Goal: Information Seeking & Learning: Find specific page/section

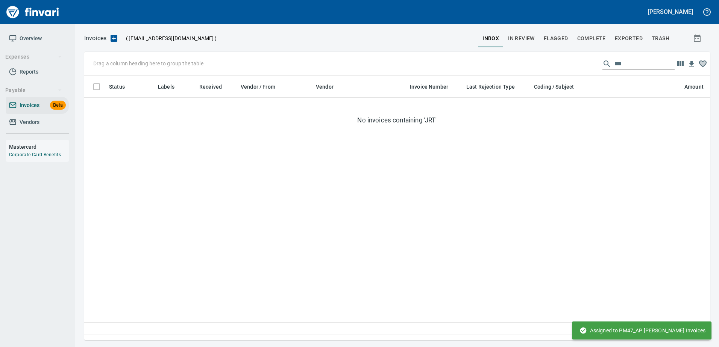
scroll to position [253, 614]
click at [633, 58] on input "***" at bounding box center [644, 64] width 60 height 12
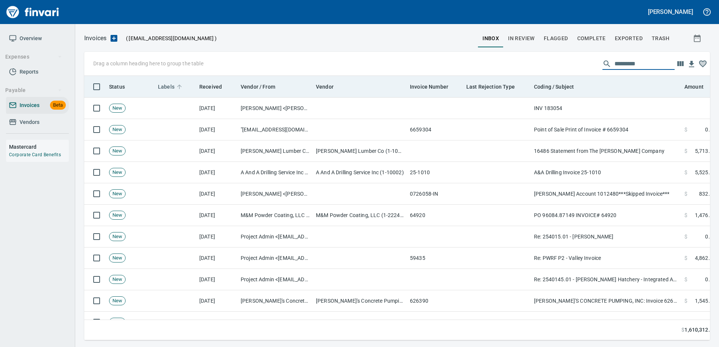
click at [173, 84] on span "Labels" at bounding box center [166, 86] width 17 height 9
click at [170, 85] on span "Labels" at bounding box center [166, 86] width 17 height 9
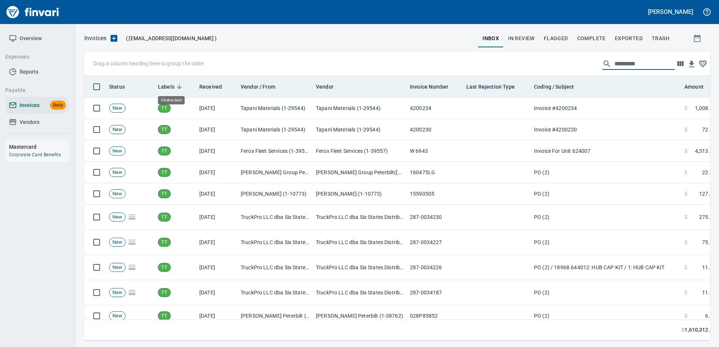
click at [169, 85] on span "Labels" at bounding box center [166, 86] width 17 height 9
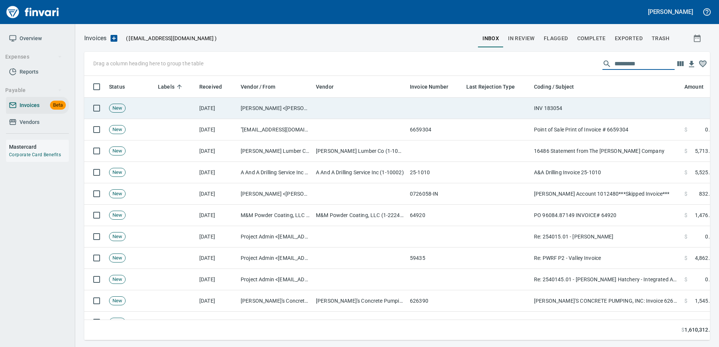
click at [597, 112] on td "INV 183054" at bounding box center [606, 108] width 150 height 21
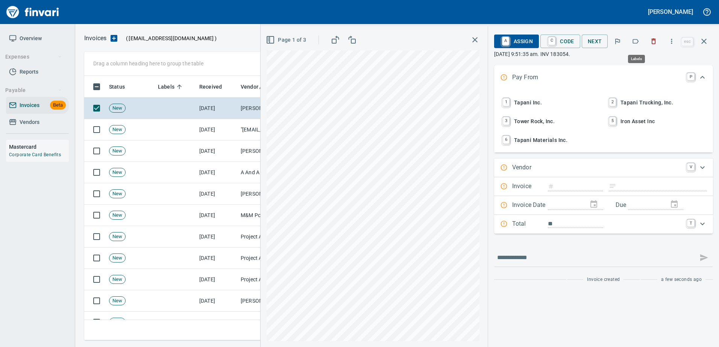
click at [633, 45] on button "button" at bounding box center [635, 41] width 17 height 17
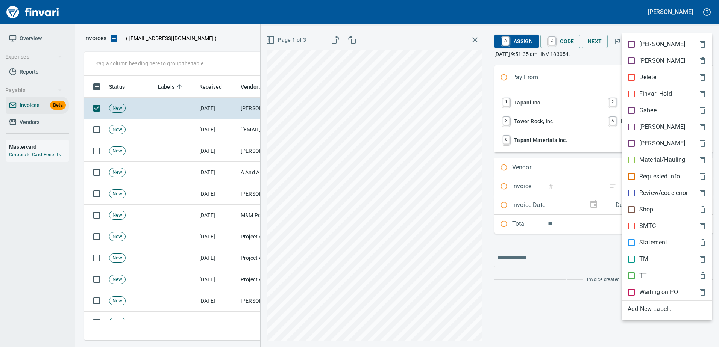
scroll to position [253, 614]
click at [654, 162] on p "Material/Hauling" at bounding box center [662, 160] width 46 height 9
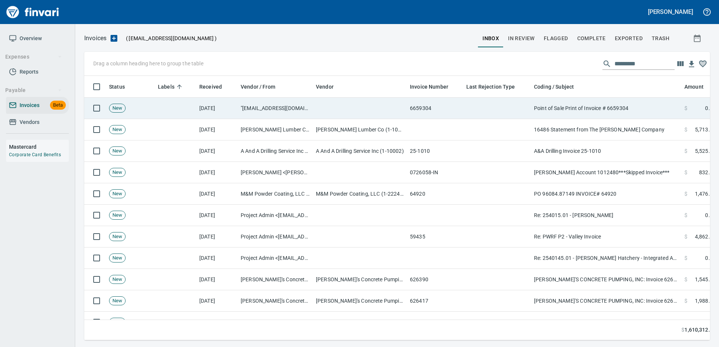
click at [650, 103] on td "Point of Sale Print of Invoice # 6659304" at bounding box center [606, 108] width 150 height 21
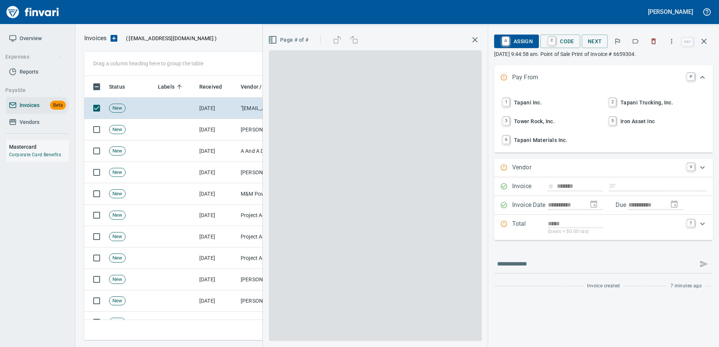
type input "**********"
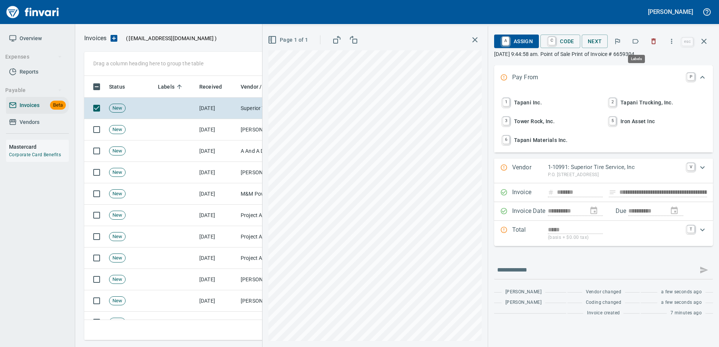
click at [639, 41] on icon "button" at bounding box center [636, 41] width 6 height 5
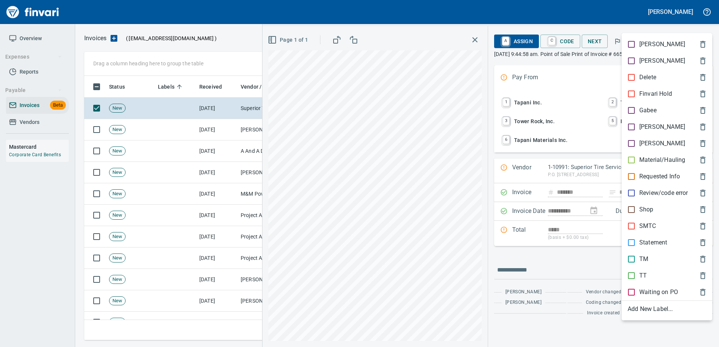
scroll to position [253, 614]
click at [641, 212] on p "Shop" at bounding box center [646, 209] width 14 height 9
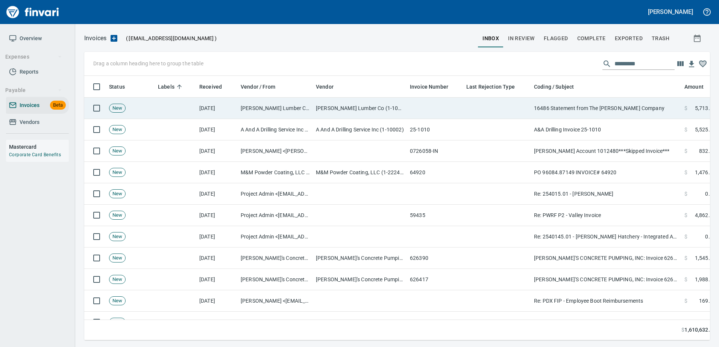
click at [631, 100] on td "16486 Statement from The [PERSON_NAME] Company" at bounding box center [606, 108] width 150 height 21
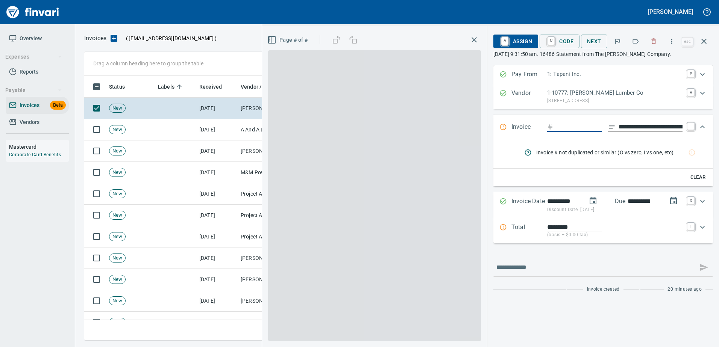
scroll to position [253, 614]
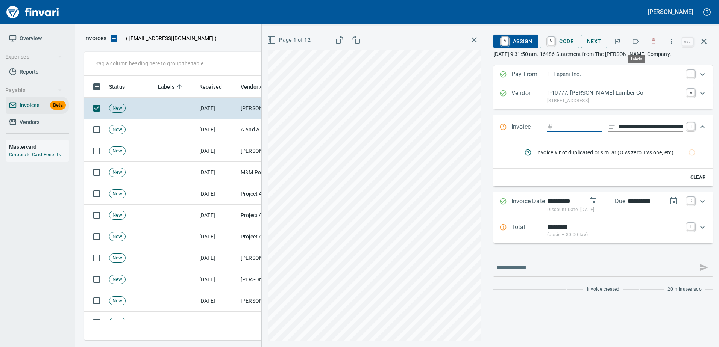
click at [641, 41] on button "button" at bounding box center [635, 41] width 17 height 17
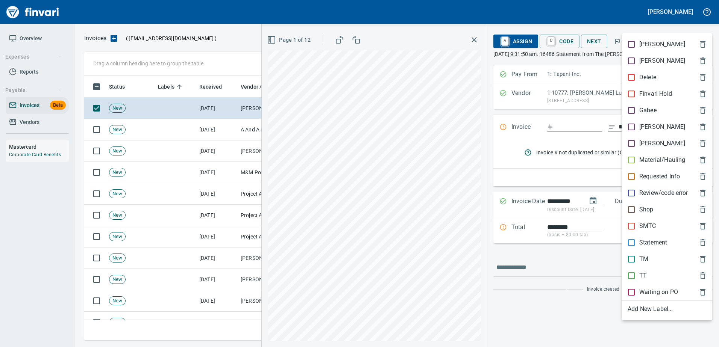
click at [650, 242] on p "Statement" at bounding box center [653, 242] width 28 height 9
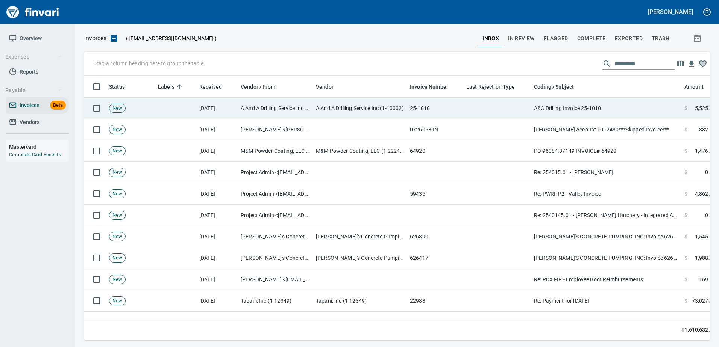
click at [618, 105] on td "A&A Drilling Invoice 25-1010" at bounding box center [606, 108] width 150 height 21
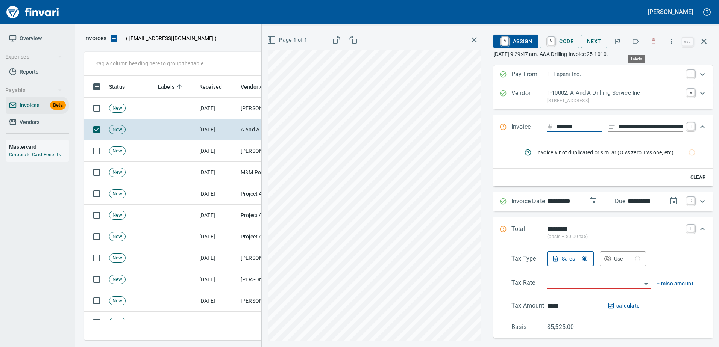
click at [636, 45] on button "button" at bounding box center [635, 41] width 17 height 17
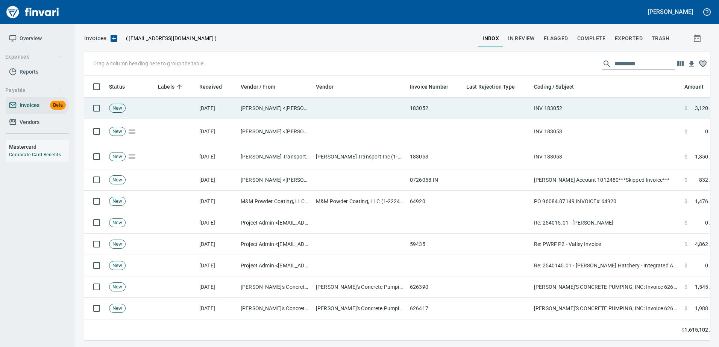
click at [600, 108] on td "INV 183052" at bounding box center [606, 108] width 150 height 21
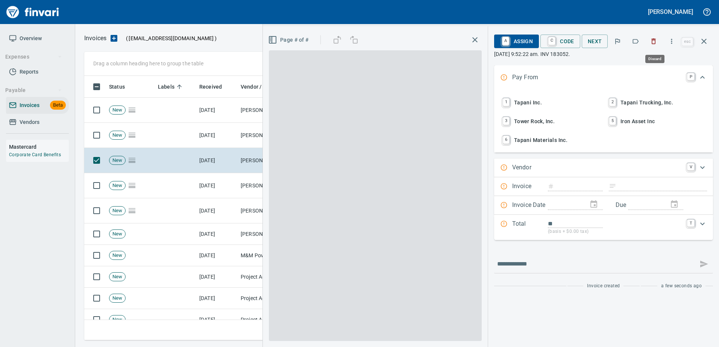
type input "******"
click at [638, 42] on icon "button" at bounding box center [636, 42] width 8 height 8
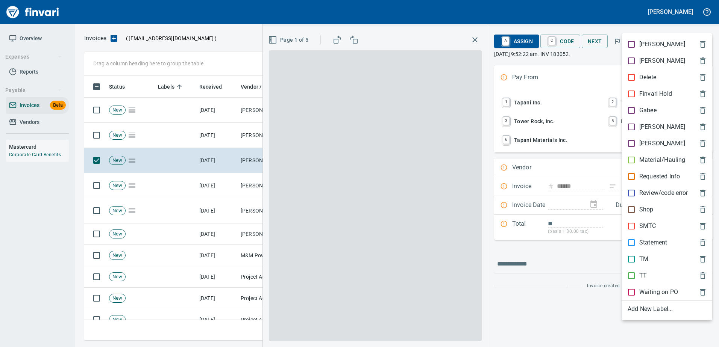
type input "**********"
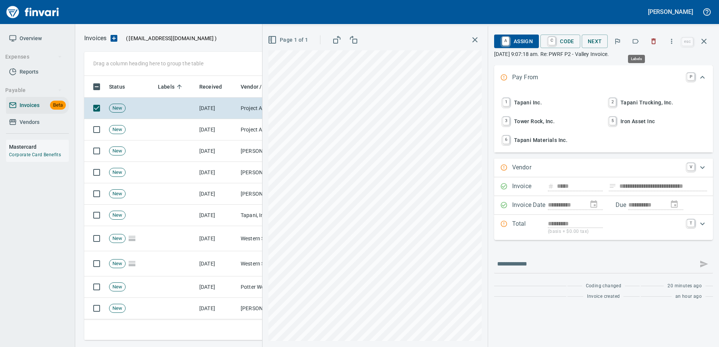
scroll to position [253, 614]
click at [636, 40] on icon "button" at bounding box center [636, 42] width 8 height 8
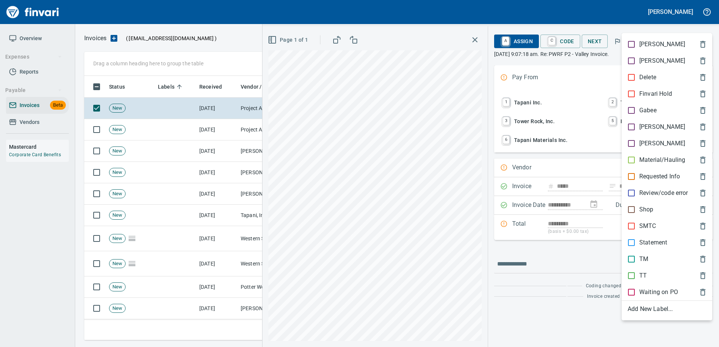
click at [649, 126] on p "[PERSON_NAME]" at bounding box center [662, 127] width 46 height 9
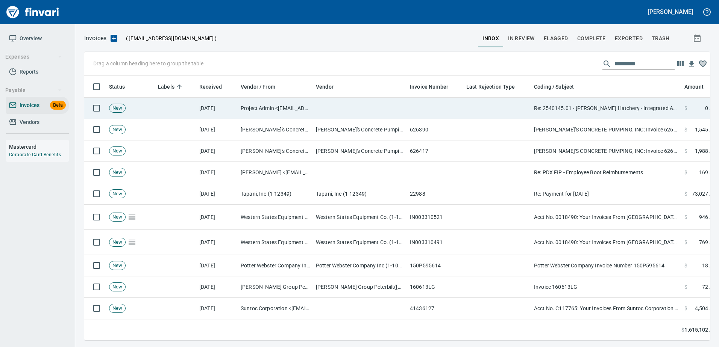
click at [624, 105] on td "Re: 2540145.01 - [PERSON_NAME] Hatchery - Integrated Aqua" at bounding box center [606, 108] width 150 height 21
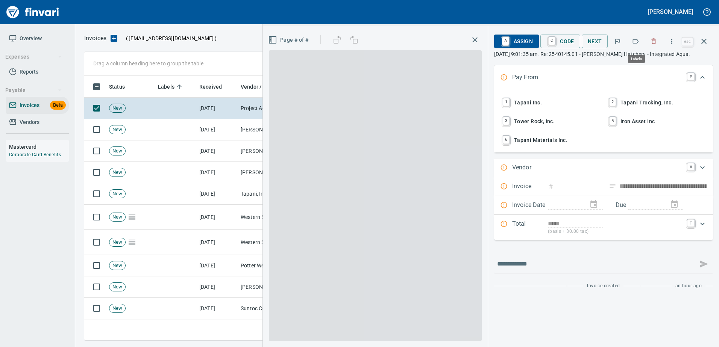
scroll to position [253, 614]
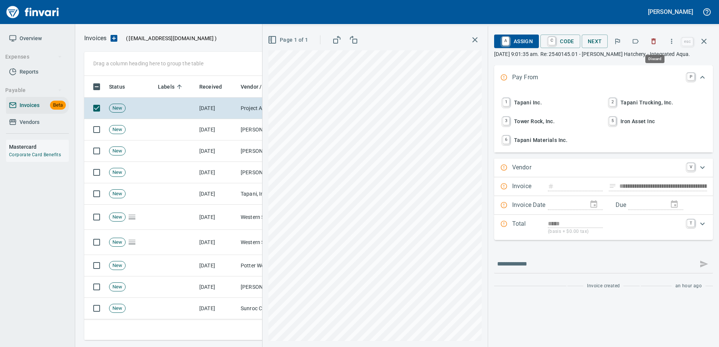
click at [653, 38] on icon "button" at bounding box center [654, 42] width 8 height 8
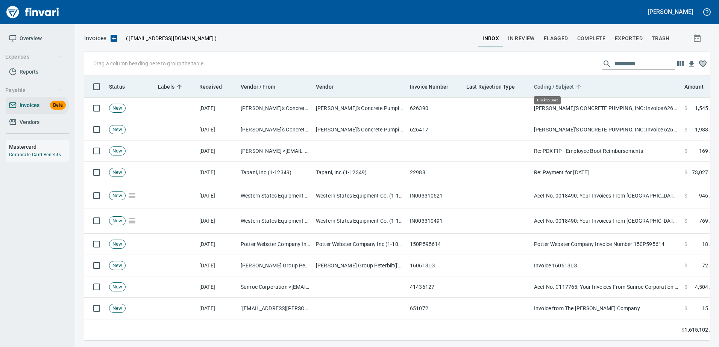
click at [547, 83] on span "Coding / Subject" at bounding box center [554, 86] width 40 height 9
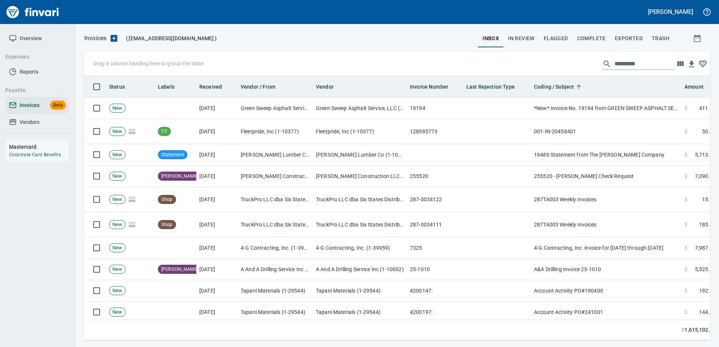
click at [166, 79] on th "Labels" at bounding box center [175, 87] width 41 height 22
click at [167, 85] on span "Labels" at bounding box center [166, 86] width 17 height 9
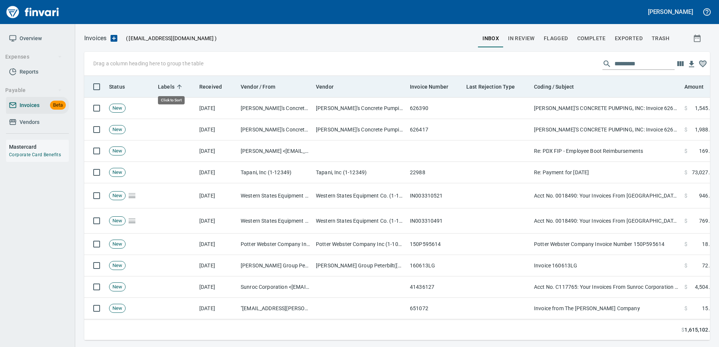
click at [166, 86] on span "Labels" at bounding box center [166, 86] width 17 height 9
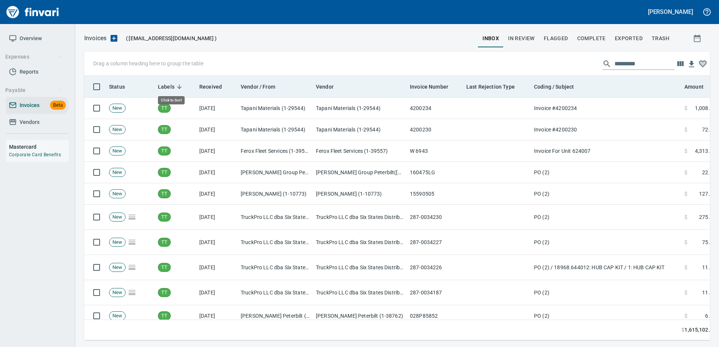
click at [166, 86] on span "Labels" at bounding box center [166, 86] width 17 height 9
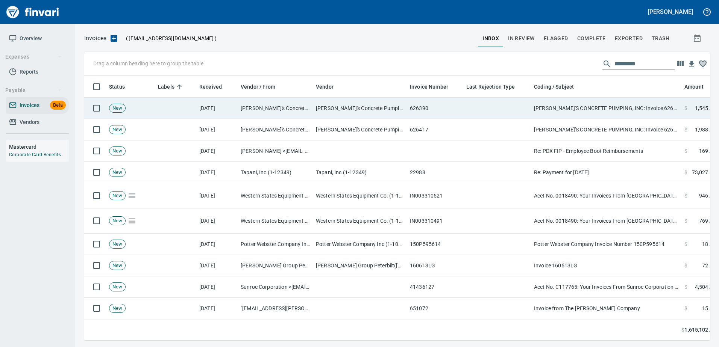
click at [474, 108] on td at bounding box center [497, 108] width 68 height 21
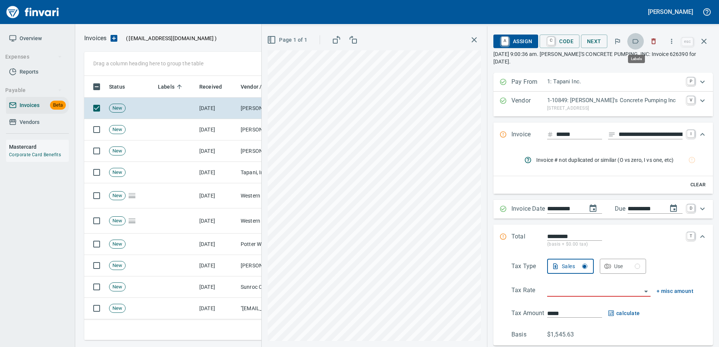
click at [634, 38] on icon "button" at bounding box center [636, 42] width 8 height 8
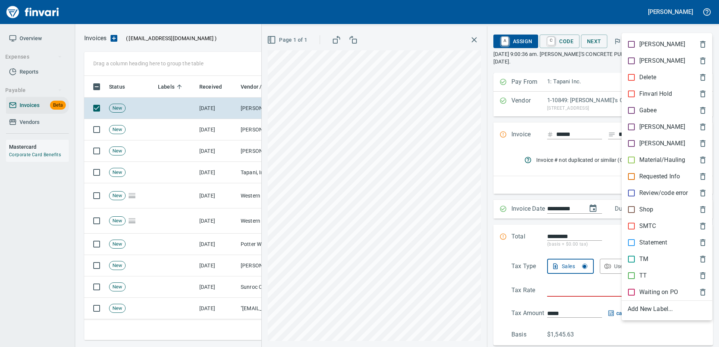
click at [639, 126] on p "[PERSON_NAME]" at bounding box center [662, 127] width 46 height 9
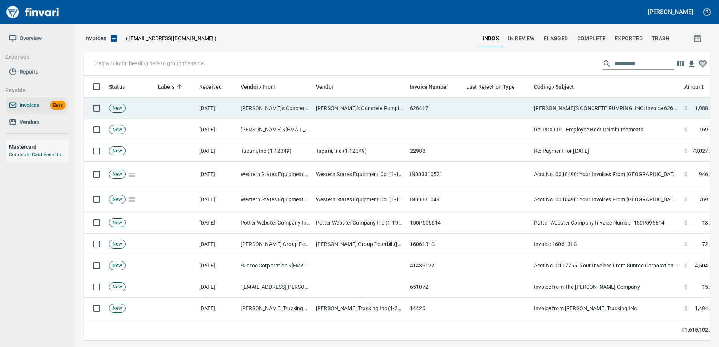
click at [628, 114] on td "[PERSON_NAME]'S CONCRETE PUMPING, INC: Invoice 626417 for [DATE]" at bounding box center [606, 108] width 150 height 21
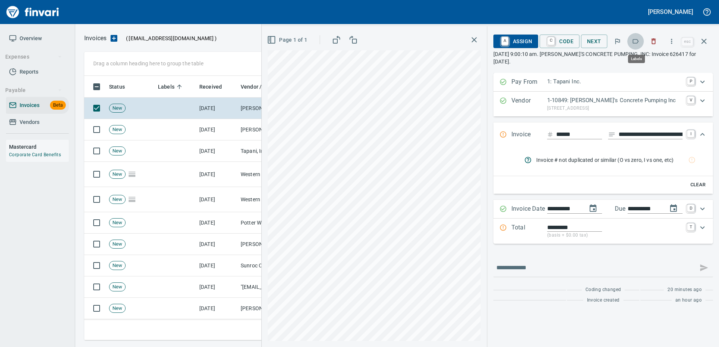
click at [638, 38] on icon "button" at bounding box center [636, 42] width 8 height 8
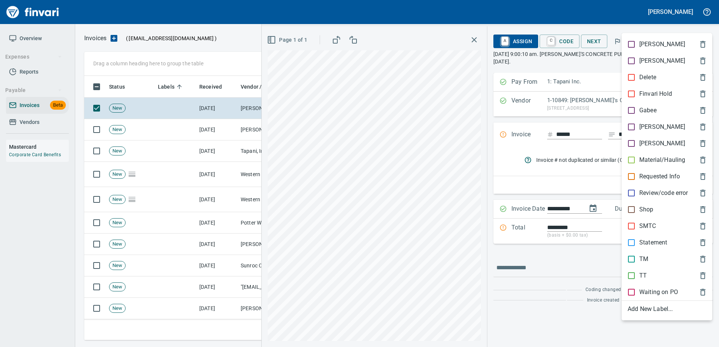
click at [644, 126] on p "[PERSON_NAME]" at bounding box center [662, 127] width 46 height 9
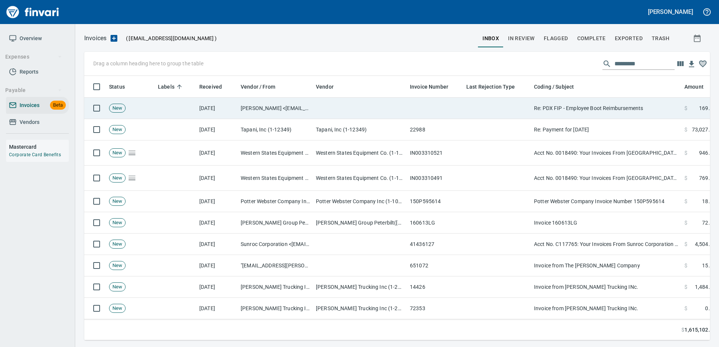
click at [615, 103] on td "Re: PDX FIP - Employee Boot Reimbursements" at bounding box center [606, 108] width 150 height 21
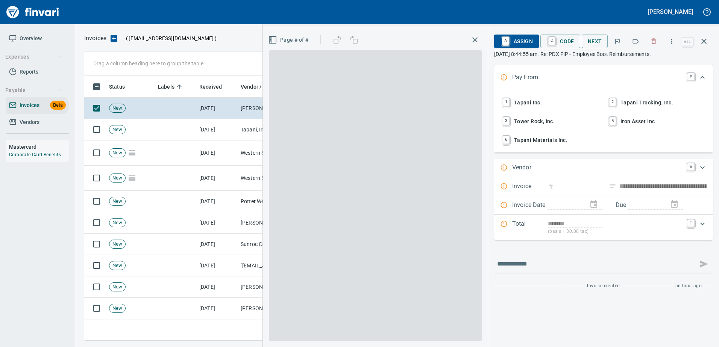
type input "**********"
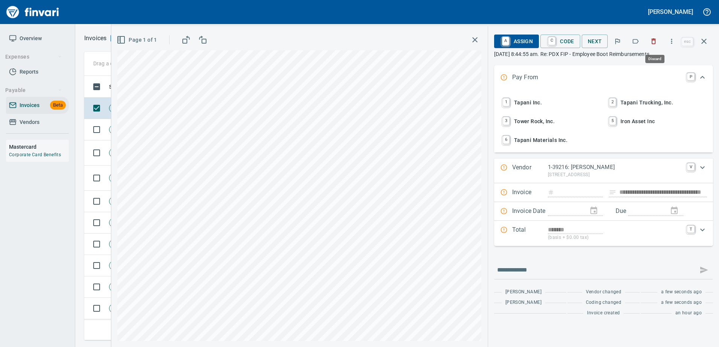
scroll to position [253, 614]
click at [654, 41] on icon "button" at bounding box center [654, 42] width 8 height 8
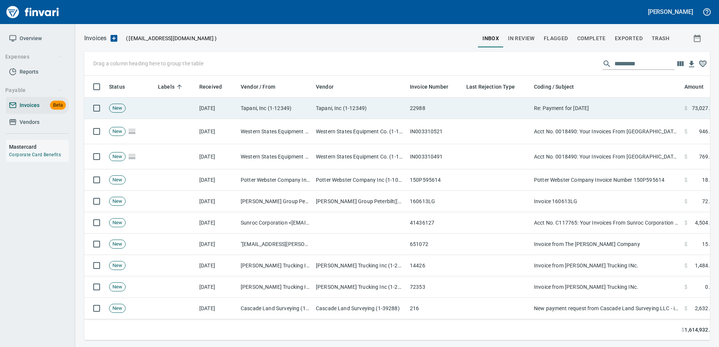
click at [589, 102] on td "Re: Payment for [DATE]" at bounding box center [606, 108] width 150 height 21
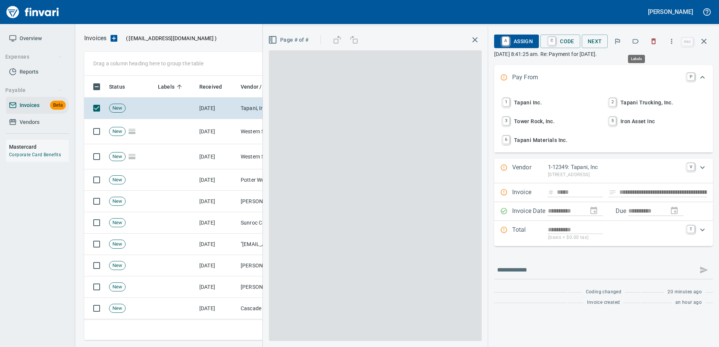
scroll to position [253, 614]
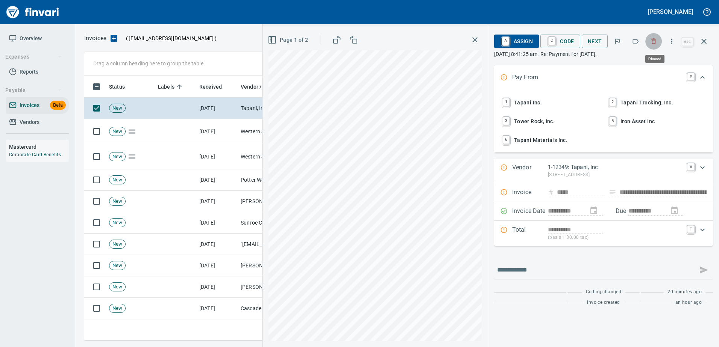
click at [653, 38] on icon "button" at bounding box center [654, 42] width 8 height 8
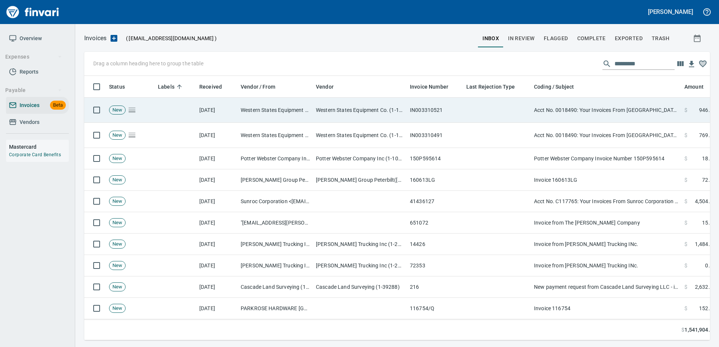
click at [572, 115] on td "Acct No. 0018490: Your Invoices From [GEOGRAPHIC_DATA] are Attached" at bounding box center [606, 110] width 150 height 25
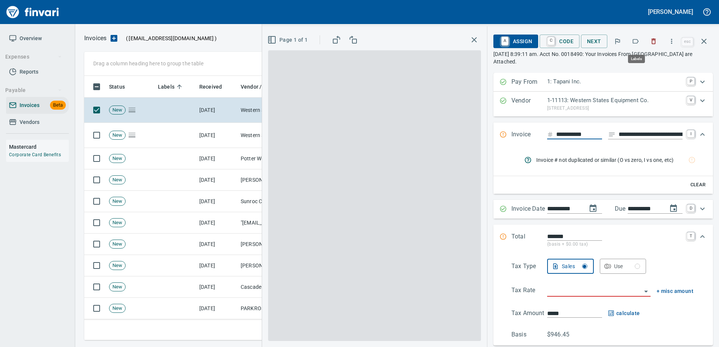
scroll to position [253, 614]
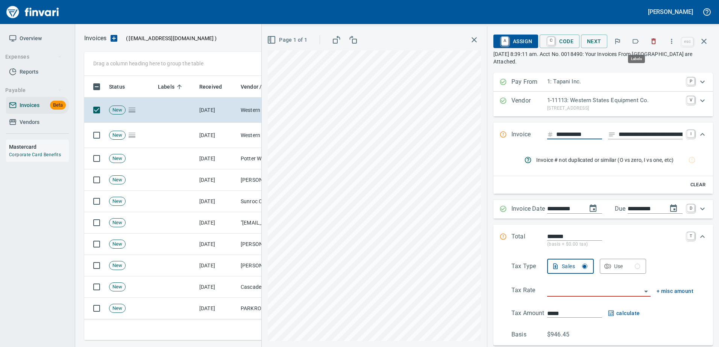
click at [633, 41] on icon "button" at bounding box center [636, 42] width 8 height 8
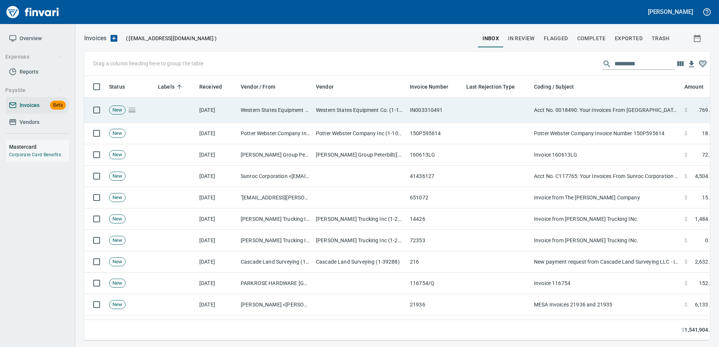
click at [600, 120] on td "Acct No. 0018490: Your Invoices From [GEOGRAPHIC_DATA] are Attached" at bounding box center [606, 110] width 150 height 25
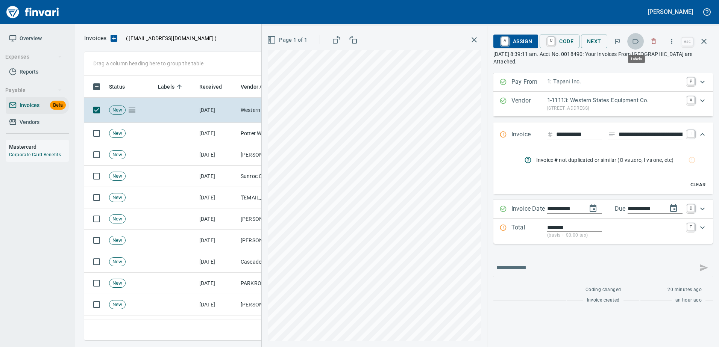
click at [635, 39] on icon "button" at bounding box center [636, 42] width 8 height 8
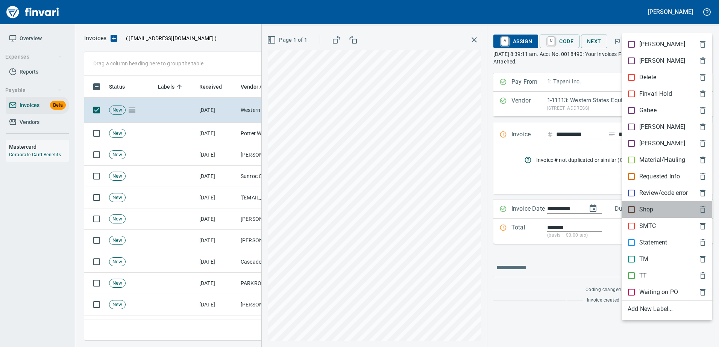
click at [640, 216] on div "Shop" at bounding box center [666, 210] width 91 height 17
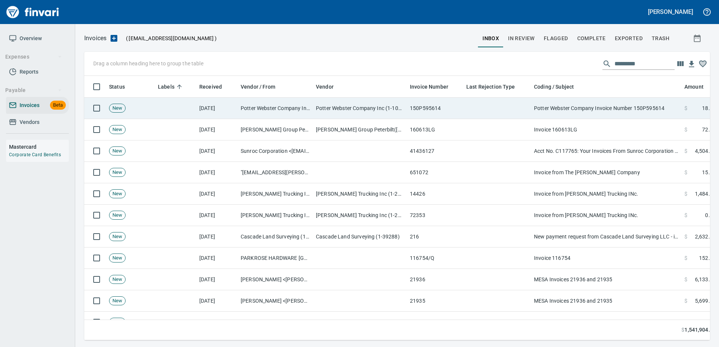
click at [599, 111] on td "Potter Webster Company Invoice Number 150P595614" at bounding box center [606, 108] width 150 height 21
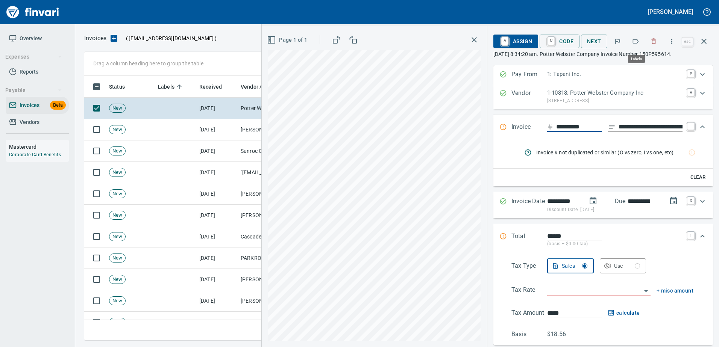
click at [637, 39] on icon "button" at bounding box center [636, 42] width 8 height 8
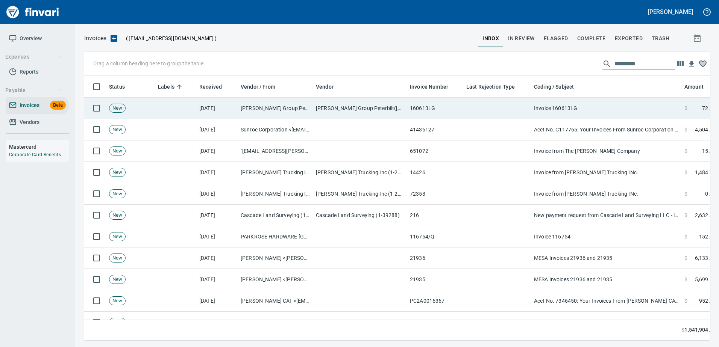
click at [599, 108] on td "Invoice 160613LG" at bounding box center [606, 108] width 150 height 21
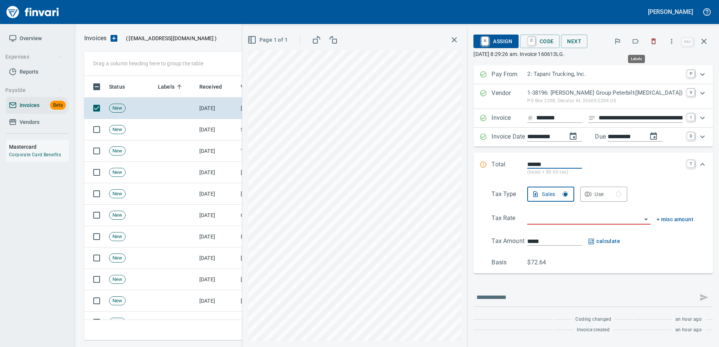
click at [639, 37] on button "button" at bounding box center [635, 41] width 17 height 17
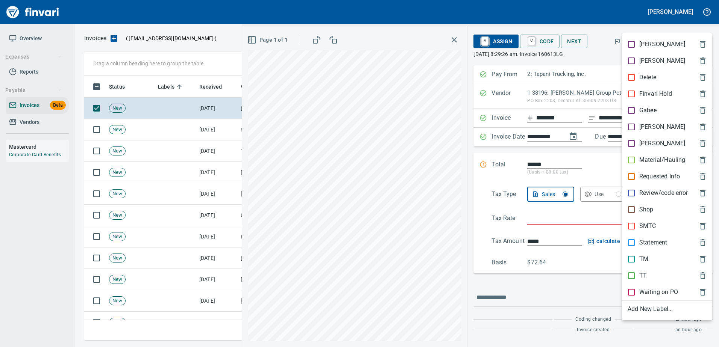
scroll to position [253, 614]
click at [640, 273] on p "TT" at bounding box center [643, 275] width 8 height 9
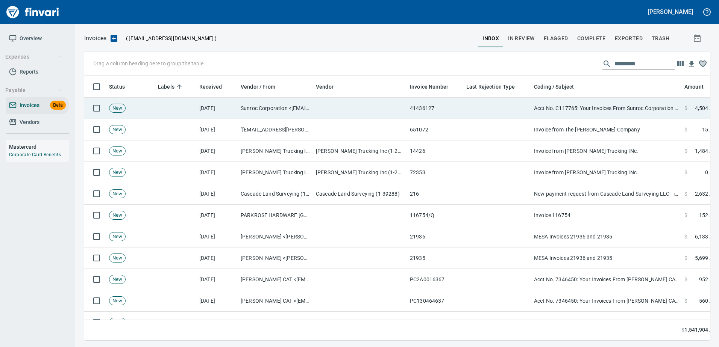
click at [613, 113] on td "Acct No. C117765: Your Invoices From Sunroc Corporation are Attached" at bounding box center [606, 108] width 150 height 21
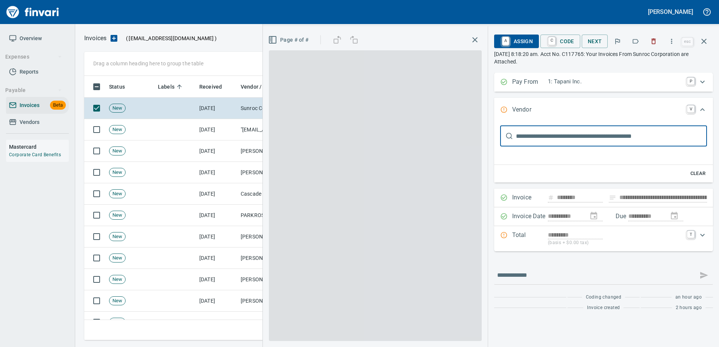
type input "**********"
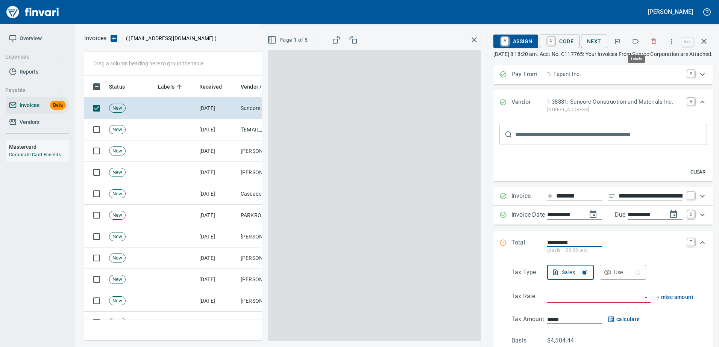
scroll to position [253, 614]
click at [635, 40] on icon "button" at bounding box center [636, 42] width 8 height 8
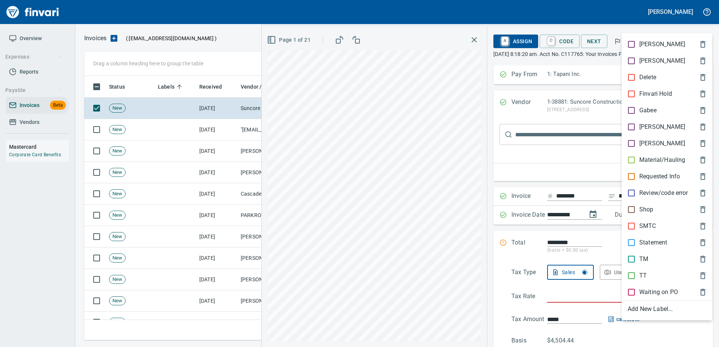
click at [640, 159] on p "Material/Hauling" at bounding box center [662, 160] width 46 height 9
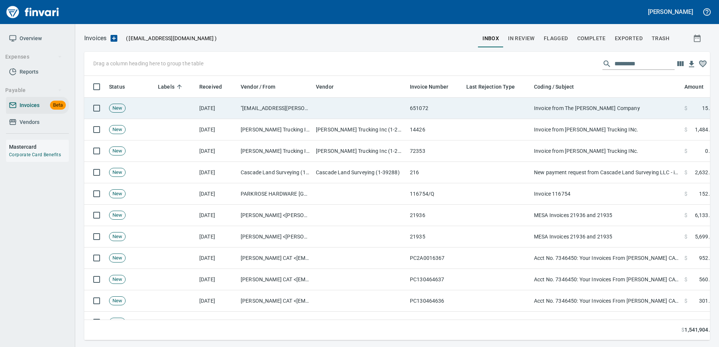
click at [578, 112] on td "Invoice from The [PERSON_NAME] Company" at bounding box center [606, 108] width 150 height 21
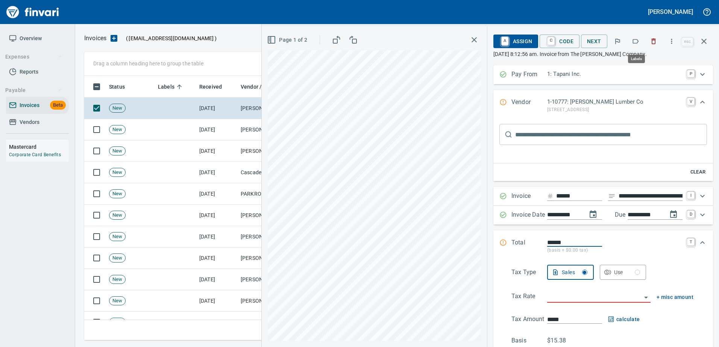
click at [635, 40] on icon "button" at bounding box center [636, 42] width 8 height 8
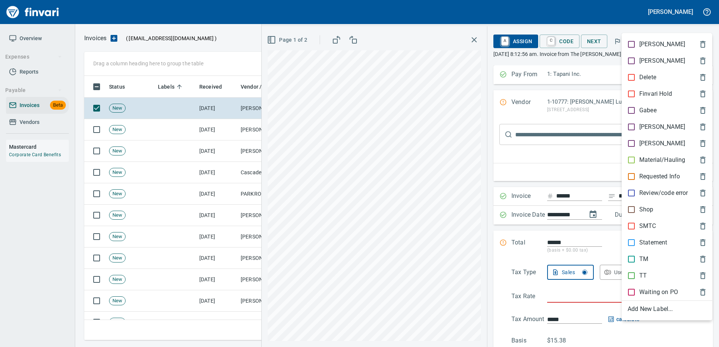
scroll to position [253, 614]
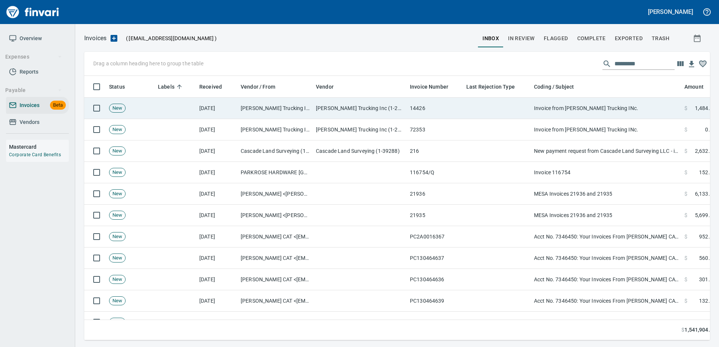
click at [623, 108] on td "Invoice from [PERSON_NAME] Trucking INc." at bounding box center [606, 108] width 150 height 21
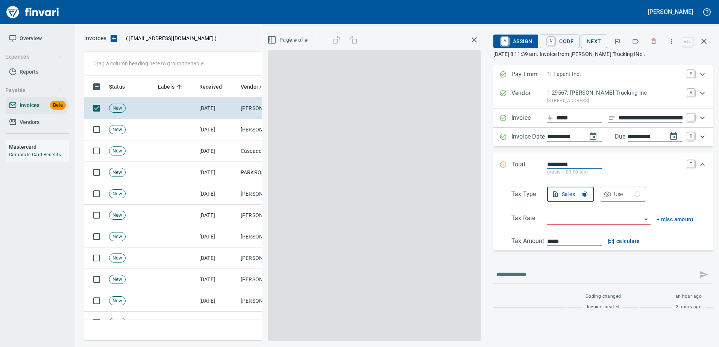
click at [635, 39] on icon "button" at bounding box center [636, 41] width 6 height 5
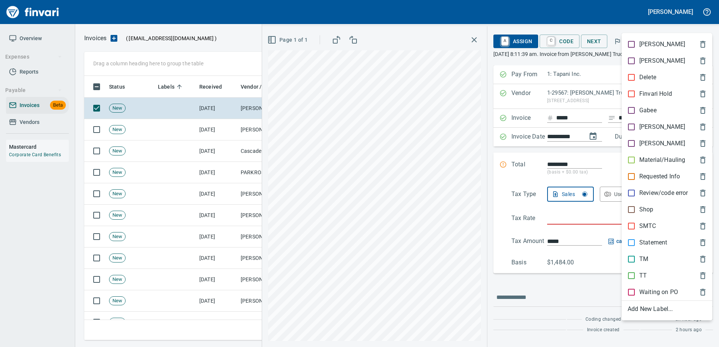
scroll to position [253, 614]
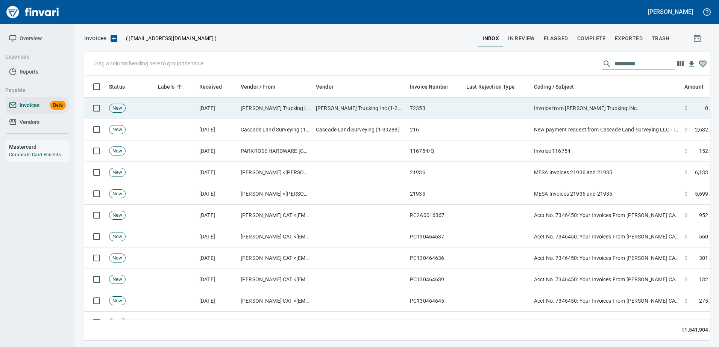
click at [608, 109] on td "Invoice from [PERSON_NAME] Trucking INc." at bounding box center [606, 108] width 150 height 21
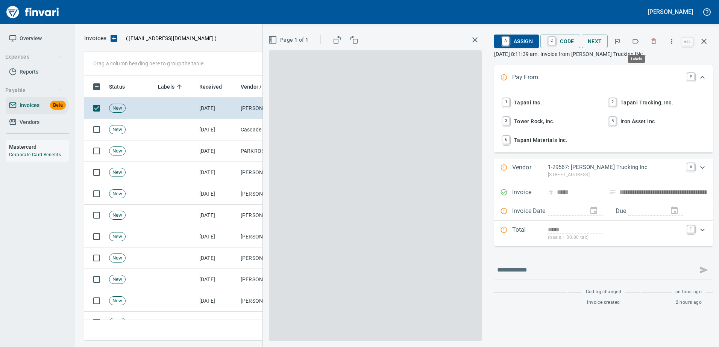
click at [637, 39] on icon "button" at bounding box center [636, 42] width 8 height 8
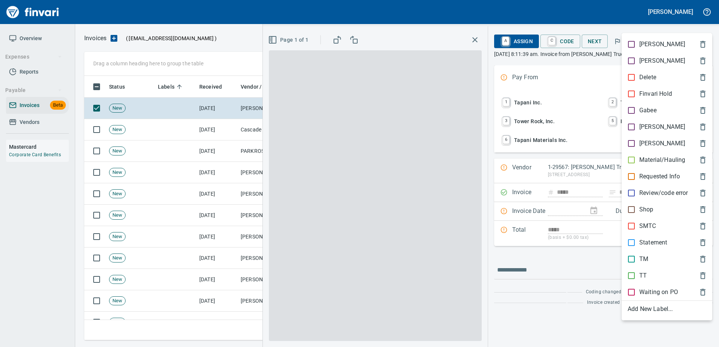
scroll to position [253, 614]
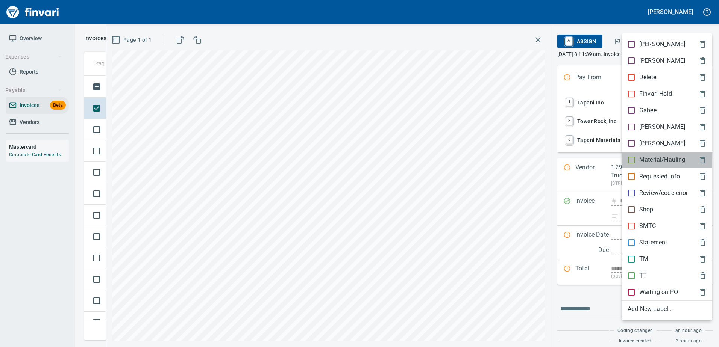
click at [647, 164] on p "Material/Hauling" at bounding box center [662, 160] width 46 height 9
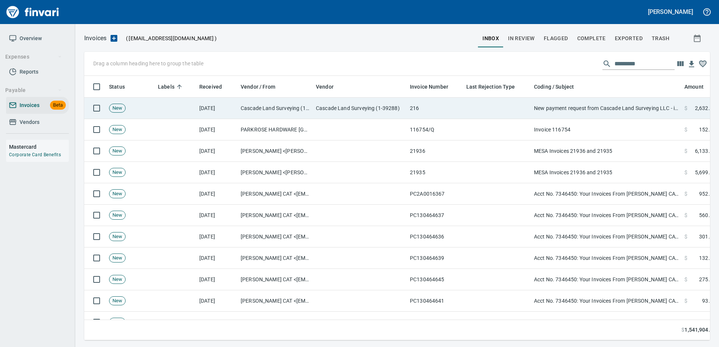
click at [613, 110] on td "New payment request from Cascade Land Surveying LLC - invoice 216" at bounding box center [606, 108] width 150 height 21
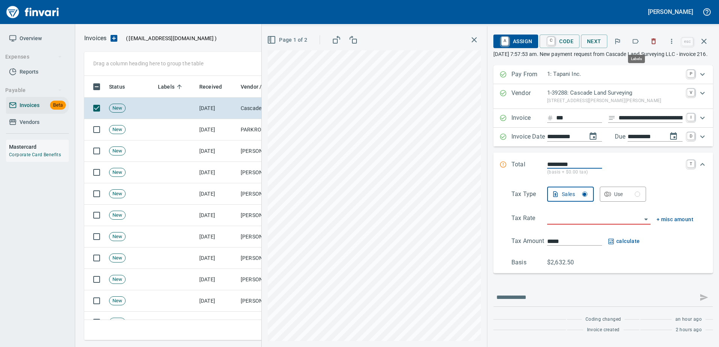
click at [633, 44] on icon "button" at bounding box center [636, 42] width 8 height 8
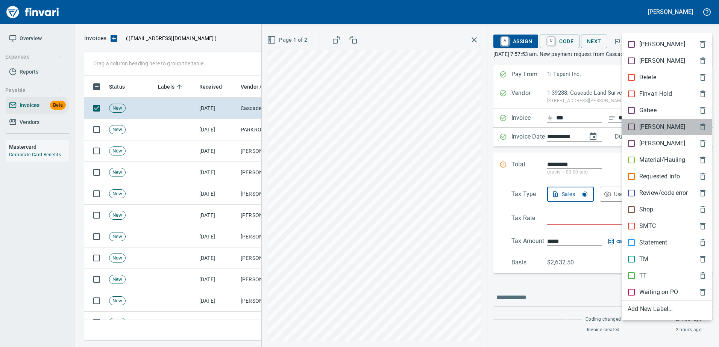
click at [644, 121] on div "[PERSON_NAME]" at bounding box center [666, 127] width 91 height 17
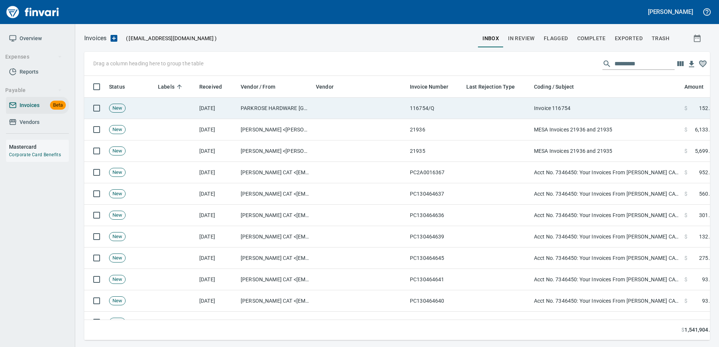
click at [615, 102] on td "Invoice 116754" at bounding box center [606, 108] width 150 height 21
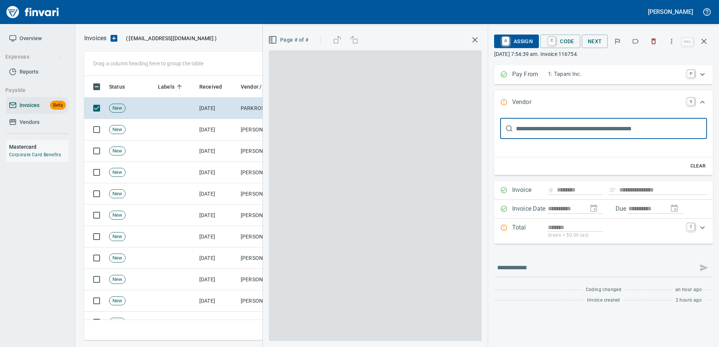
scroll to position [14, 0]
type input "**********"
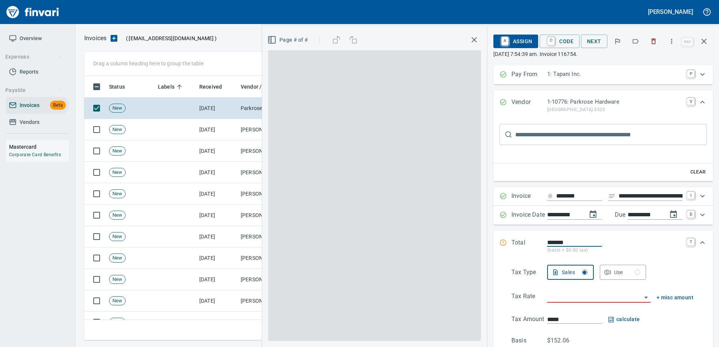
scroll to position [0, 0]
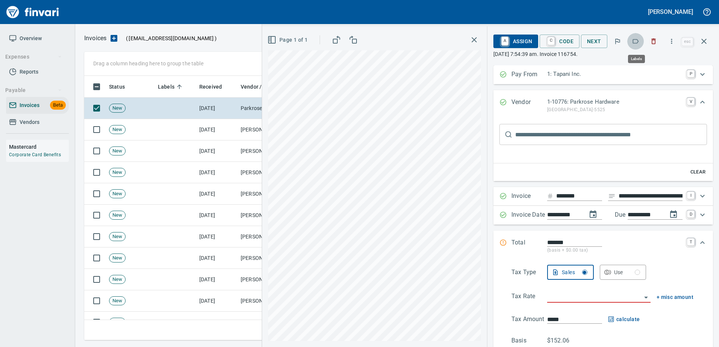
click at [638, 47] on button "button" at bounding box center [635, 41] width 17 height 17
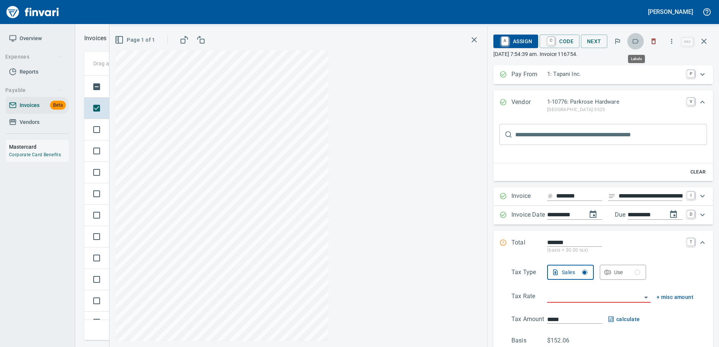
scroll to position [253, 614]
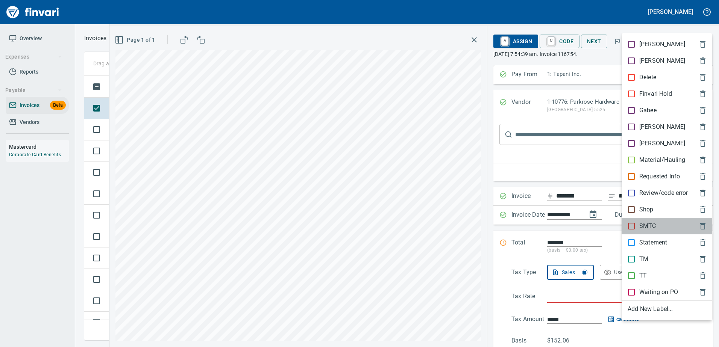
click at [643, 223] on p "SMTC" at bounding box center [647, 226] width 17 height 9
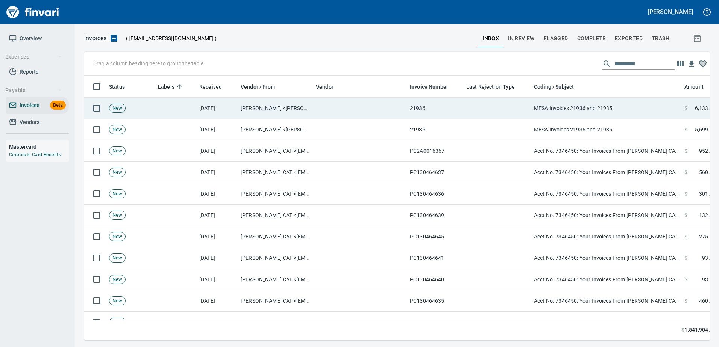
click at [595, 111] on td "MESA Invoices 21936 and 21935" at bounding box center [606, 108] width 150 height 21
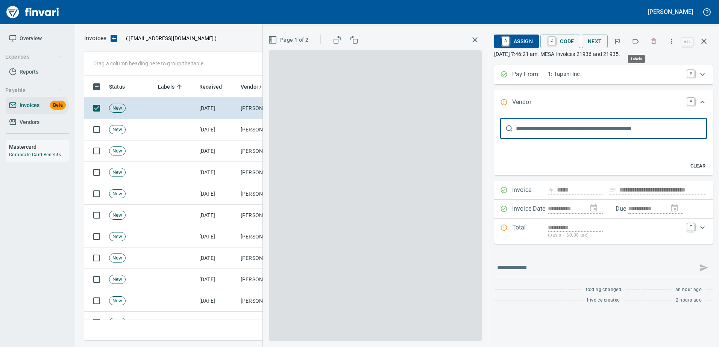
click at [638, 45] on icon "button" at bounding box center [636, 42] width 8 height 8
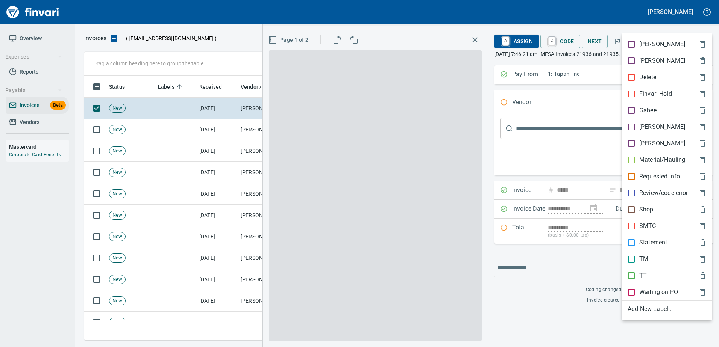
scroll to position [253, 614]
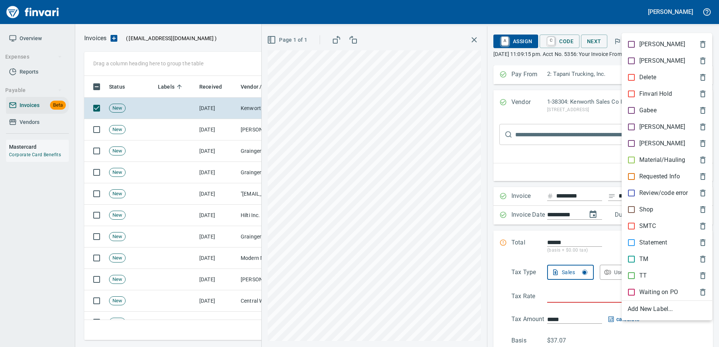
scroll to position [253, 614]
click at [641, 276] on p "TT" at bounding box center [643, 275] width 8 height 9
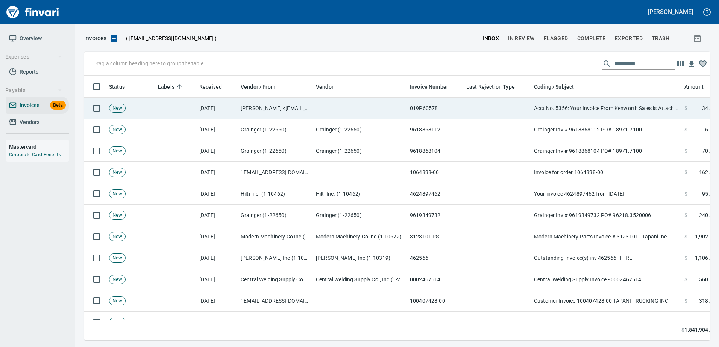
click at [610, 113] on td "Acct No. 5356: Your Invoice From Kenworth Sales is Attached" at bounding box center [606, 108] width 150 height 21
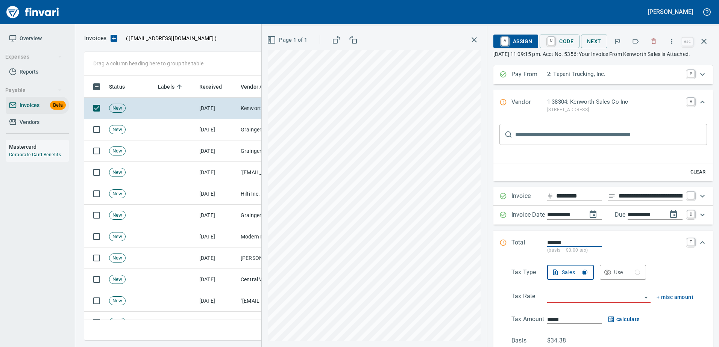
click at [640, 43] on button "button" at bounding box center [635, 41] width 17 height 17
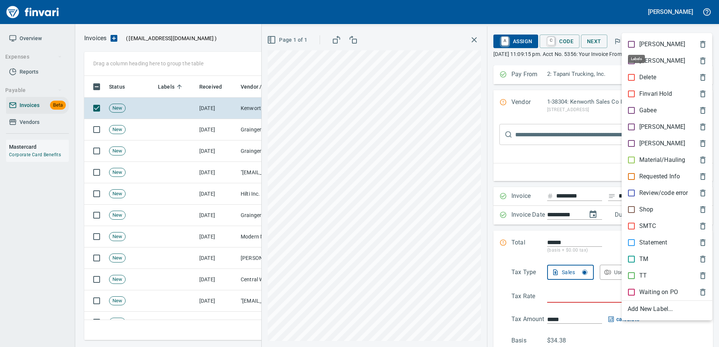
scroll to position [253, 614]
click at [640, 275] on p "TT" at bounding box center [643, 275] width 8 height 9
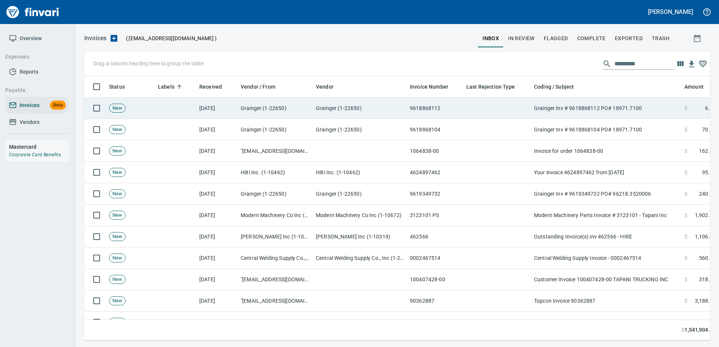
click at [620, 109] on td "Grainger Inv # 9618868112 PO# 18971.7100" at bounding box center [606, 108] width 150 height 21
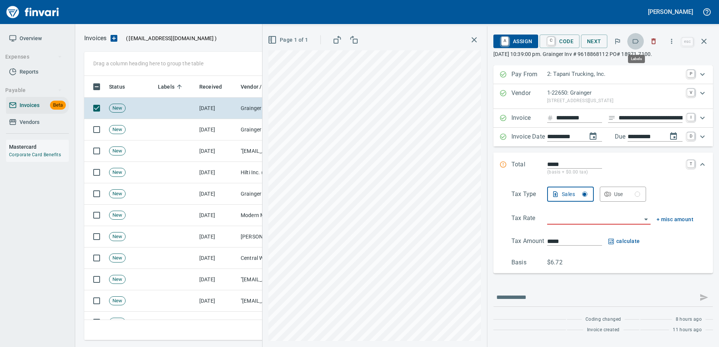
click at [639, 39] on icon "button" at bounding box center [636, 42] width 8 height 8
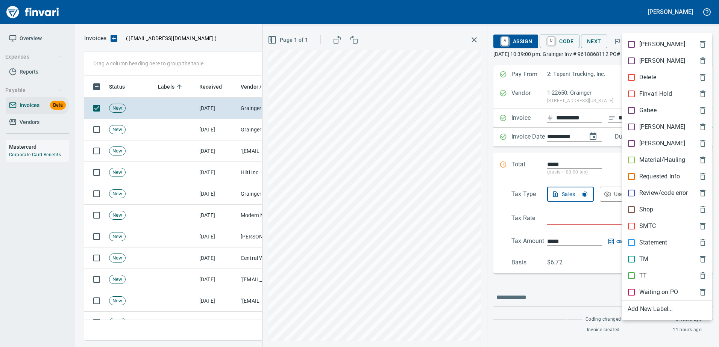
click at [645, 277] on p "TT" at bounding box center [643, 275] width 8 height 9
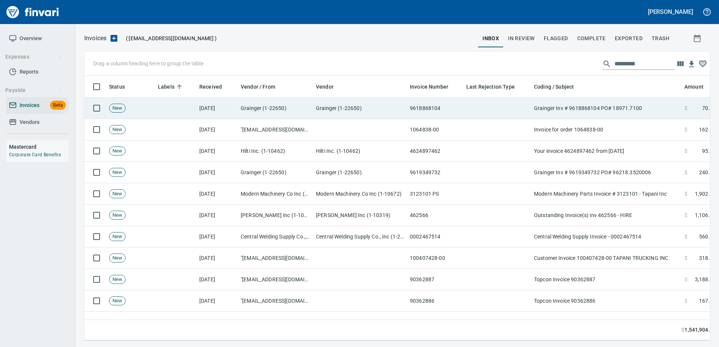
click at [599, 111] on td "Grainger Inv # 9618868104 PO# 18971.7100" at bounding box center [606, 108] width 150 height 21
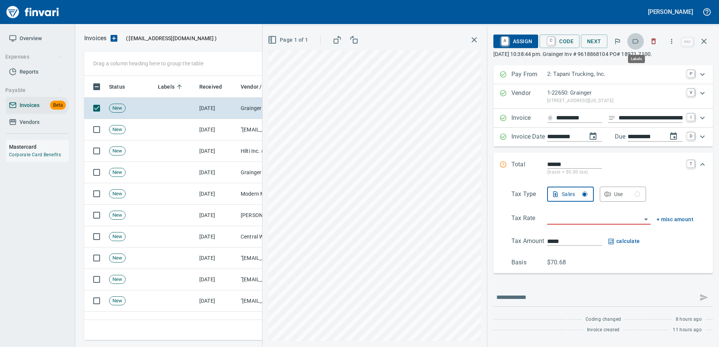
click at [635, 42] on icon "button" at bounding box center [636, 42] width 8 height 8
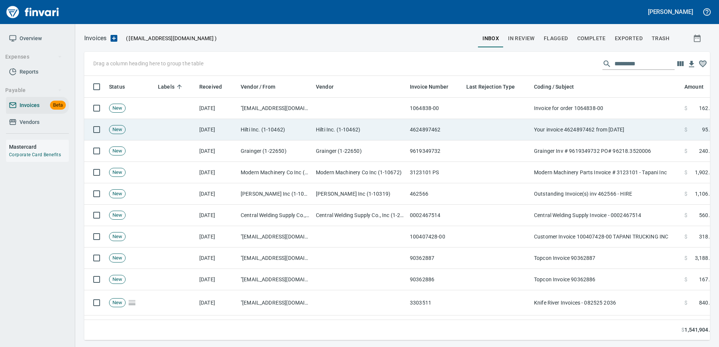
click at [594, 120] on td "Your invoice 4624897462 from 08/25/2025" at bounding box center [606, 129] width 150 height 21
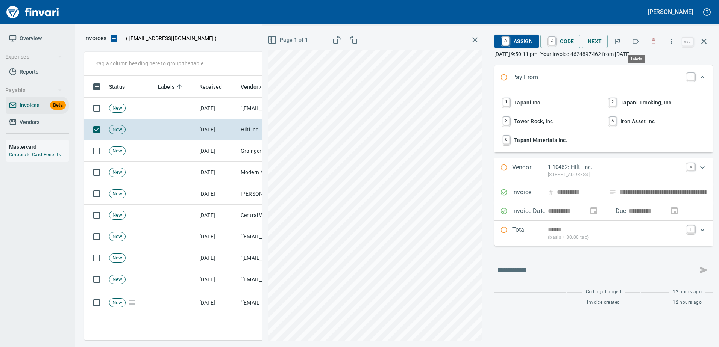
click at [637, 39] on icon "button" at bounding box center [636, 42] width 8 height 8
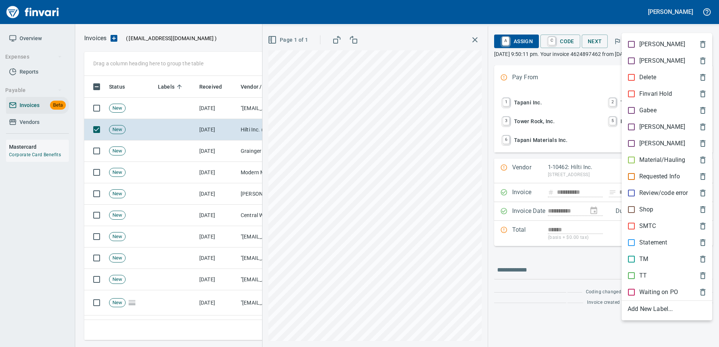
scroll to position [253, 614]
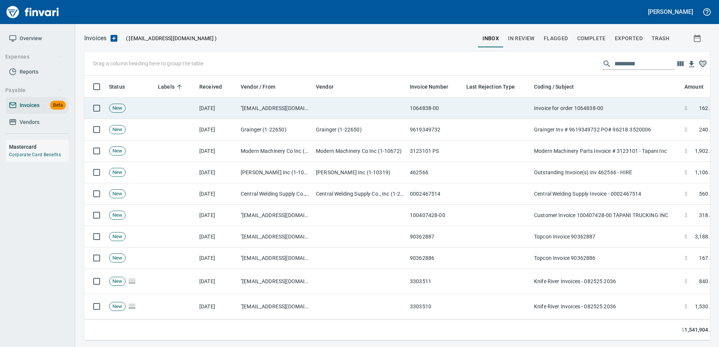
click at [593, 118] on td "Invoice for order 1064838-00" at bounding box center [606, 108] width 150 height 21
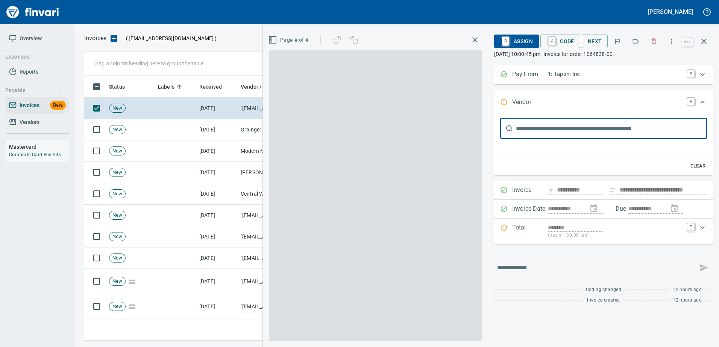
scroll to position [14, 0]
type input "**********"
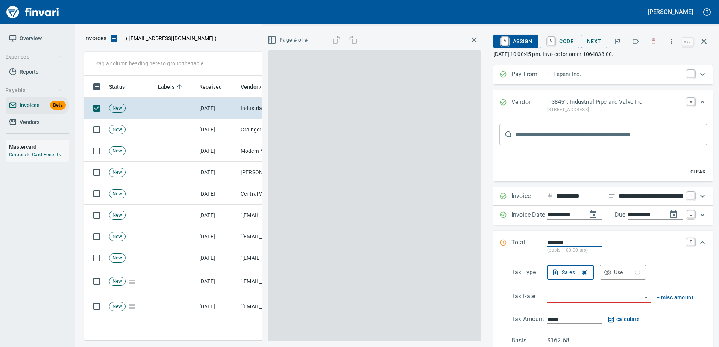
scroll to position [0, 0]
click at [633, 42] on icon "button" at bounding box center [636, 42] width 8 height 8
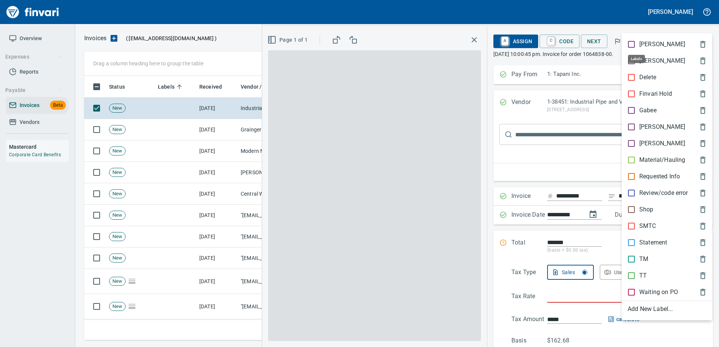
scroll to position [253, 614]
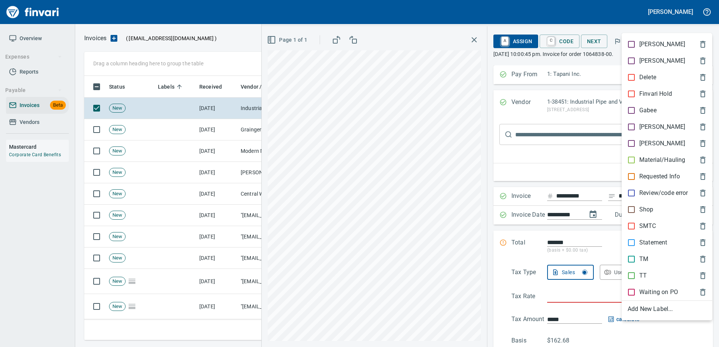
click at [643, 129] on p "[PERSON_NAME]" at bounding box center [662, 127] width 46 height 9
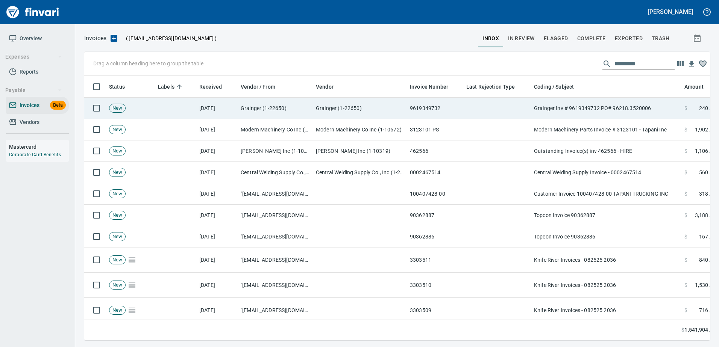
click at [627, 100] on td "Grainger Inv # 9619349732 PO# 96218.3520006" at bounding box center [606, 108] width 150 height 21
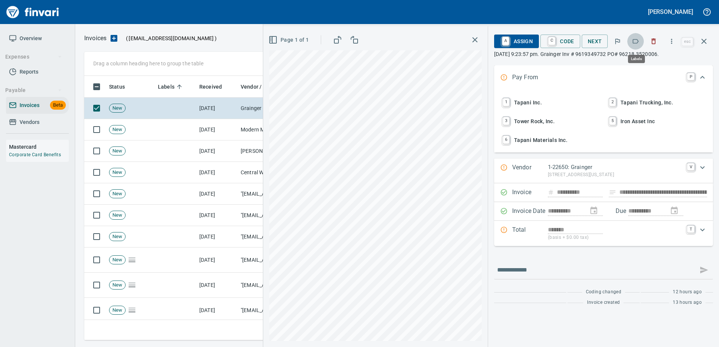
click at [635, 39] on icon "button" at bounding box center [636, 41] width 6 height 5
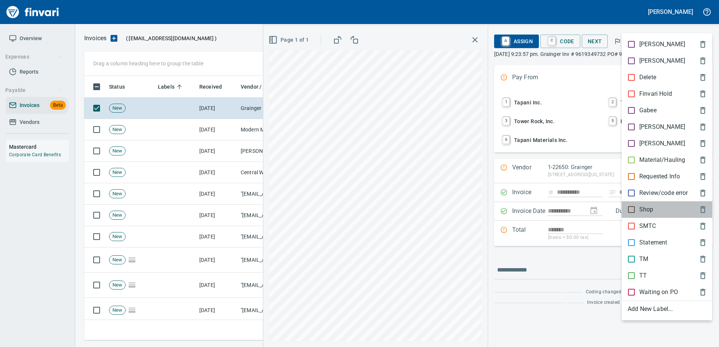
click at [645, 210] on p "Shop" at bounding box center [646, 209] width 14 height 9
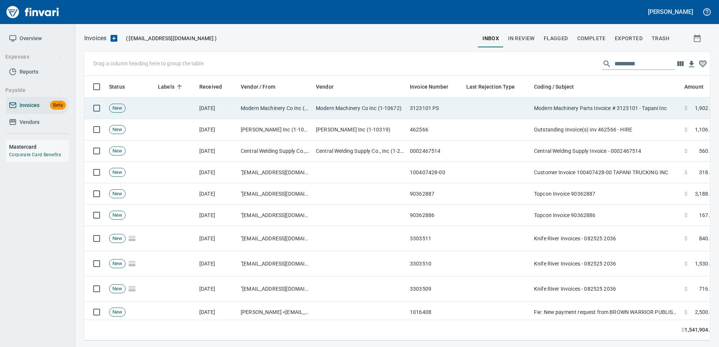
click at [585, 113] on td "Modern Machinery Parts Invoice # 3123101 - Tapani Inc" at bounding box center [606, 108] width 150 height 21
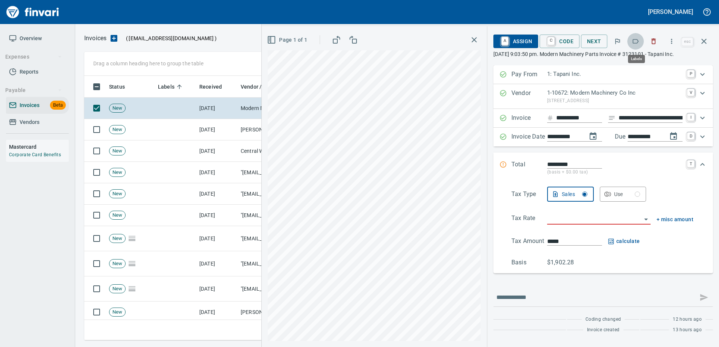
click at [639, 41] on icon "button" at bounding box center [636, 42] width 8 height 8
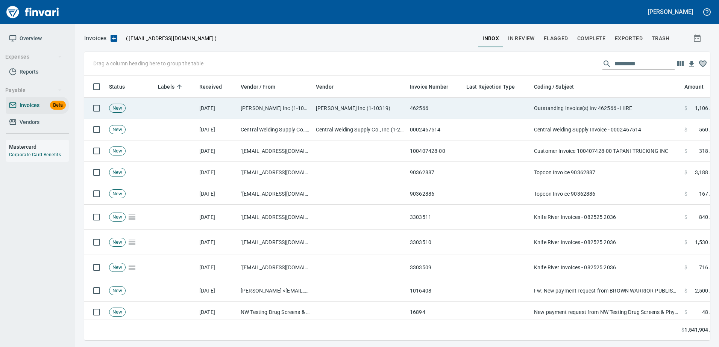
click at [608, 113] on td "Outstanding Invoice(s) inv 462566 - HIRE" at bounding box center [606, 108] width 150 height 21
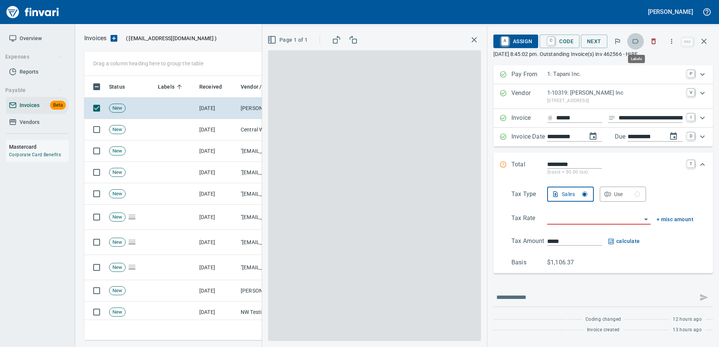
click at [635, 40] on icon "button" at bounding box center [636, 42] width 8 height 8
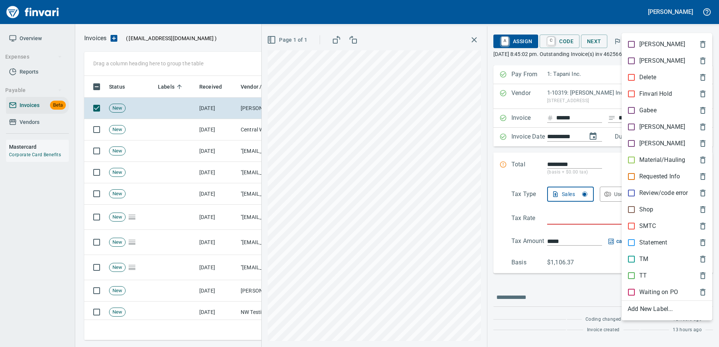
click at [649, 213] on p "Shop" at bounding box center [646, 209] width 14 height 9
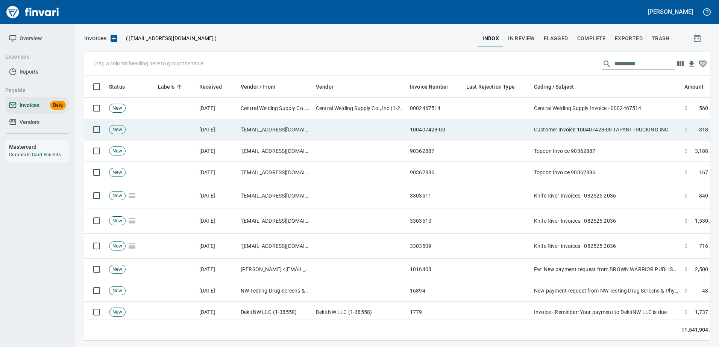
click at [615, 119] on td "Customer Invoice 100407428-00 TAPANI TRUCKING INC" at bounding box center [606, 129] width 150 height 21
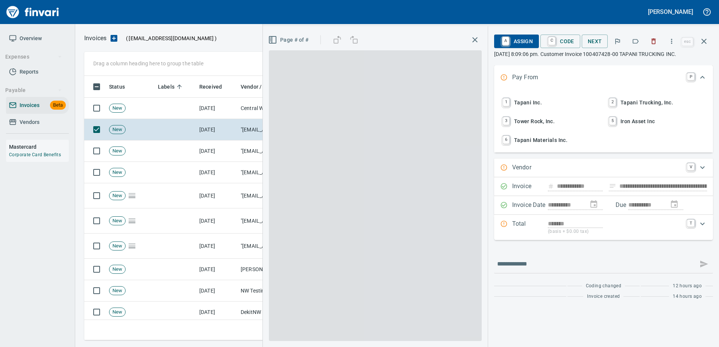
type input "**********"
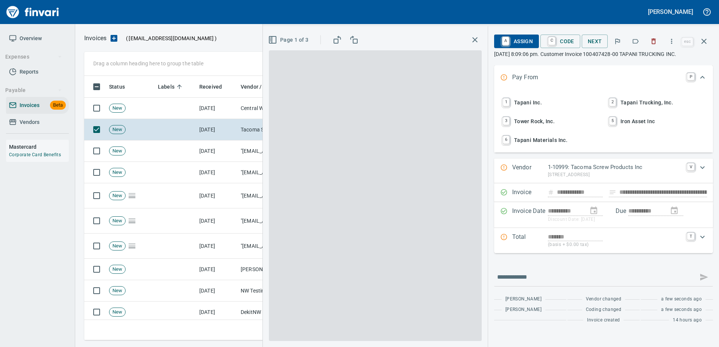
click at [636, 42] on icon "button" at bounding box center [636, 42] width 8 height 8
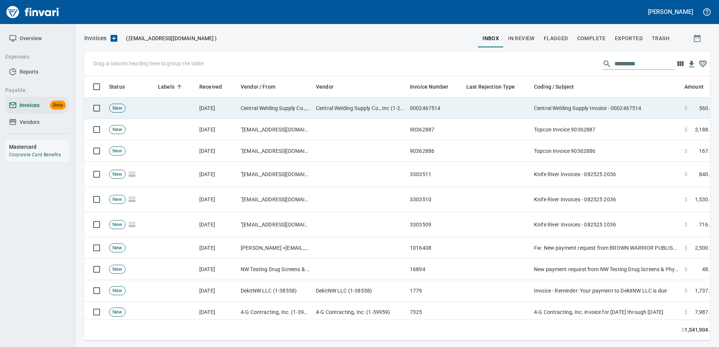
click at [597, 106] on td "Central Welding Supply Invoice - 0002467514" at bounding box center [606, 108] width 150 height 21
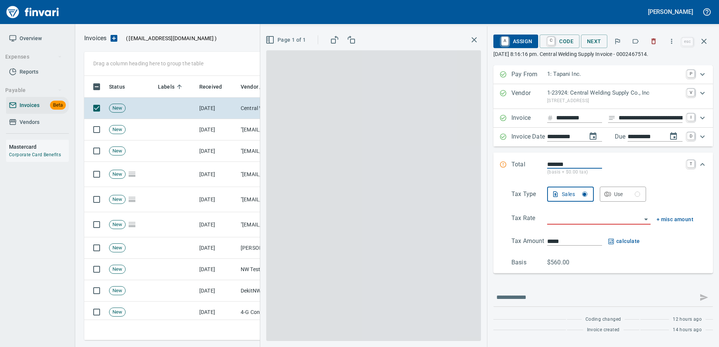
click at [632, 44] on button "button" at bounding box center [635, 41] width 17 height 17
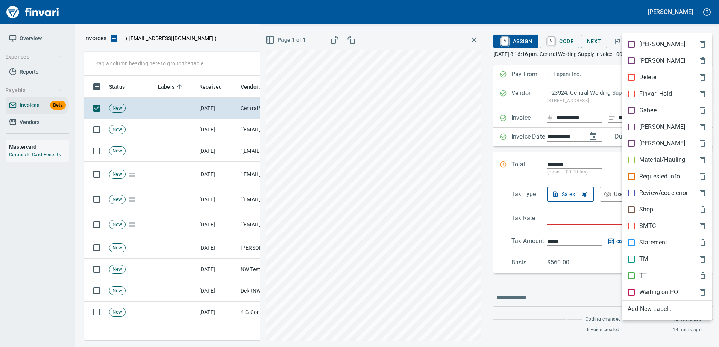
scroll to position [253, 614]
click at [640, 129] on p "[PERSON_NAME]" at bounding box center [662, 127] width 46 height 9
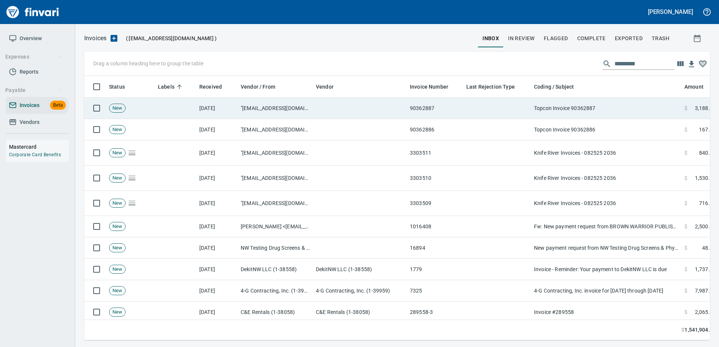
click at [612, 105] on td "Topcon Invoice 90362887" at bounding box center [606, 108] width 150 height 21
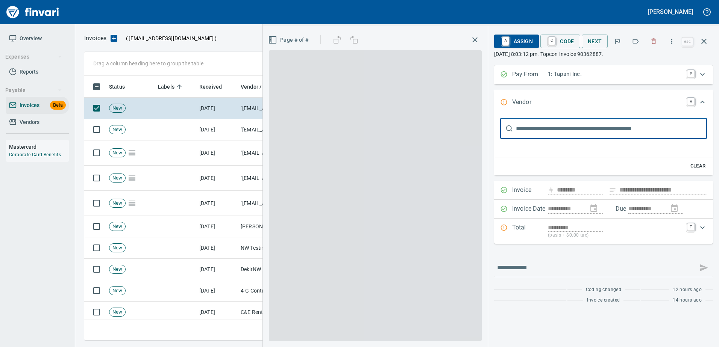
type input "**********"
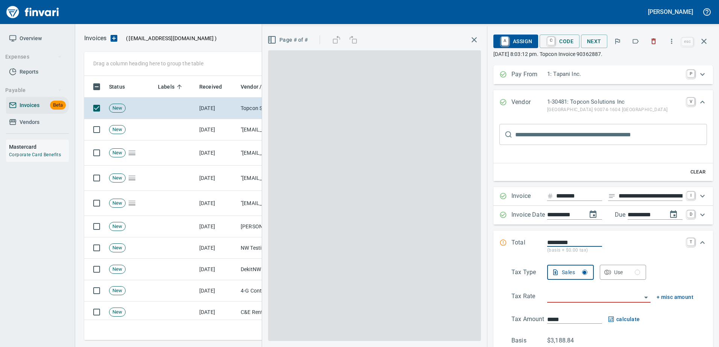
click at [635, 42] on icon "button" at bounding box center [636, 42] width 8 height 8
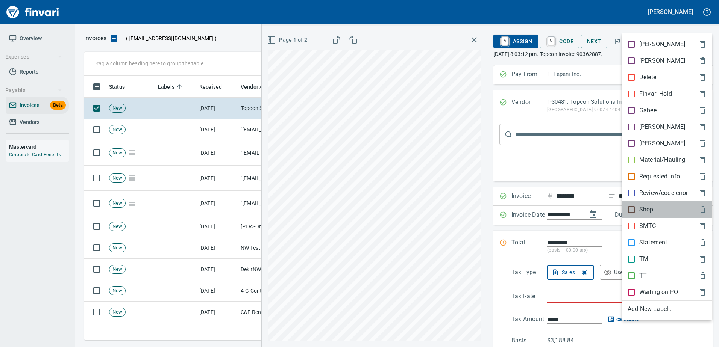
click at [637, 203] on div "Shop" at bounding box center [666, 210] width 91 height 17
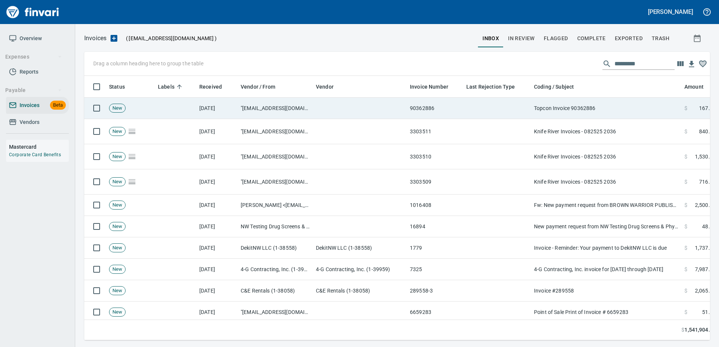
click at [613, 116] on td "Topcon Invoice 90362886" at bounding box center [606, 108] width 150 height 21
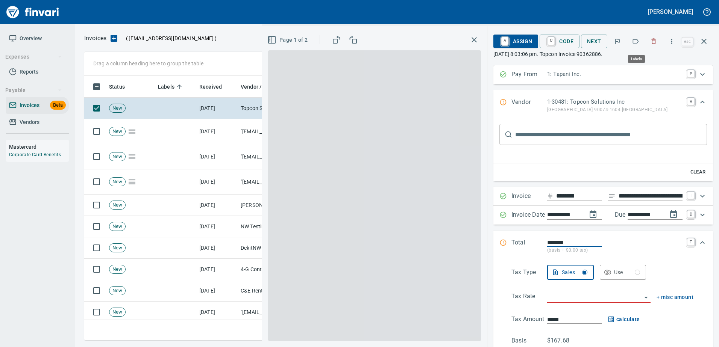
click at [640, 41] on button "button" at bounding box center [635, 41] width 17 height 17
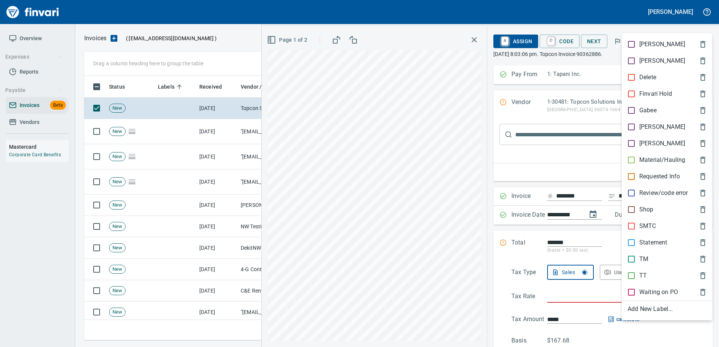
click at [650, 214] on div "Shop" at bounding box center [666, 210] width 91 height 17
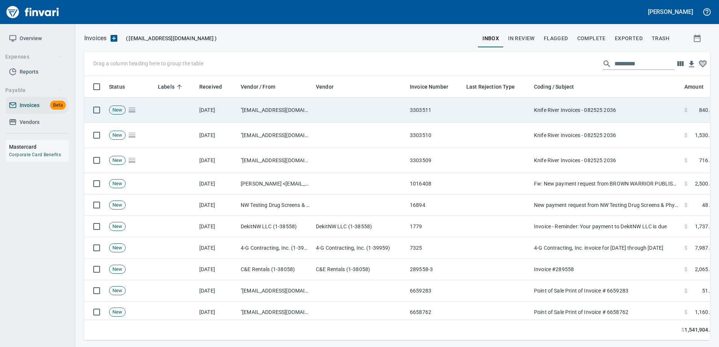
click at [607, 115] on td "Knife River Invoices - 082525 2036" at bounding box center [606, 110] width 150 height 25
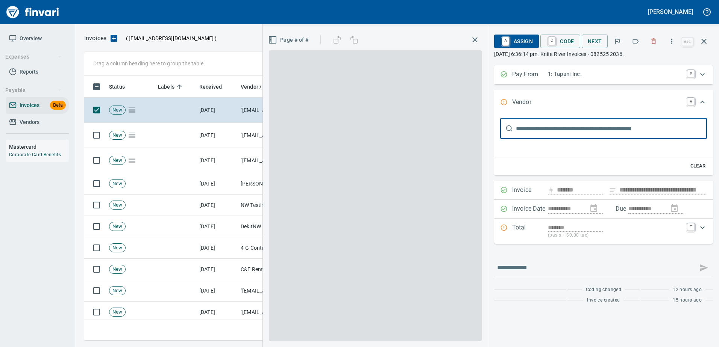
type input "**********"
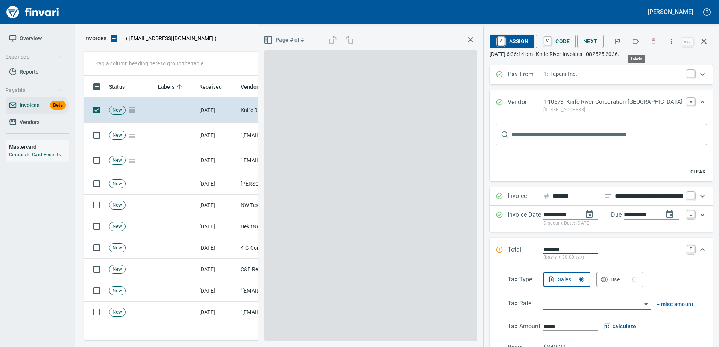
click at [635, 41] on icon "button" at bounding box center [636, 42] width 8 height 8
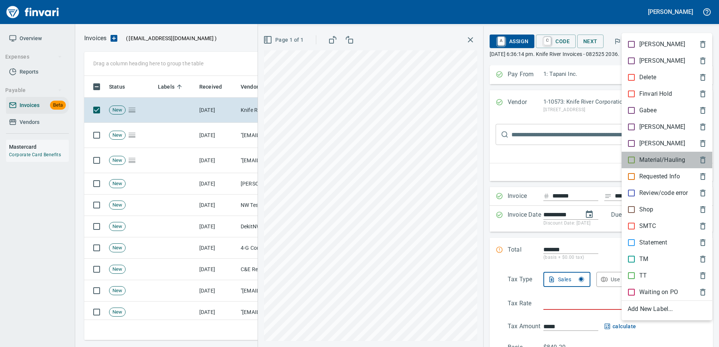
click at [641, 162] on p "Material/Hauling" at bounding box center [662, 160] width 46 height 9
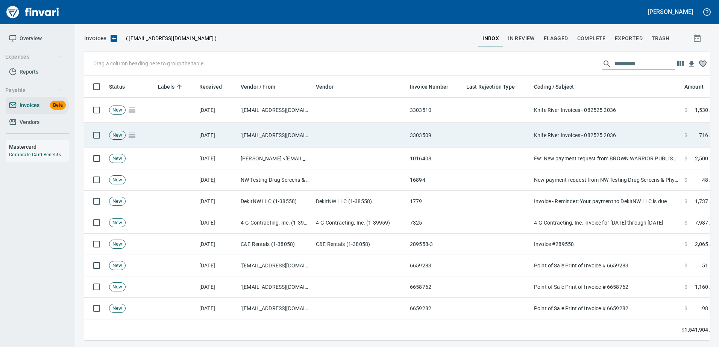
click at [614, 144] on td "Knife River Invoices - 082525 2036" at bounding box center [606, 135] width 150 height 25
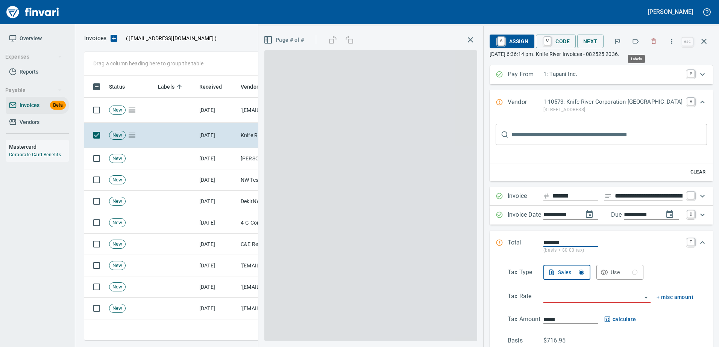
click at [635, 42] on icon "button" at bounding box center [636, 42] width 8 height 8
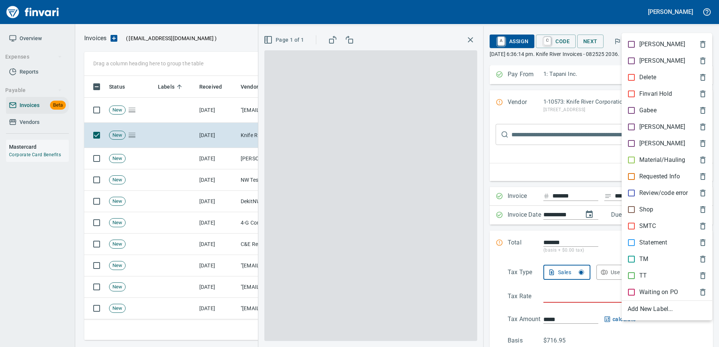
scroll to position [253, 614]
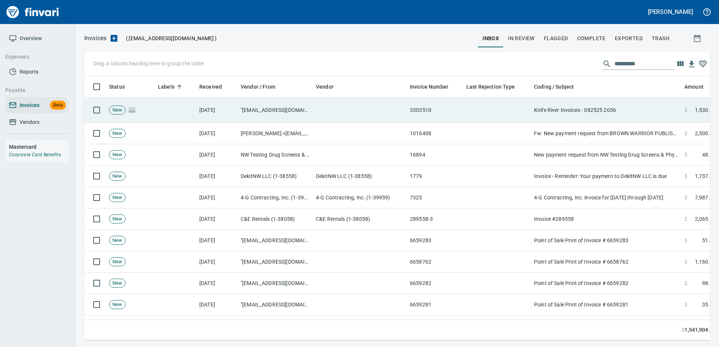
click at [592, 111] on td "Knife River Invoices - 082525 2036" at bounding box center [606, 110] width 150 height 25
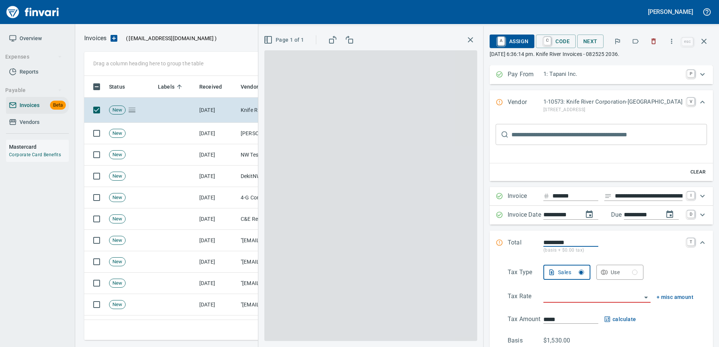
click at [634, 43] on icon "button" at bounding box center [636, 41] width 6 height 5
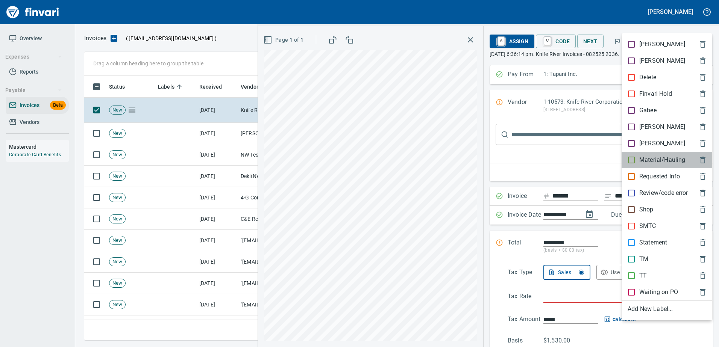
click at [649, 161] on p "Material/Hauling" at bounding box center [662, 160] width 46 height 9
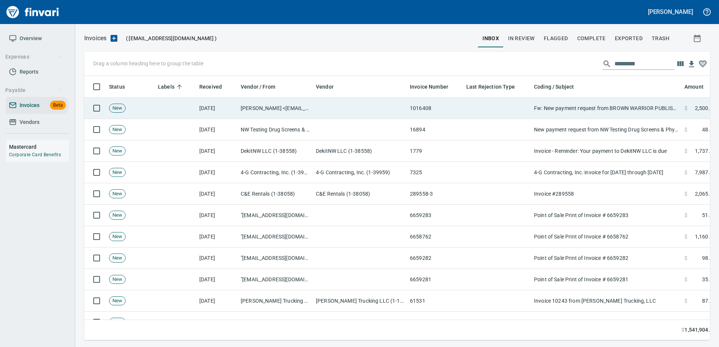
click at [579, 104] on td "Fw: New payment request from BROWN WARRIOR PUBLISHING LLC - invoice 1016408" at bounding box center [606, 108] width 150 height 21
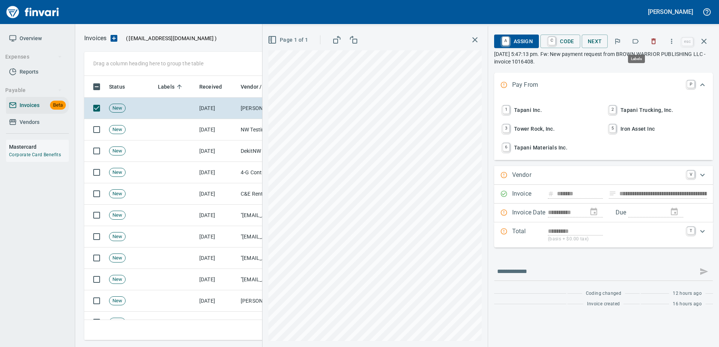
scroll to position [253, 614]
click at [631, 42] on button "button" at bounding box center [635, 41] width 17 height 17
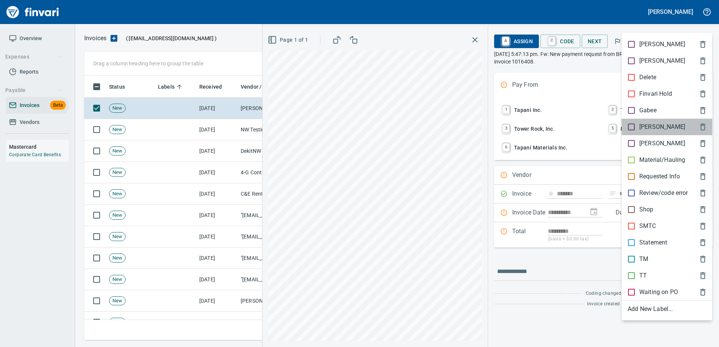
click at [646, 129] on p "[PERSON_NAME]" at bounding box center [662, 127] width 46 height 9
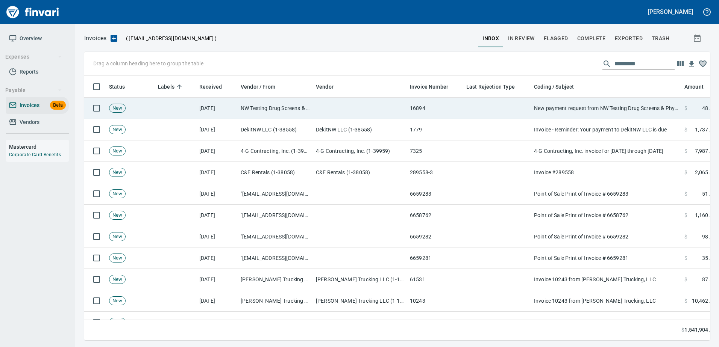
click at [618, 104] on td "New payment request from NW Testing Drug Screens & Physicals - invoice 16894" at bounding box center [606, 108] width 150 height 21
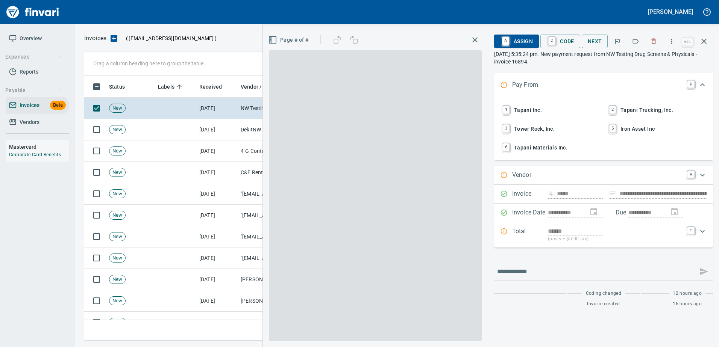
type input "**********"
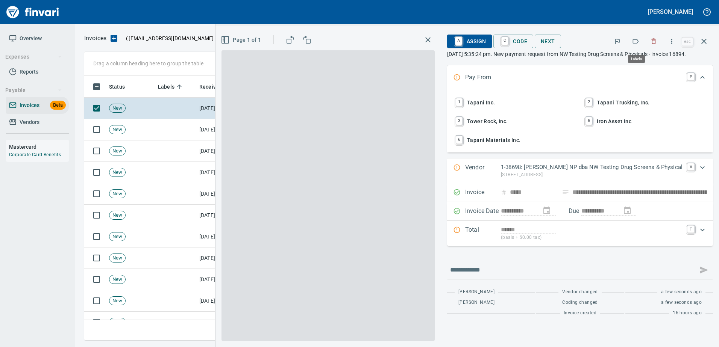
click at [634, 39] on icon "button" at bounding box center [636, 41] width 6 height 5
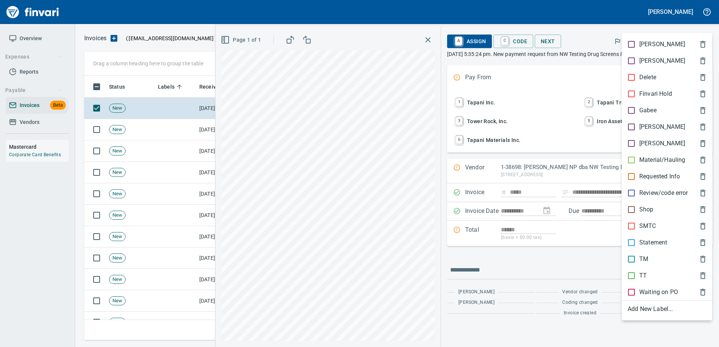
scroll to position [253, 614]
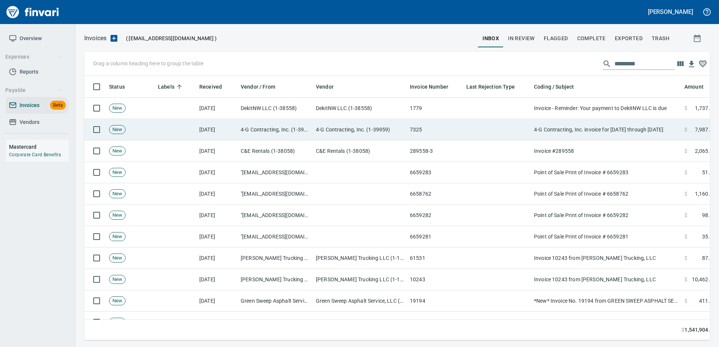
click at [620, 120] on td "4-G Contracting, Inc. invoice for [DATE] through [DATE]" at bounding box center [606, 129] width 150 height 21
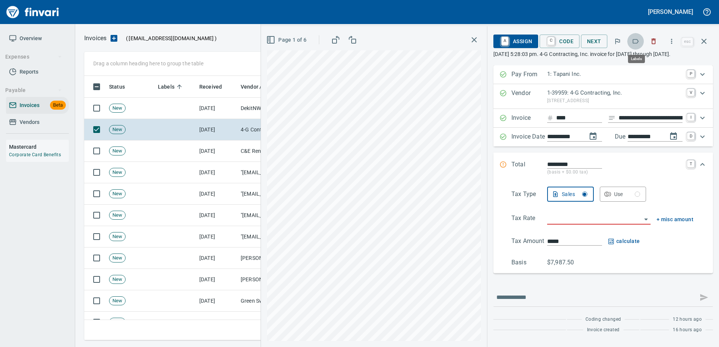
click at [639, 38] on icon "button" at bounding box center [636, 42] width 8 height 8
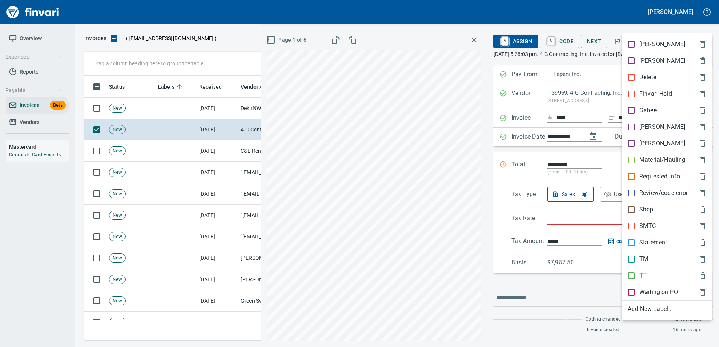
click at [658, 162] on p "Material/Hauling" at bounding box center [662, 160] width 46 height 9
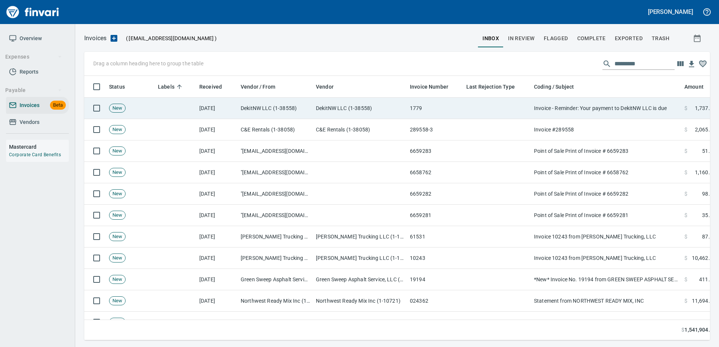
click at [621, 114] on td "Invoice - Reminder: Your payment to DekitNW LLC is due" at bounding box center [606, 108] width 150 height 21
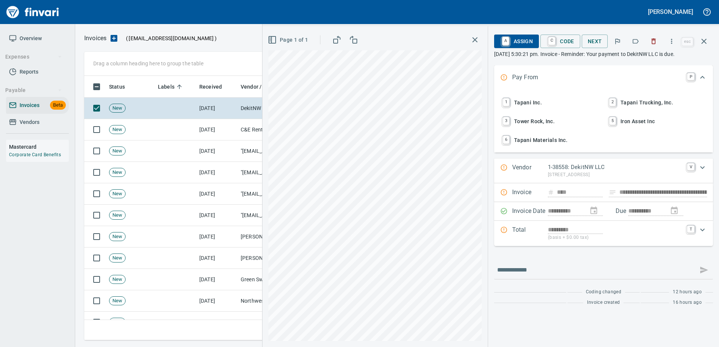
click at [635, 47] on button "button" at bounding box center [635, 41] width 17 height 17
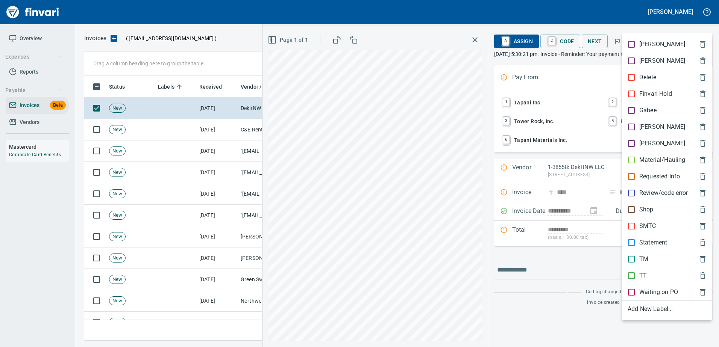
scroll to position [253, 614]
click at [648, 211] on p "Shop" at bounding box center [646, 209] width 14 height 9
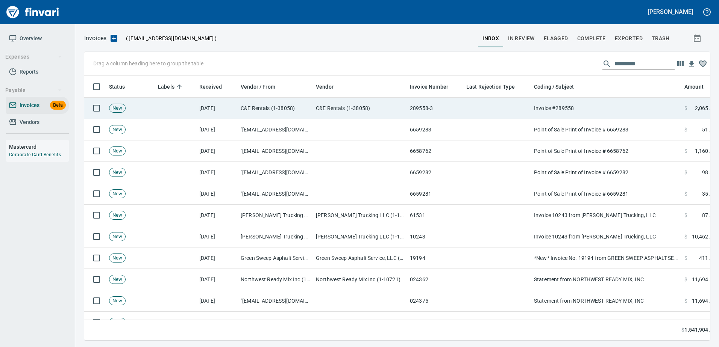
click at [611, 102] on td "Invoice #289558" at bounding box center [606, 108] width 150 height 21
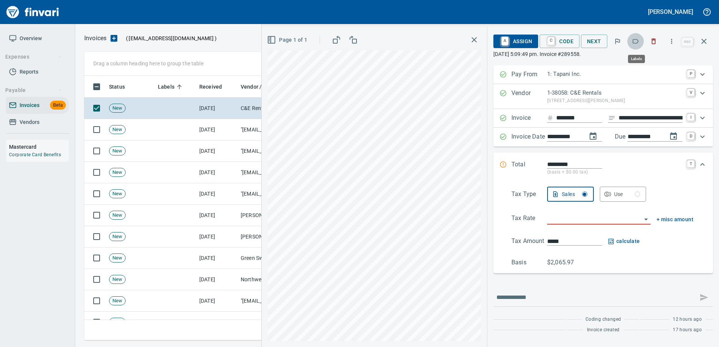
click at [639, 44] on icon "button" at bounding box center [636, 42] width 8 height 8
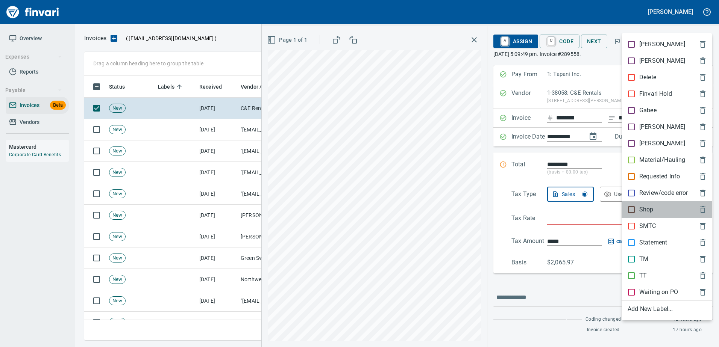
click at [639, 205] on div "Shop" at bounding box center [666, 210] width 91 height 17
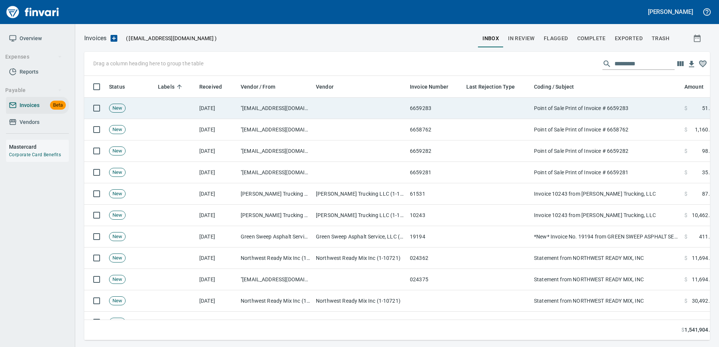
click at [605, 108] on td "Point of Sale Print of Invoice # 6659283" at bounding box center [606, 108] width 150 height 21
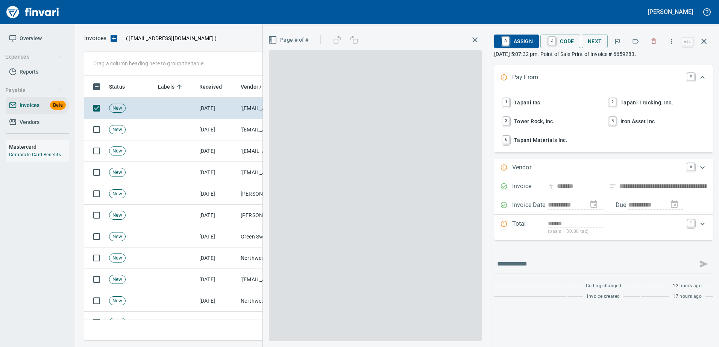
type input "**********"
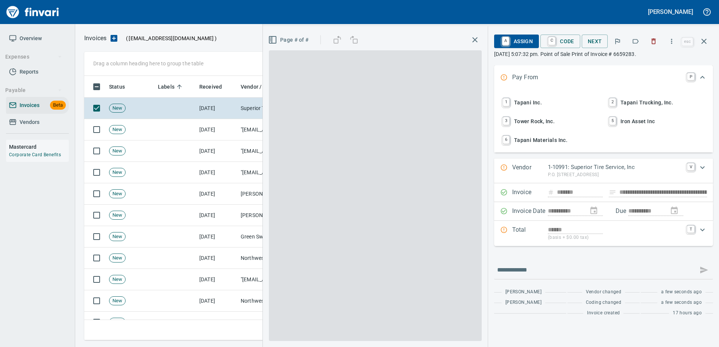
click at [639, 43] on icon "button" at bounding box center [636, 42] width 8 height 8
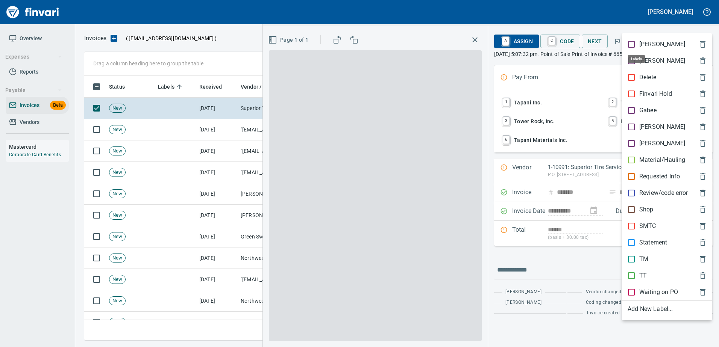
scroll to position [253, 614]
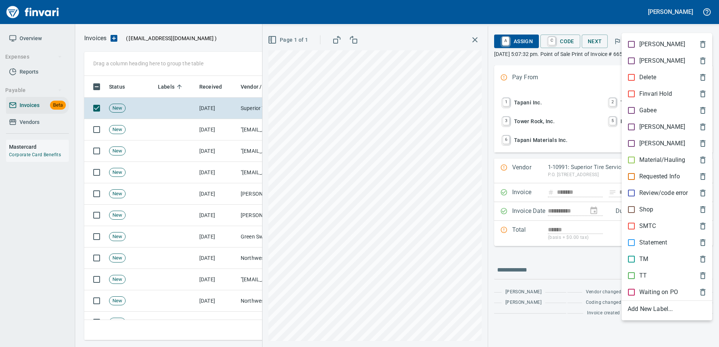
click at [634, 271] on div "TT" at bounding box center [666, 276] width 91 height 17
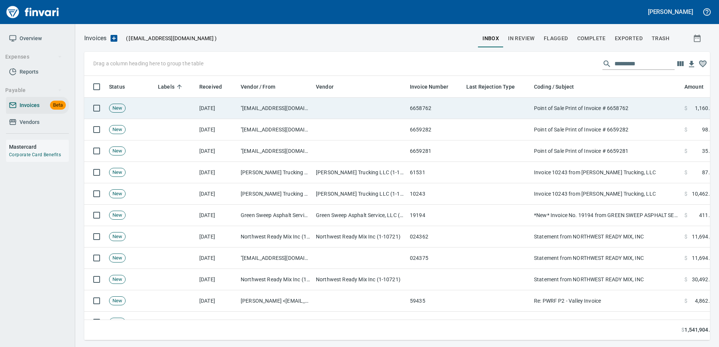
click at [619, 111] on td "Point of Sale Print of Invoice # 6658762" at bounding box center [606, 108] width 150 height 21
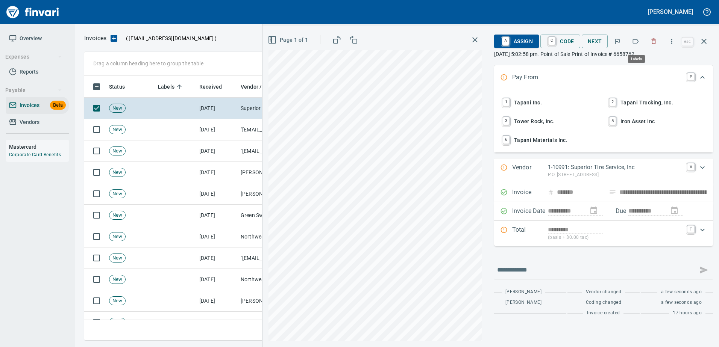
click at [639, 47] on button "button" at bounding box center [635, 41] width 17 height 17
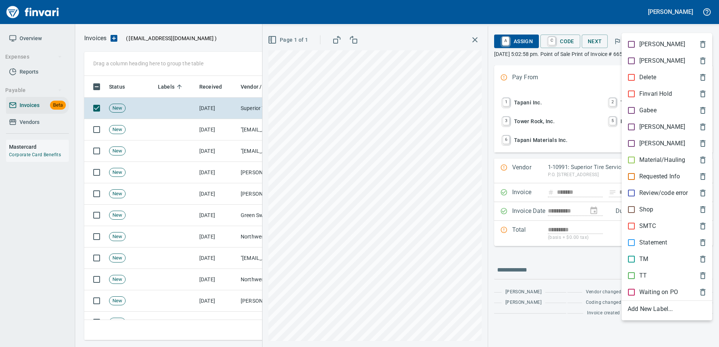
scroll to position [253, 614]
click at [641, 277] on p "TT" at bounding box center [643, 275] width 8 height 9
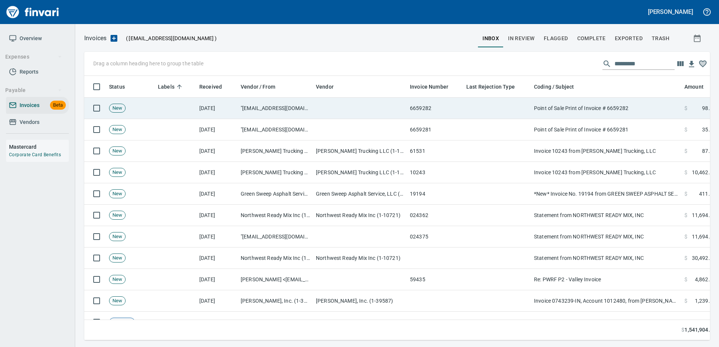
click at [597, 107] on td "Point of Sale Print of Invoice # 6659282" at bounding box center [606, 108] width 150 height 21
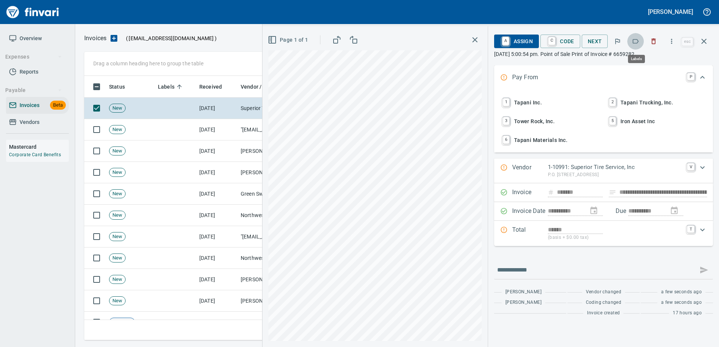
click at [634, 42] on icon "button" at bounding box center [636, 42] width 8 height 8
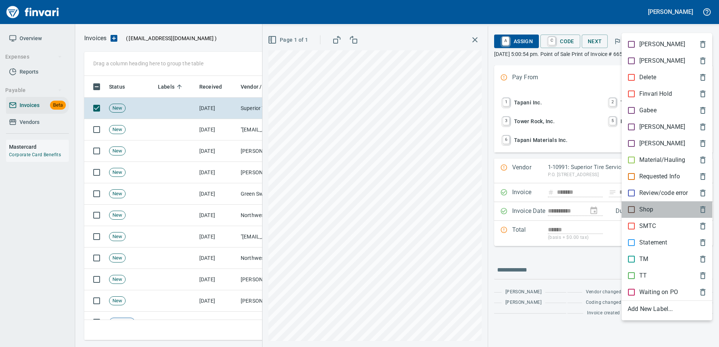
click at [640, 206] on p "Shop" at bounding box center [646, 209] width 14 height 9
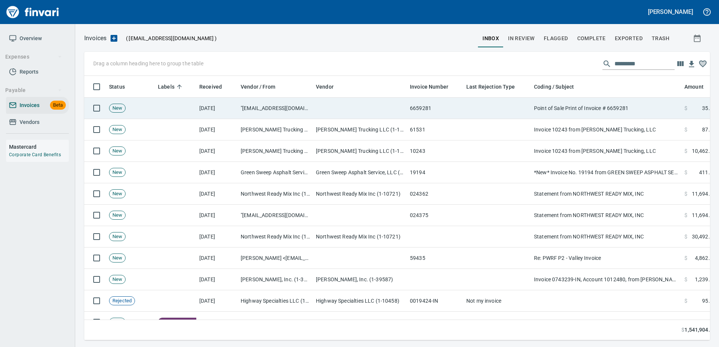
click at [609, 106] on td "Point of Sale Print of Invoice # 6659281" at bounding box center [606, 108] width 150 height 21
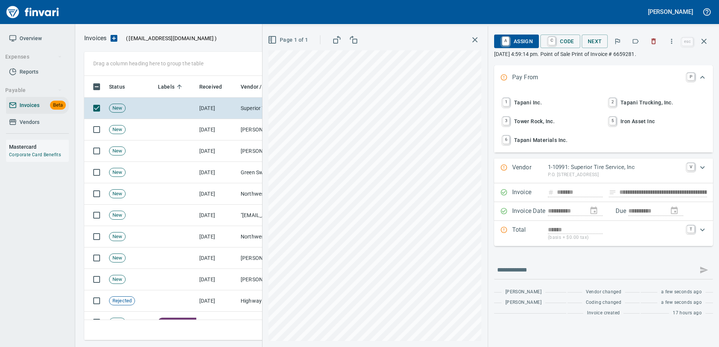
click at [631, 43] on button "button" at bounding box center [635, 41] width 17 height 17
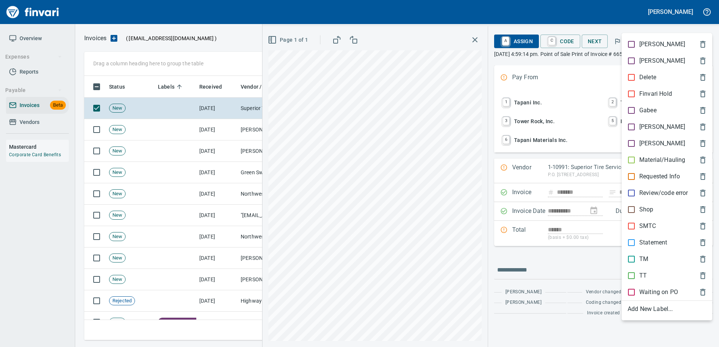
scroll to position [253, 614]
click at [640, 208] on p "Shop" at bounding box center [646, 209] width 14 height 9
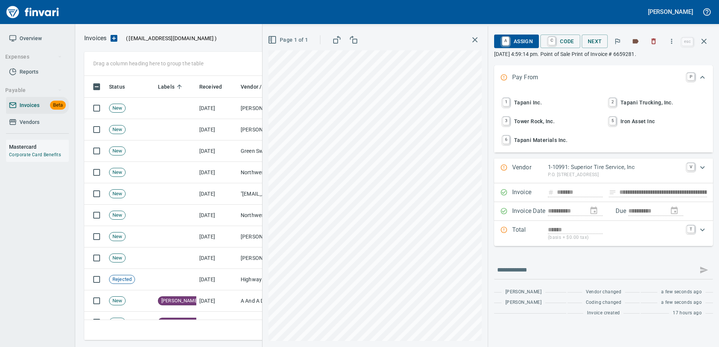
click at [642, 45] on button "button" at bounding box center [635, 41] width 17 height 17
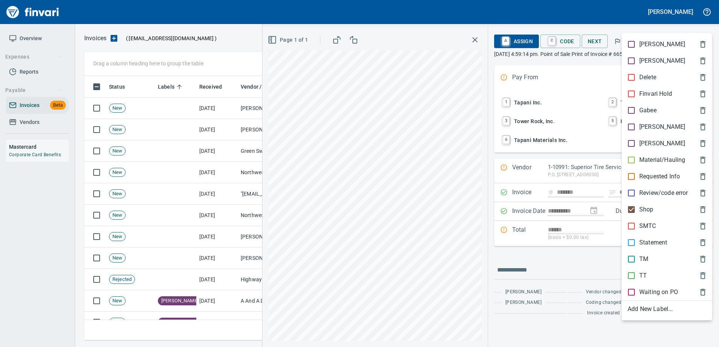
drag, startPoint x: 646, startPoint y: 210, endPoint x: 644, endPoint y: 156, distance: 53.8
click at [646, 209] on p "Shop" at bounding box center [646, 209] width 14 height 9
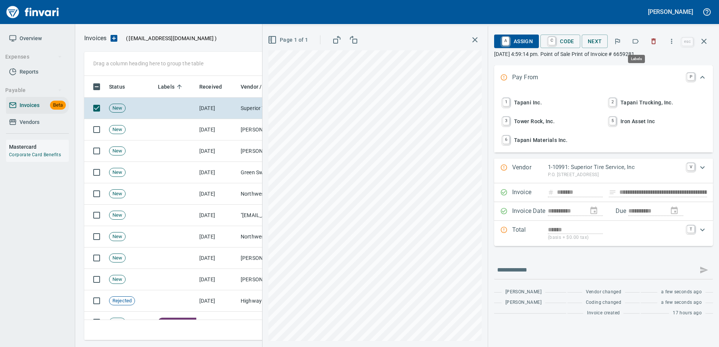
click at [637, 35] on button "button" at bounding box center [635, 41] width 17 height 17
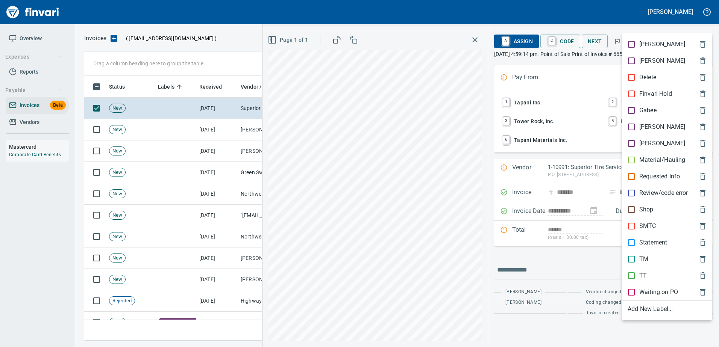
click at [641, 274] on p "TT" at bounding box center [643, 275] width 8 height 9
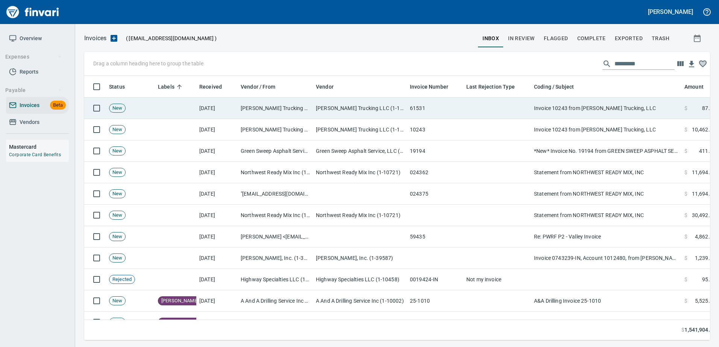
click at [618, 114] on td "Invoice 10243 from Corbin W. Smith Trucking, LLC" at bounding box center [606, 108] width 150 height 21
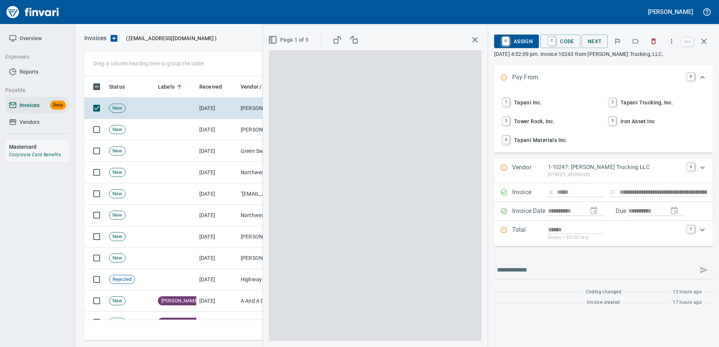
click at [641, 41] on button "button" at bounding box center [635, 41] width 17 height 17
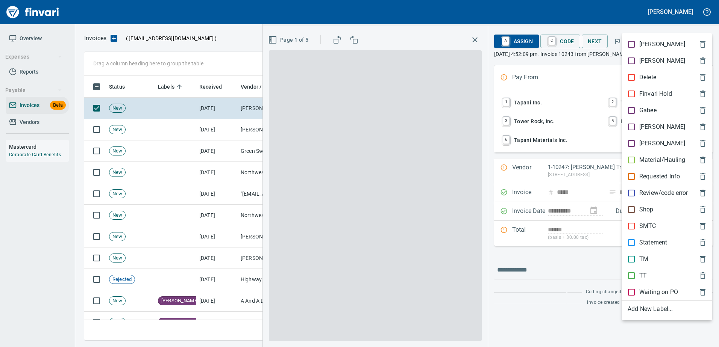
click at [652, 158] on p "Material/Hauling" at bounding box center [662, 160] width 46 height 9
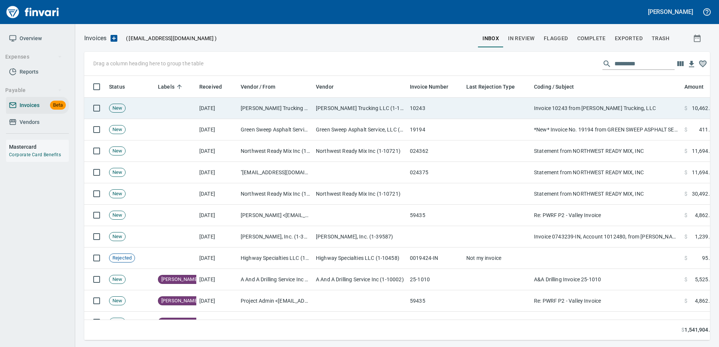
click at [622, 104] on td "Invoice 10243 from Corbin W. Smith Trucking, LLC" at bounding box center [606, 108] width 150 height 21
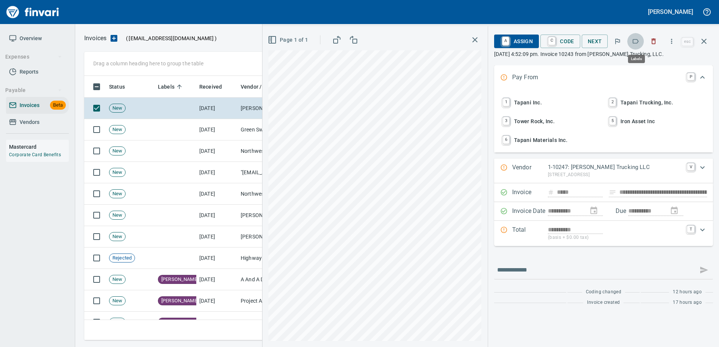
click at [634, 42] on icon "button" at bounding box center [636, 41] width 6 height 5
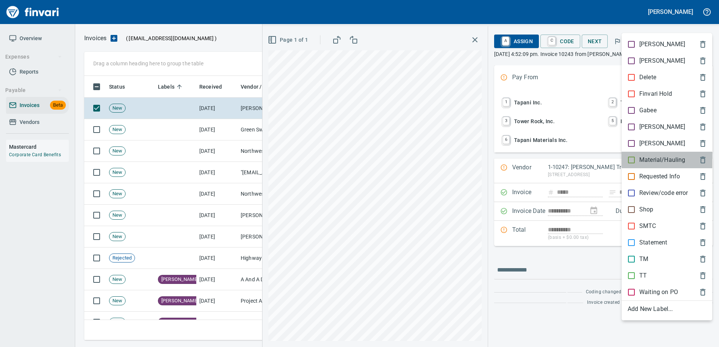
click at [647, 168] on div "Material/Hauling" at bounding box center [666, 160] width 91 height 17
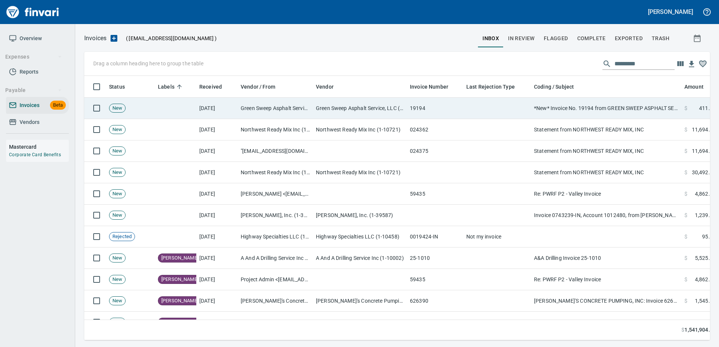
click at [616, 105] on td "*New* Invoice No. 19194 from GREEN SWEEP ASPHALT SERVICE LLC" at bounding box center [606, 108] width 150 height 21
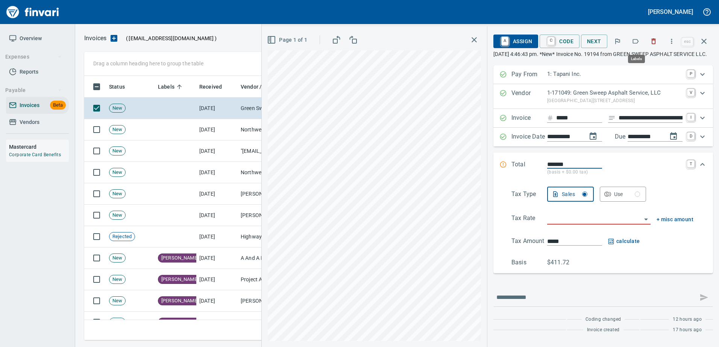
click at [638, 42] on icon "button" at bounding box center [636, 42] width 8 height 8
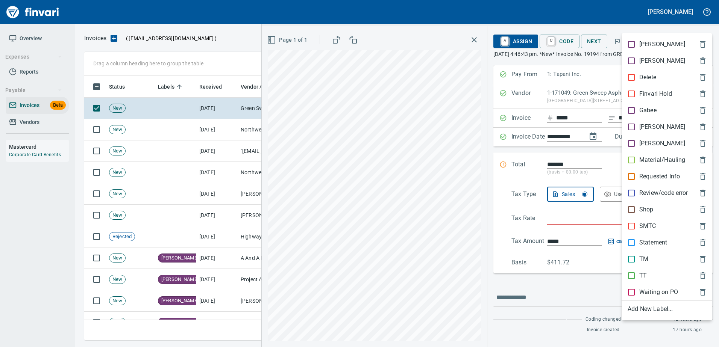
scroll to position [253, 614]
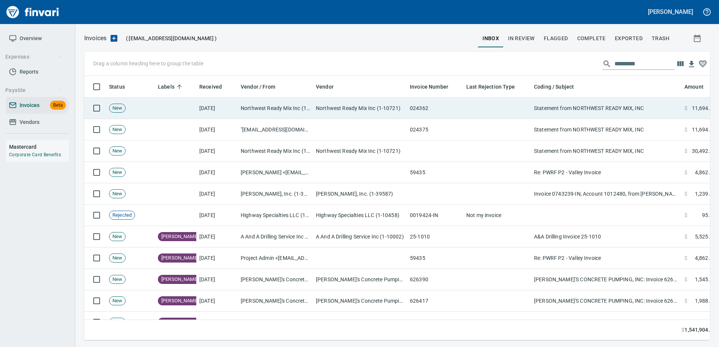
click at [609, 113] on td "Statement from NORTHWEST READY MIX, INC" at bounding box center [606, 108] width 150 height 21
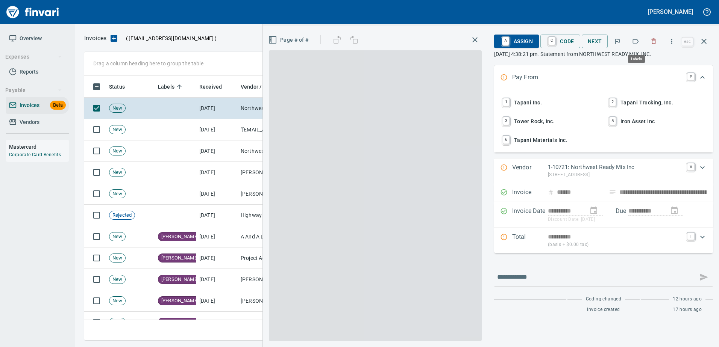
click at [640, 39] on button "button" at bounding box center [635, 41] width 17 height 17
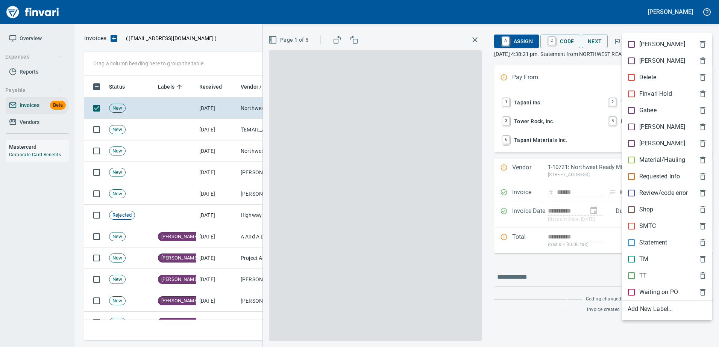
scroll to position [253, 614]
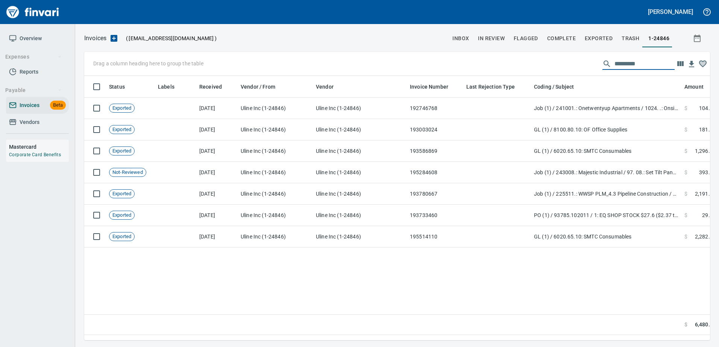
scroll to position [253, 620]
click at [36, 121] on span "Vendors" at bounding box center [30, 122] width 20 height 9
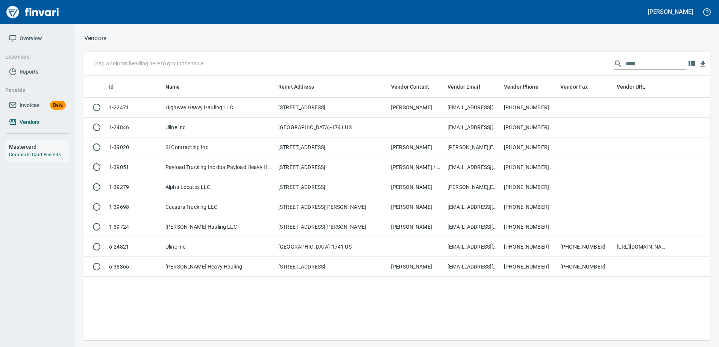
scroll to position [259, 620]
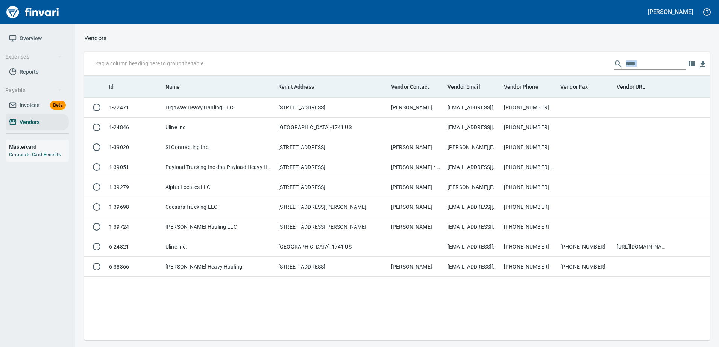
drag, startPoint x: 657, startPoint y: 55, endPoint x: 492, endPoint y: 80, distance: 166.5
click at [492, 80] on div "Drag a column heading here to group the table **** Id Name Remit Address Vendor…" at bounding box center [397, 196] width 626 height 289
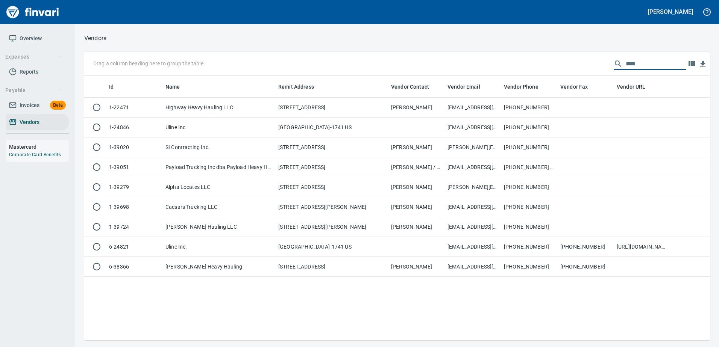
click at [626, 61] on input "****" at bounding box center [656, 64] width 60 height 12
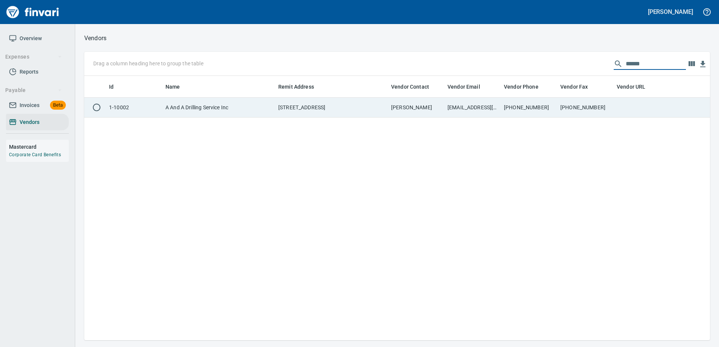
type input "*****"
click at [584, 111] on td "503-659-7375" at bounding box center [585, 108] width 56 height 20
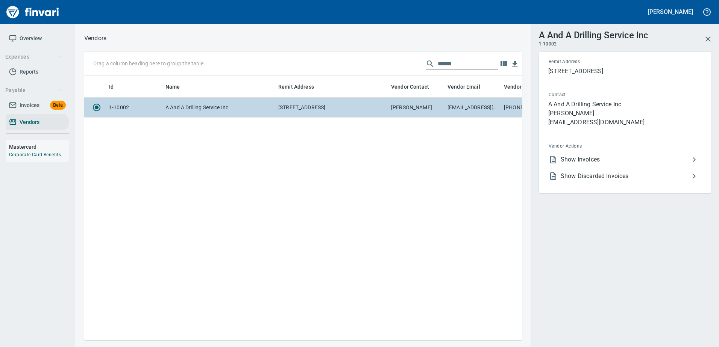
scroll to position [253, 432]
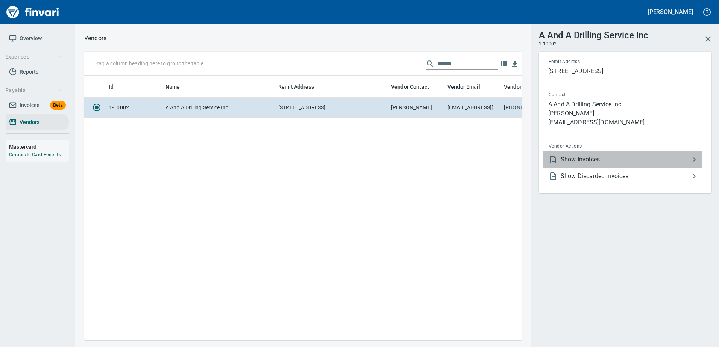
click at [572, 165] on li "Show Invoices" at bounding box center [622, 160] width 159 height 17
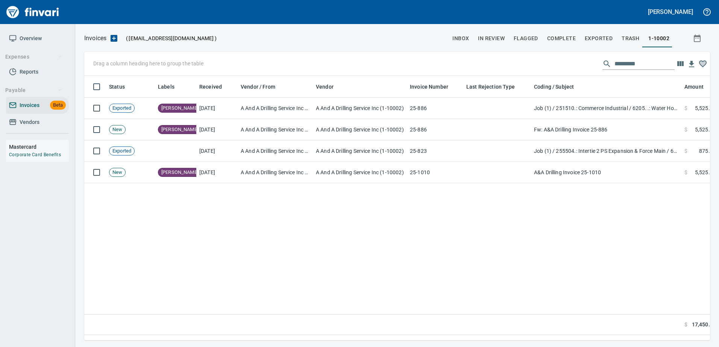
scroll to position [253, 620]
drag, startPoint x: 34, startPoint y: 118, endPoint x: 50, endPoint y: 117, distance: 15.8
click at [35, 118] on span "Vendors" at bounding box center [30, 122] width 20 height 9
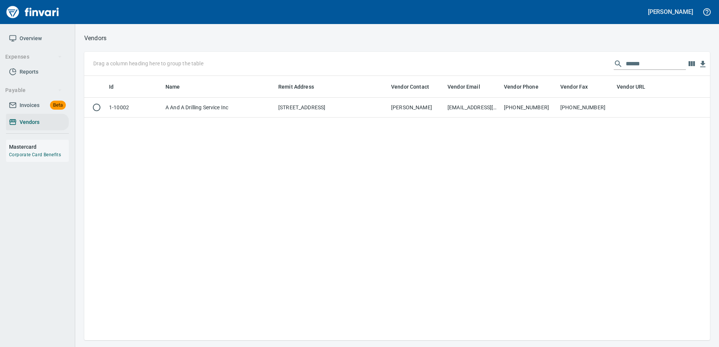
scroll to position [259, 620]
drag, startPoint x: 652, startPoint y: 63, endPoint x: 303, endPoint y: 119, distance: 353.7
click at [303, 119] on div "Drag a column heading here to group the table ***** Id Name Remit Address Vendo…" at bounding box center [397, 196] width 626 height 289
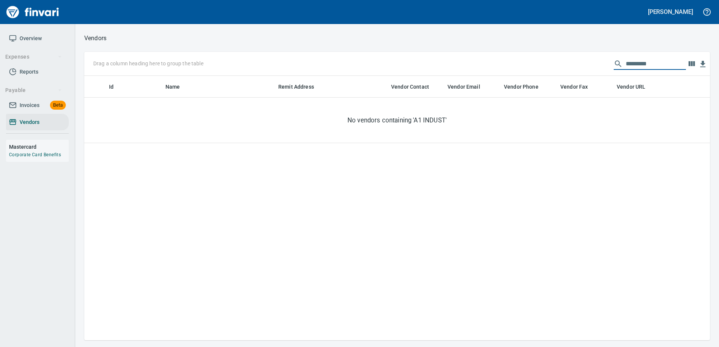
click at [626, 63] on input "*********" at bounding box center [656, 64] width 60 height 12
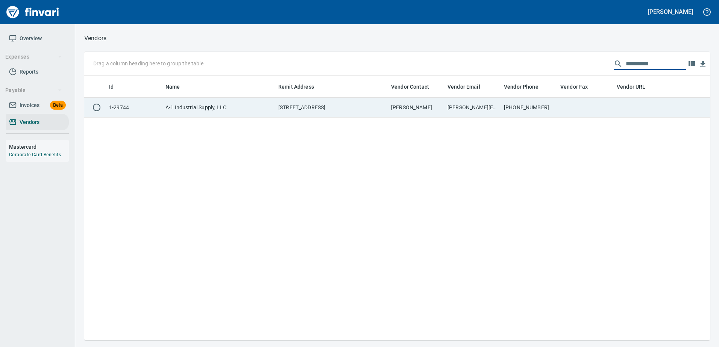
type input "**********"
click at [503, 108] on td "541-564-7636" at bounding box center [529, 108] width 56 height 20
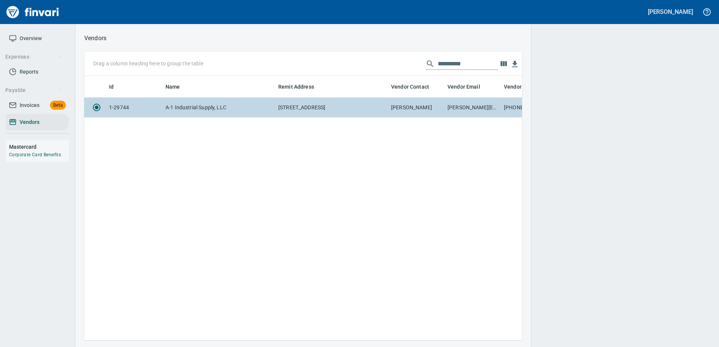
scroll to position [253, 432]
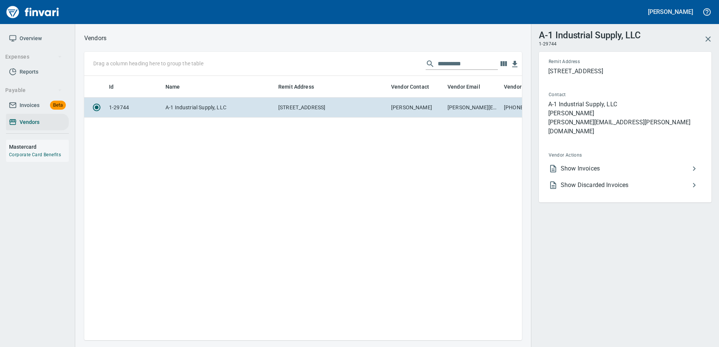
click at [576, 164] on span "Show Invoices" at bounding box center [625, 168] width 129 height 9
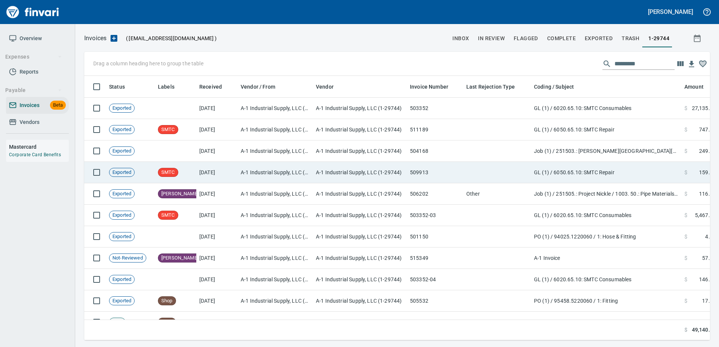
scroll to position [253, 614]
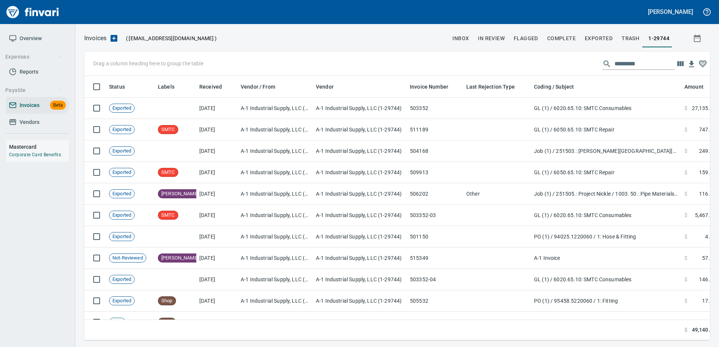
click at [621, 65] on input "text" at bounding box center [644, 64] width 60 height 12
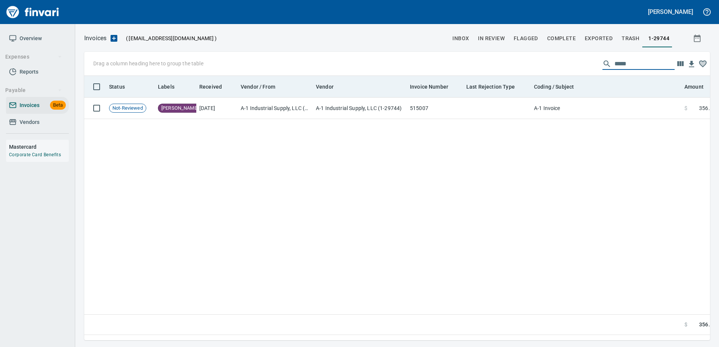
type input "*****"
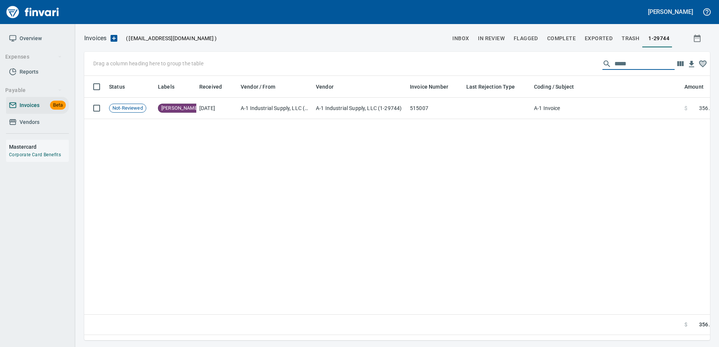
click at [32, 121] on span "Vendors" at bounding box center [30, 122] width 20 height 9
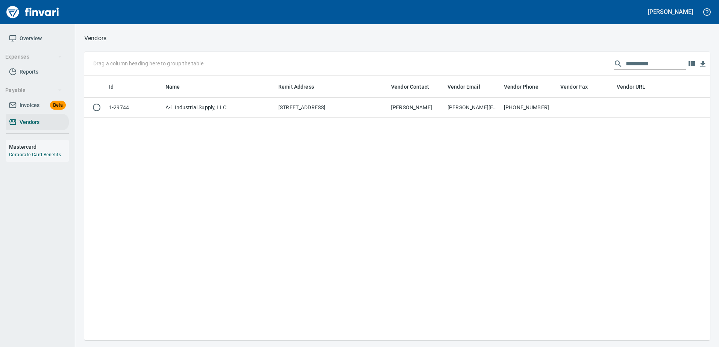
scroll to position [259, 620]
drag, startPoint x: 635, startPoint y: 65, endPoint x: 517, endPoint y: 68, distance: 118.1
click at [517, 68] on div "**********" at bounding box center [397, 64] width 626 height 24
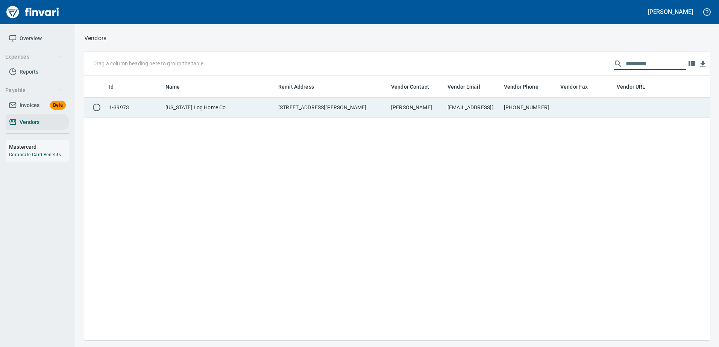
type input "*********"
click at [495, 109] on td "mattk@oregonloghomes.com" at bounding box center [472, 108] width 56 height 20
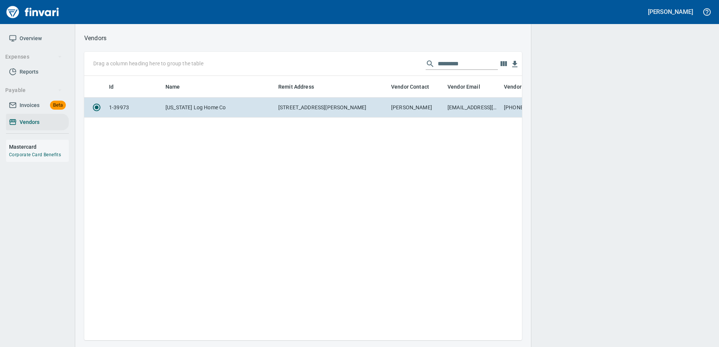
scroll to position [253, 432]
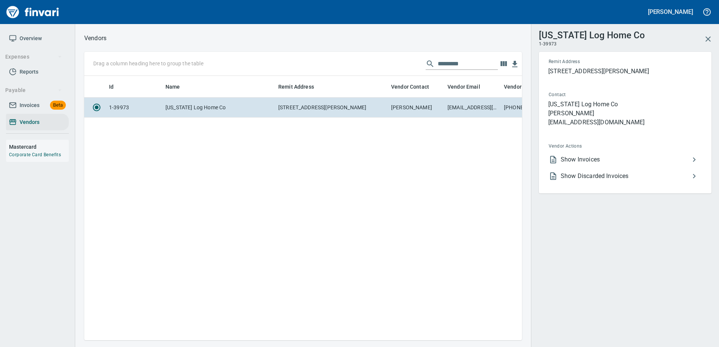
click at [588, 166] on li "Show Invoices" at bounding box center [622, 160] width 159 height 17
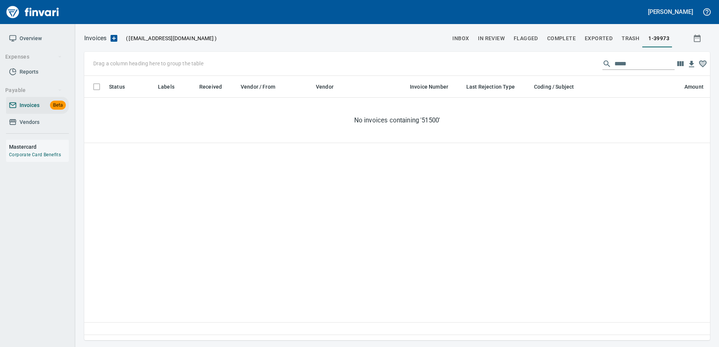
scroll to position [253, 620]
click at [614, 66] on input "*****" at bounding box center [644, 64] width 60 height 12
type input "*"
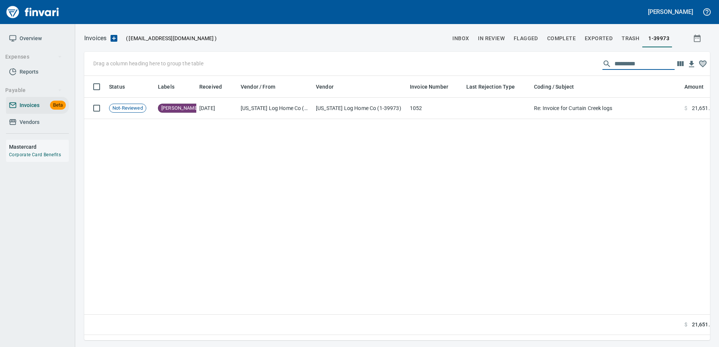
drag, startPoint x: 33, startPoint y: 123, endPoint x: 55, endPoint y: 118, distance: 22.0
click at [33, 123] on span "Vendors" at bounding box center [30, 122] width 20 height 9
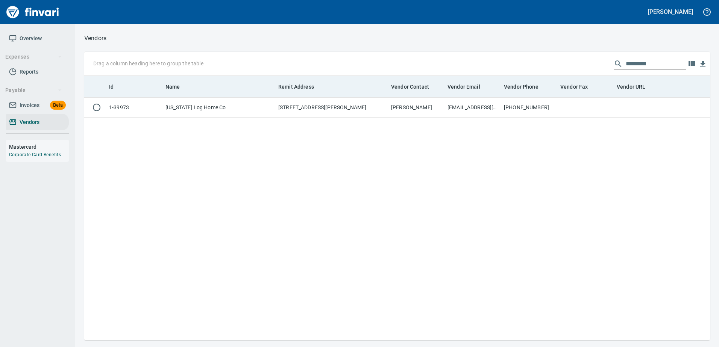
scroll to position [259, 620]
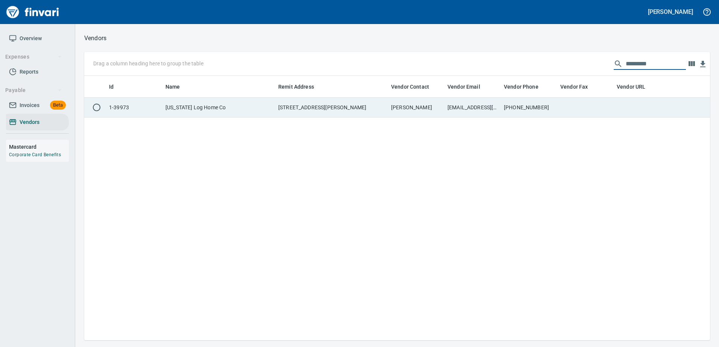
drag, startPoint x: 653, startPoint y: 62, endPoint x: 418, endPoint y: 98, distance: 237.3
click at [418, 98] on div "Drag a column heading here to group the table ********* Id Name Remit Address V…" at bounding box center [397, 196] width 626 height 289
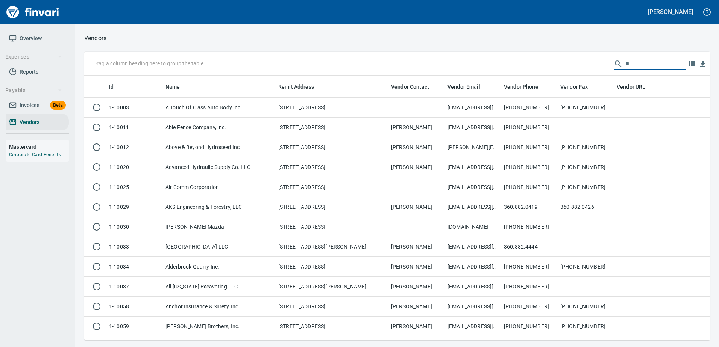
scroll to position [259, 614]
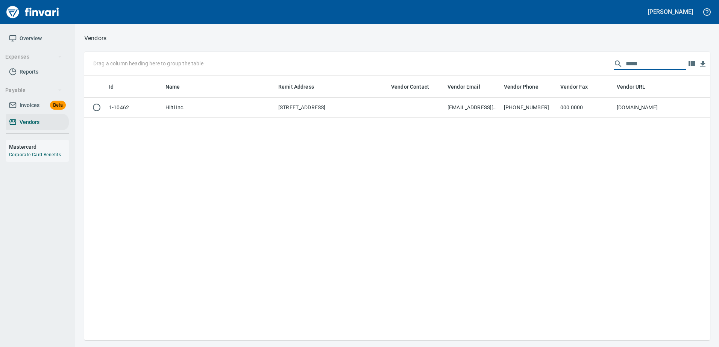
type input "*****"
click at [418, 98] on td at bounding box center [416, 108] width 56 height 20
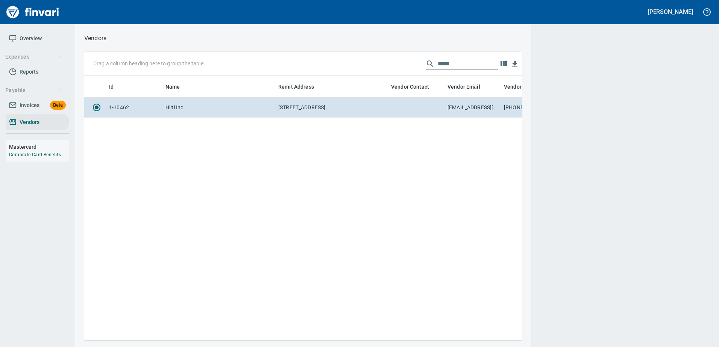
scroll to position [253, 432]
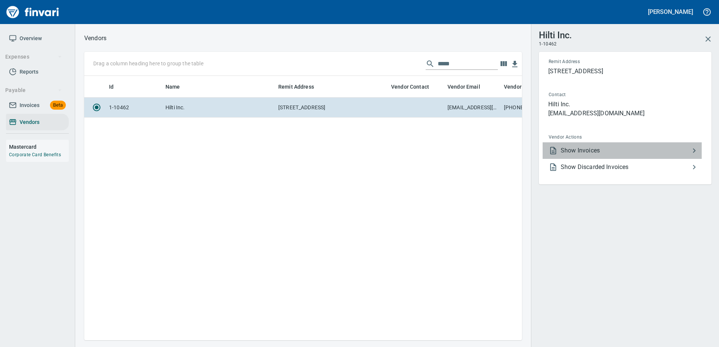
click at [609, 147] on span "Show Invoices" at bounding box center [625, 150] width 129 height 9
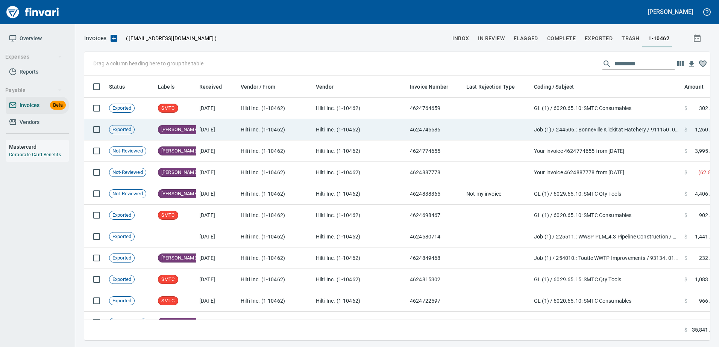
scroll to position [253, 614]
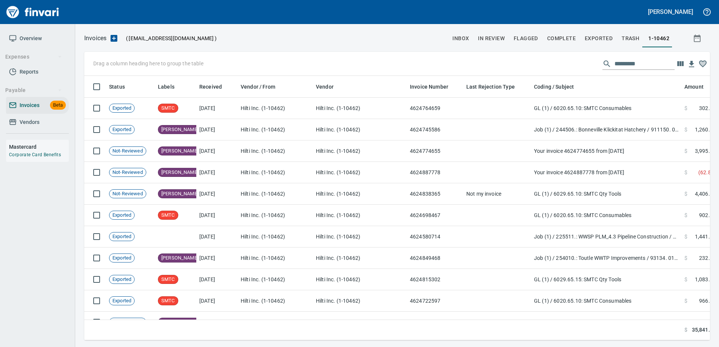
click at [625, 64] on input "text" at bounding box center [644, 64] width 60 height 12
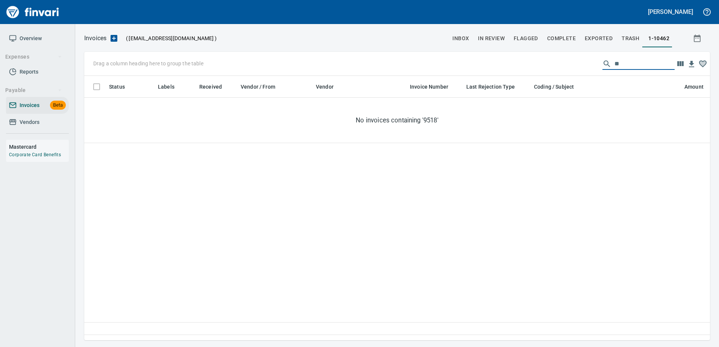
type input "*"
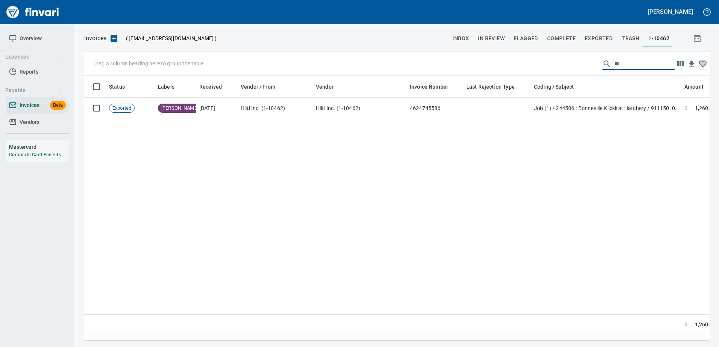
type input "*"
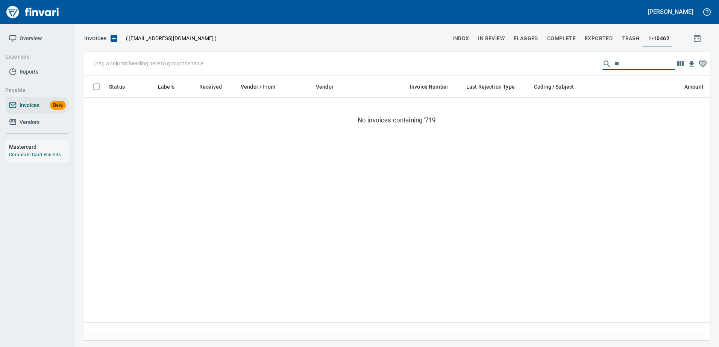
type input "*"
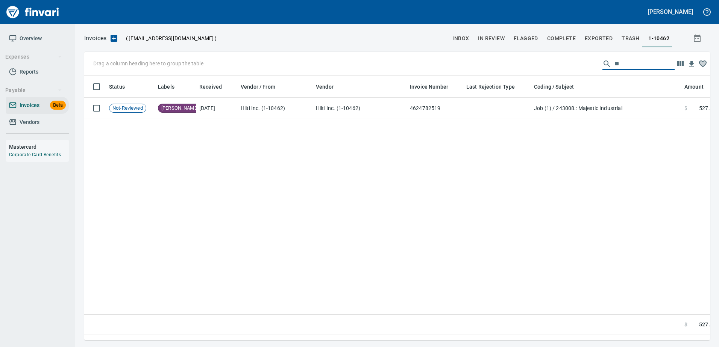
type input "*"
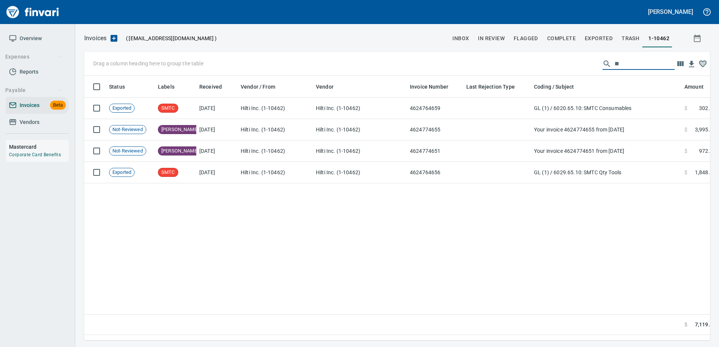
type input "*"
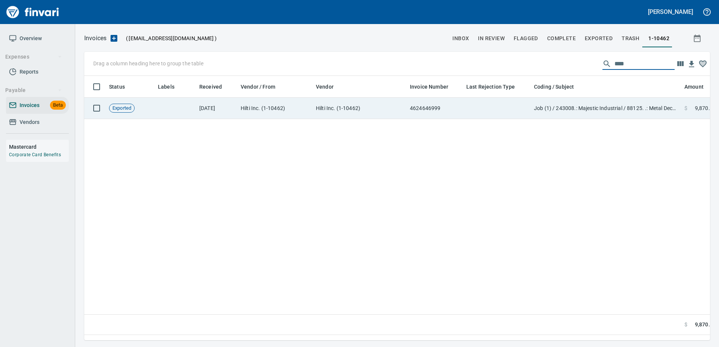
type input "****"
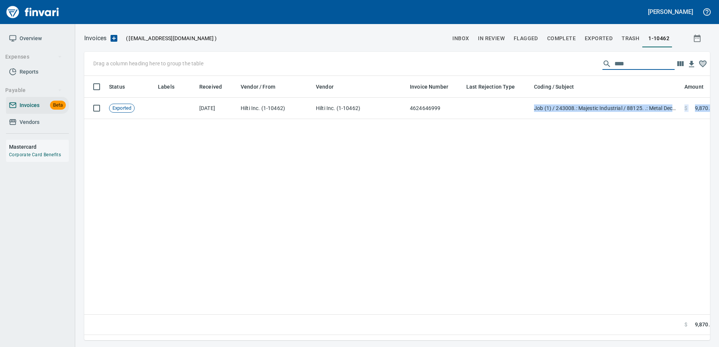
click at [446, 120] on div "Status Labels Received Vendor / From Vendor Invoice Number Last Rejection Type …" at bounding box center [397, 205] width 626 height 259
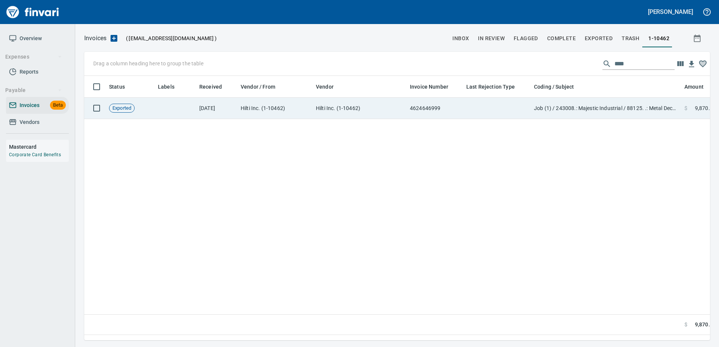
drag, startPoint x: 446, startPoint y: 120, endPoint x: 321, endPoint y: 112, distance: 125.0
click at [321, 112] on td "Hilti Inc. (1-10462)" at bounding box center [360, 108] width 94 height 21
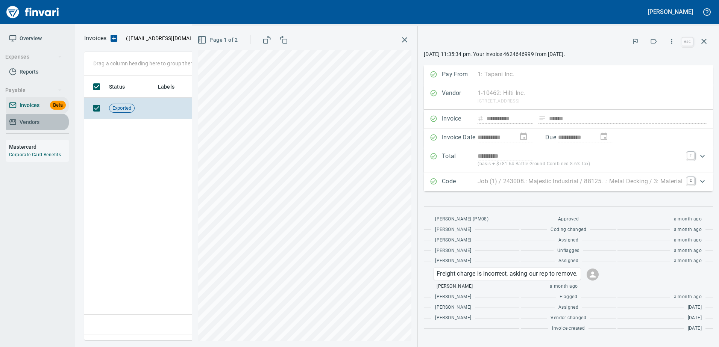
click at [37, 123] on span "Vendors" at bounding box center [30, 122] width 20 height 9
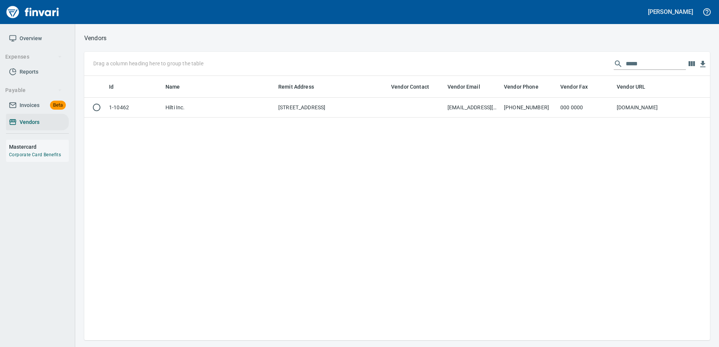
scroll to position [259, 620]
drag, startPoint x: 637, startPoint y: 60, endPoint x: 483, endPoint y: 74, distance: 154.0
click at [483, 74] on div "Drag a column heading here to group the table *****" at bounding box center [397, 64] width 626 height 24
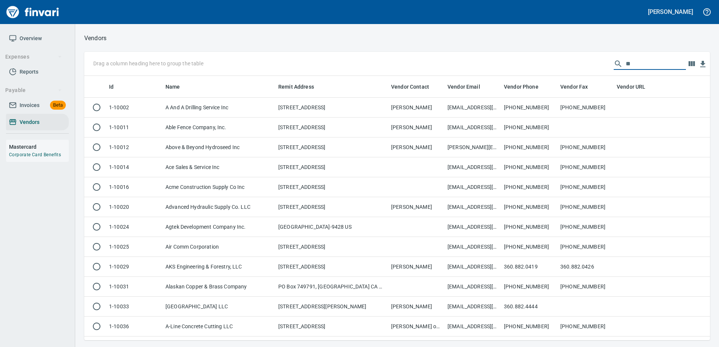
scroll to position [259, 614]
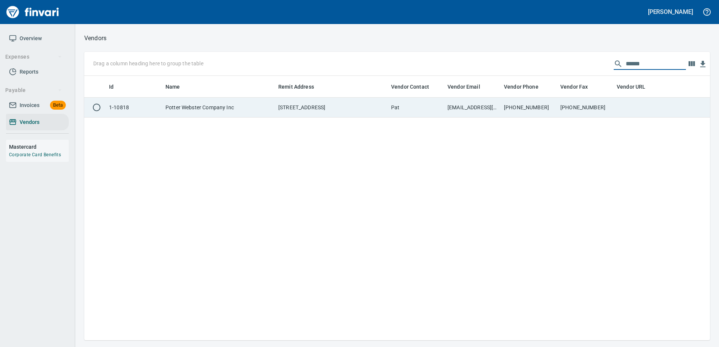
type input "******"
click at [418, 105] on td "Pat" at bounding box center [416, 108] width 56 height 20
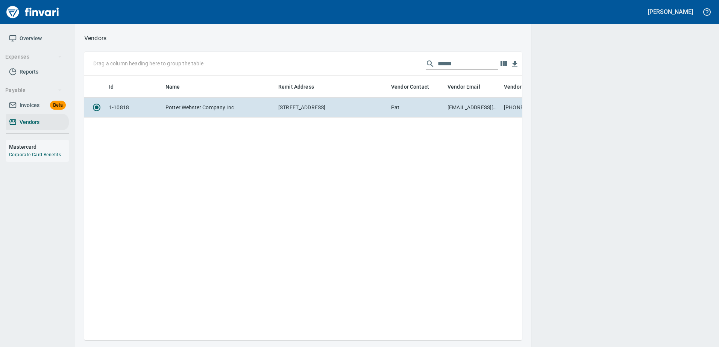
scroll to position [253, 432]
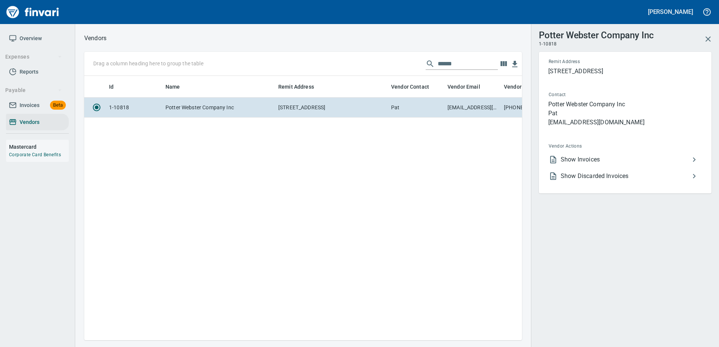
click at [577, 160] on span "Show Invoices" at bounding box center [625, 159] width 129 height 9
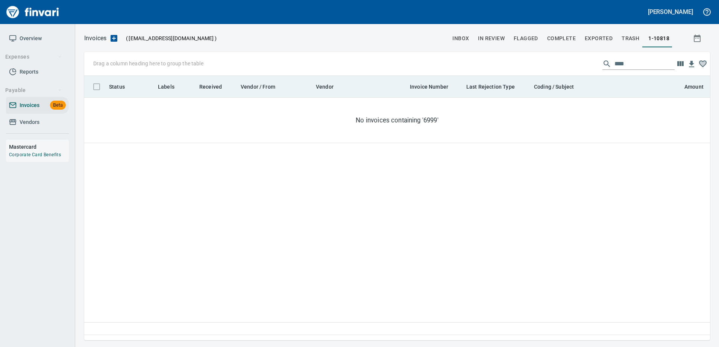
scroll to position [253, 620]
drag, startPoint x: 624, startPoint y: 62, endPoint x: 512, endPoint y: 81, distance: 113.3
click at [513, 81] on div "Drag a column heading here to group the table **** Status Labels Received Vendo…" at bounding box center [397, 196] width 626 height 289
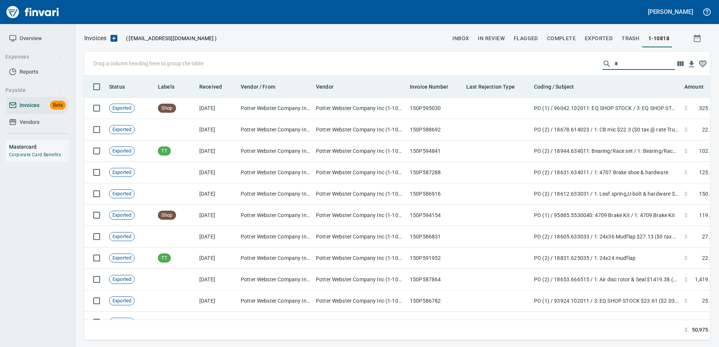
scroll to position [253, 614]
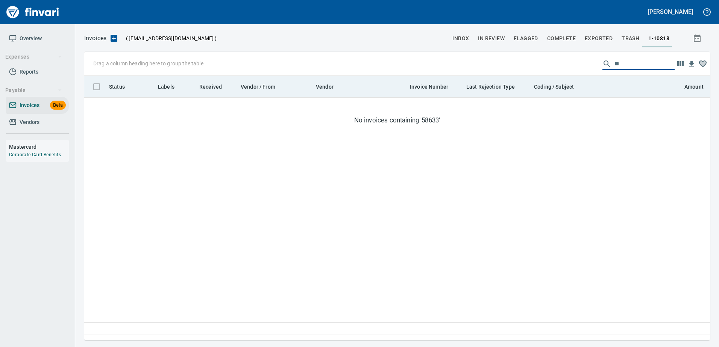
type input "*"
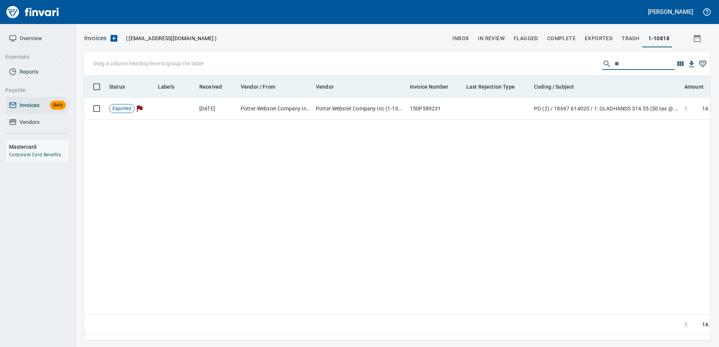
type input "*"
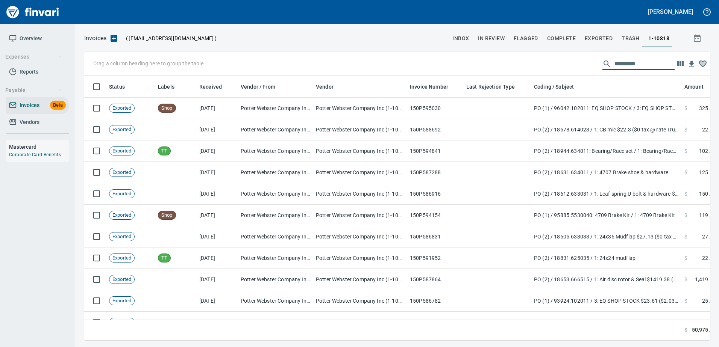
click at [618, 62] on input "text" at bounding box center [644, 64] width 60 height 12
type input "*"
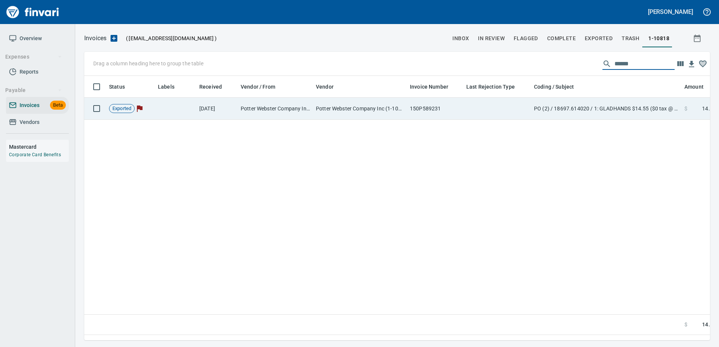
click at [547, 102] on td "PO (2) / 18697.614020 / 1: GLADHANDS $14.55 ($0 tax @ rate Trucking)" at bounding box center [606, 109] width 150 height 22
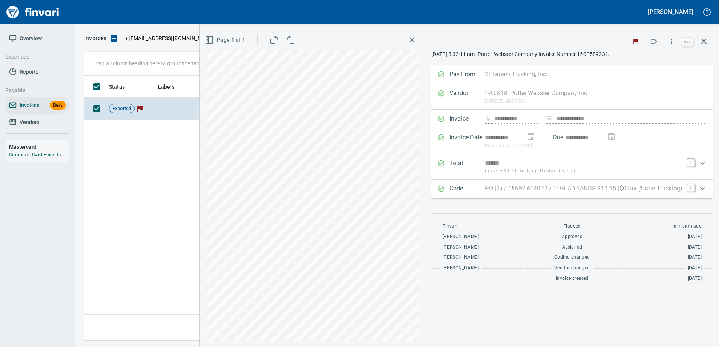
click at [486, 182] on div "Code PO (2) / 18697.614020 / 1: GLADHANDS $14.55 ($0 tax @ rate Trucking) C" at bounding box center [572, 189] width 282 height 19
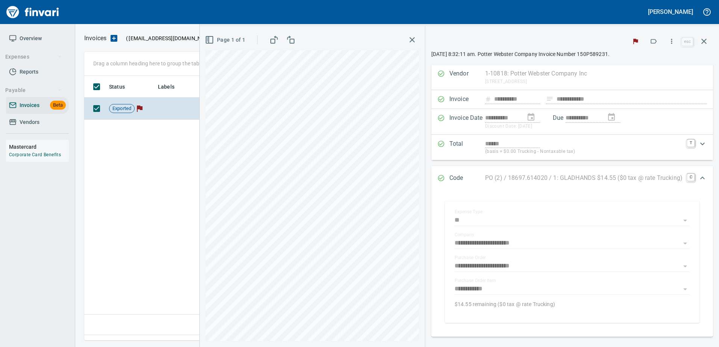
scroll to position [38, 0]
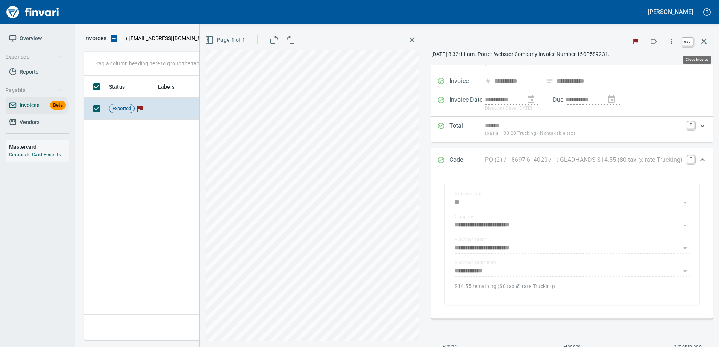
click at [705, 41] on icon "button" at bounding box center [703, 41] width 9 height 9
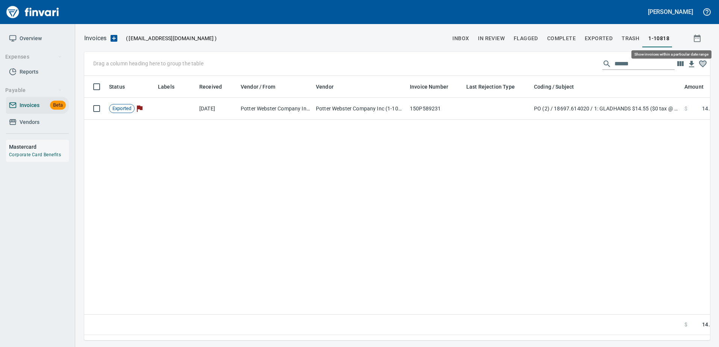
scroll to position [253, 620]
click at [631, 66] on input "******" at bounding box center [644, 64] width 60 height 12
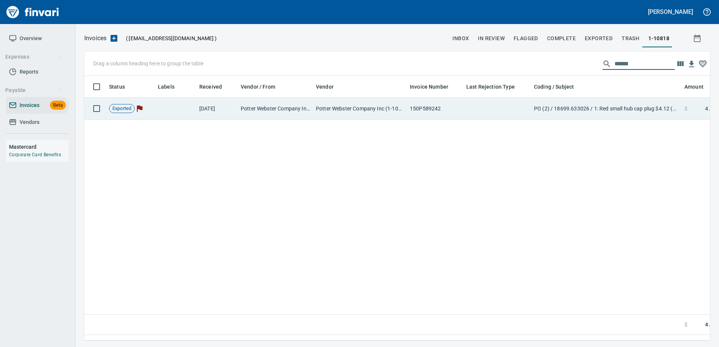
type input "******"
click at [501, 117] on td at bounding box center [497, 109] width 68 height 22
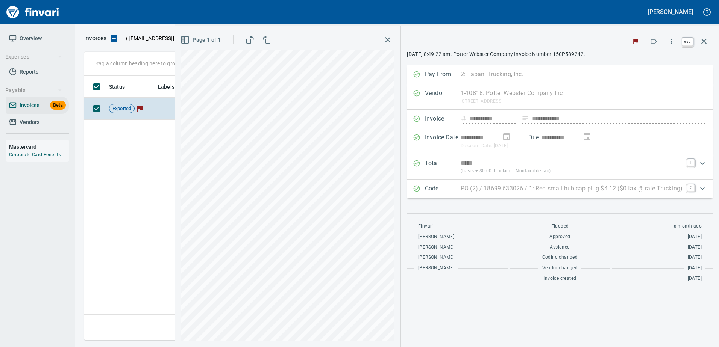
click at [709, 43] on button "button" at bounding box center [704, 41] width 18 height 18
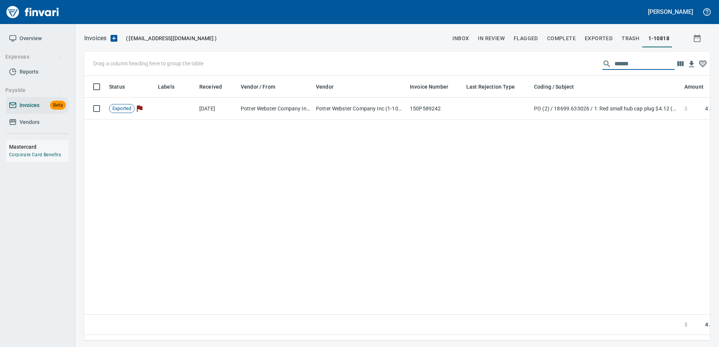
click at [614, 66] on input "******" at bounding box center [644, 64] width 60 height 12
click at [31, 124] on span "Vendors" at bounding box center [30, 122] width 20 height 9
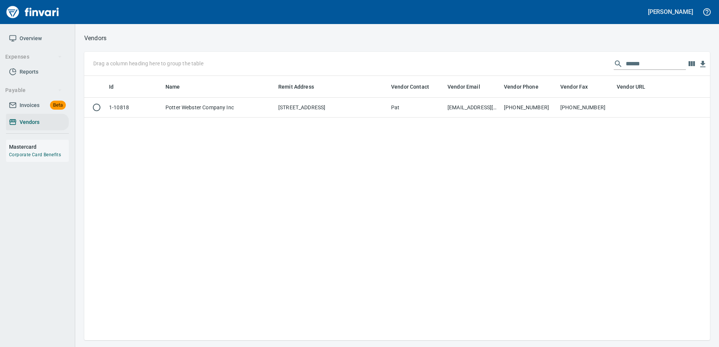
scroll to position [1, 1]
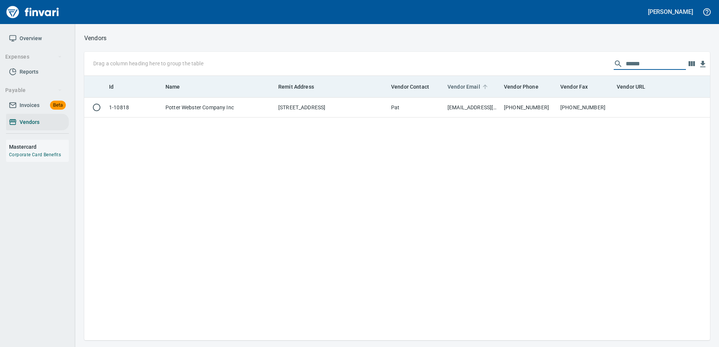
drag, startPoint x: 662, startPoint y: 66, endPoint x: 472, endPoint y: 82, distance: 190.5
click at [472, 82] on div "Drag a column heading here to group the table ****** Id Name Remit Address Vend…" at bounding box center [397, 196] width 626 height 289
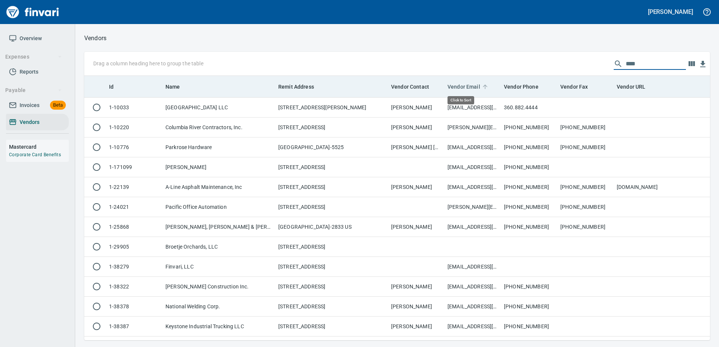
scroll to position [259, 614]
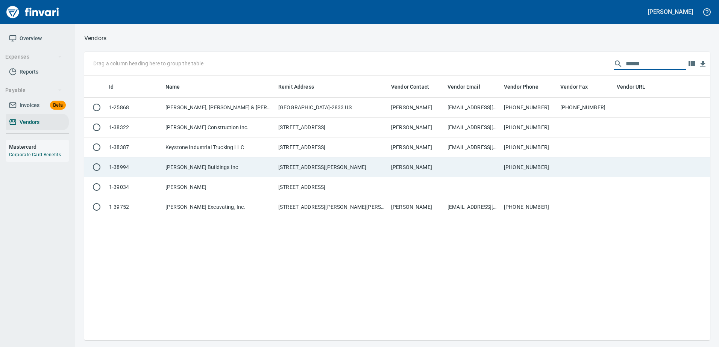
type input "******"
click at [308, 107] on td "PO Box 102833, Pasadena CA 91189-2833 US" at bounding box center [331, 108] width 113 height 20
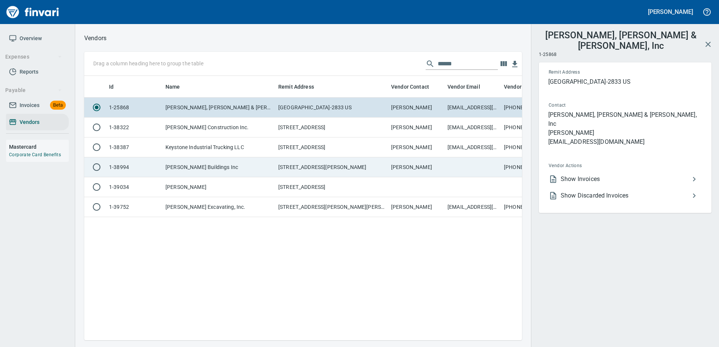
scroll to position [253, 432]
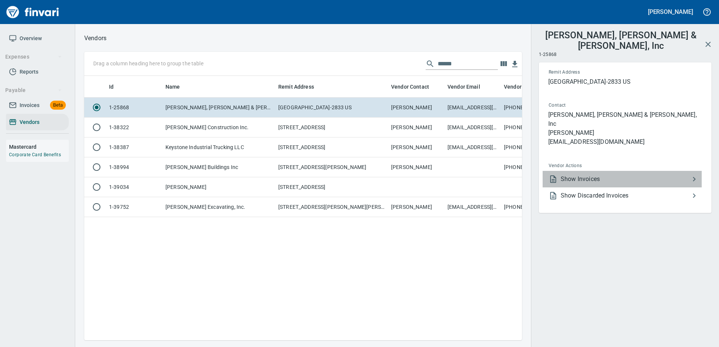
click at [560, 175] on div at bounding box center [555, 179] width 12 height 9
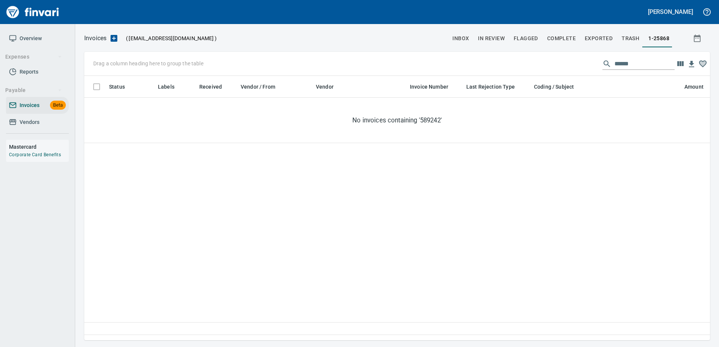
scroll to position [253, 620]
click at [629, 64] on input "******" at bounding box center [644, 64] width 60 height 12
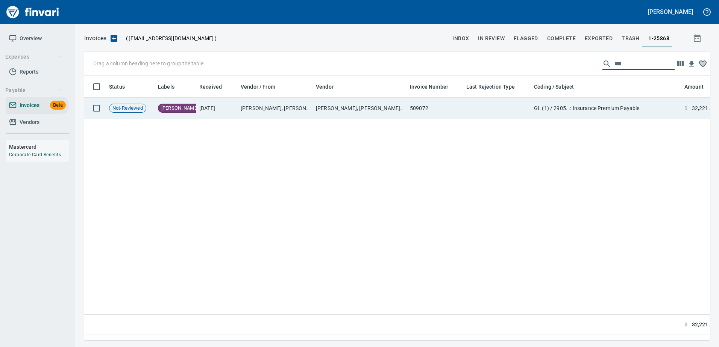
type input "***"
click at [598, 109] on td "GL (1) / 2905. .: Insurance Premium Payable" at bounding box center [606, 108] width 150 height 21
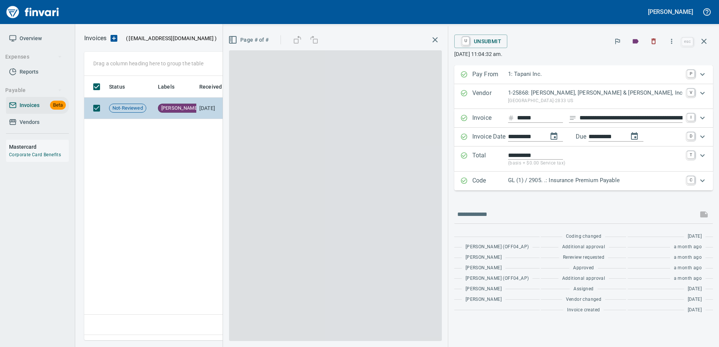
scroll to position [253, 620]
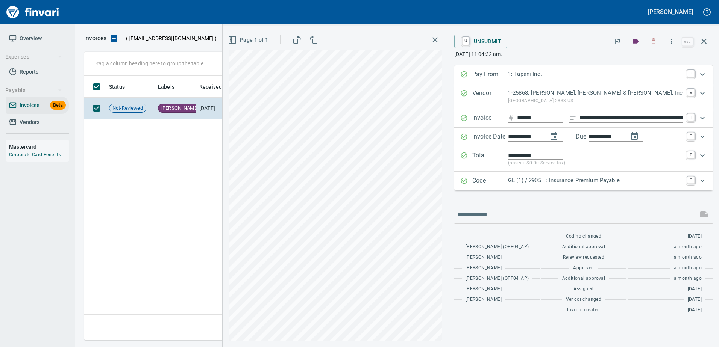
click at [561, 182] on p "GL (1) / 2905. .: Insurance Premium Payable" at bounding box center [595, 180] width 174 height 9
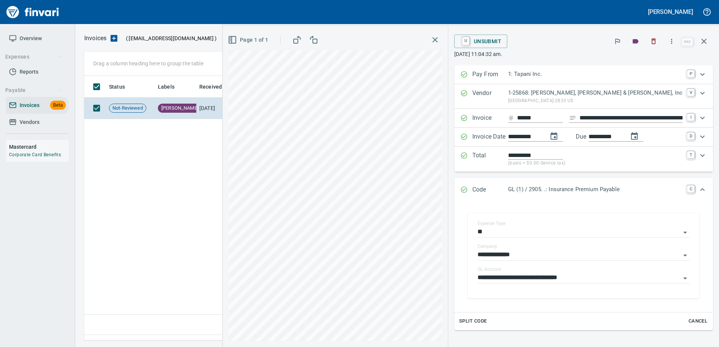
click at [540, 188] on p "GL (1) / 2905. .: Insurance Premium Payable" at bounding box center [595, 189] width 174 height 9
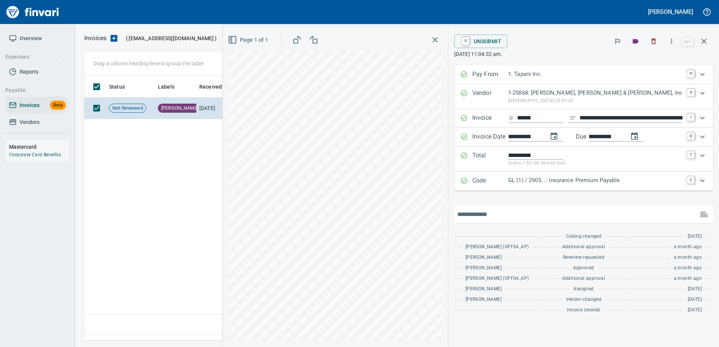
click at [518, 232] on div "Coding changed 14 days ago Marty McDaniels (OFF04_AP) Additional approval a mon…" at bounding box center [583, 261] width 259 height 111
click at [653, 43] on icon "button" at bounding box center [654, 42] width 5 height 6
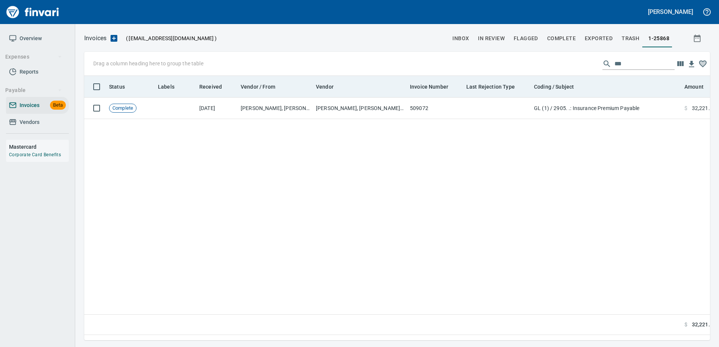
scroll to position [253, 620]
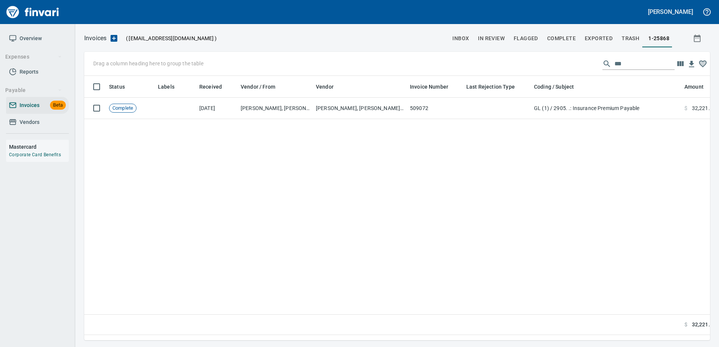
click at [41, 122] on span "Vendors" at bounding box center [37, 122] width 57 height 9
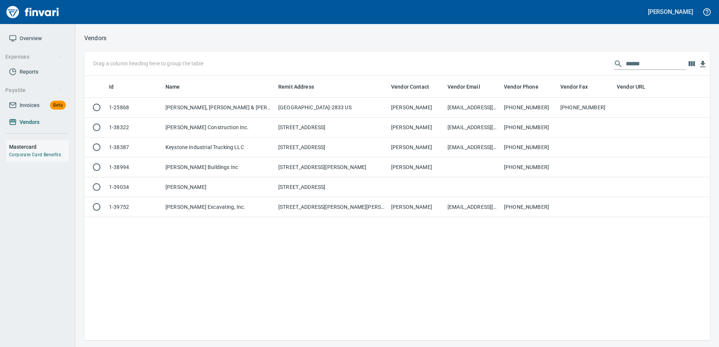
scroll to position [259, 620]
drag, startPoint x: 617, startPoint y: 68, endPoint x: 497, endPoint y: 70, distance: 119.2
click at [497, 70] on div "Drag a column heading here to group the table ******" at bounding box center [397, 64] width 626 height 24
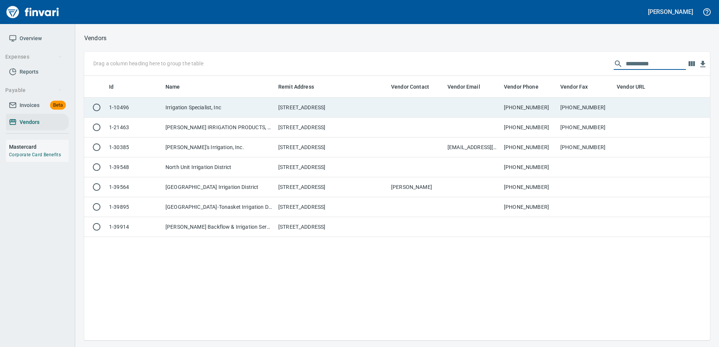
type input "**********"
click at [463, 108] on td at bounding box center [472, 108] width 56 height 20
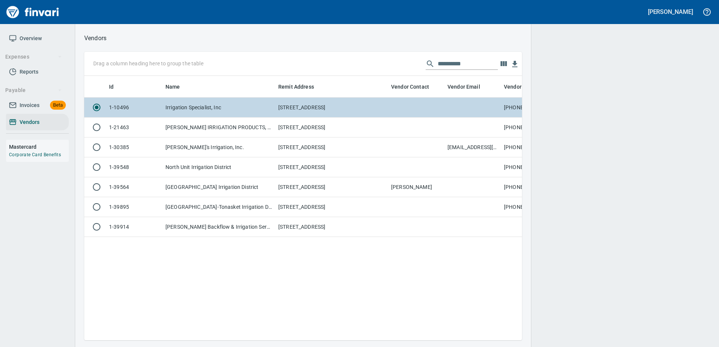
scroll to position [253, 432]
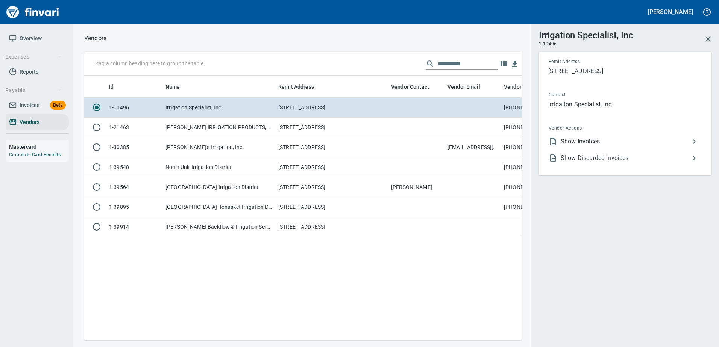
click at [602, 144] on span "Show Invoices" at bounding box center [625, 141] width 129 height 9
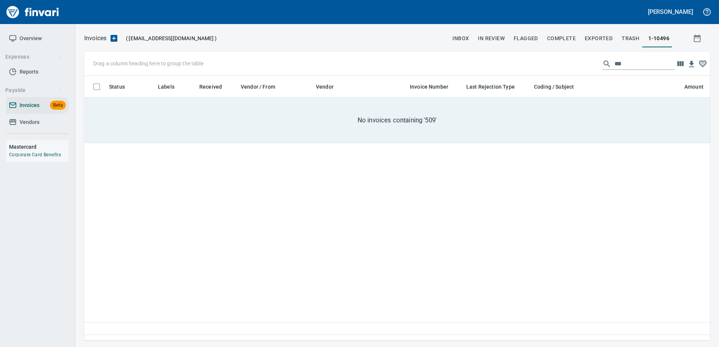
scroll to position [253, 620]
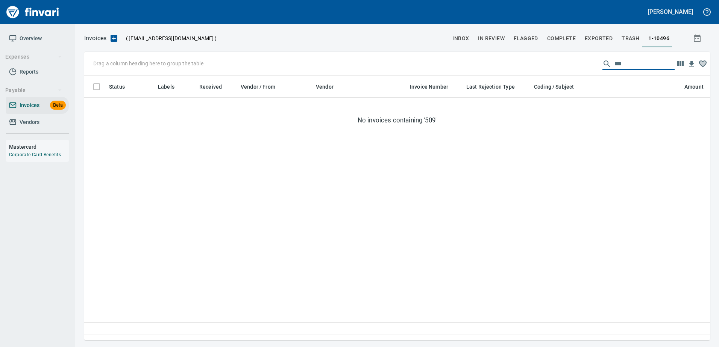
drag, startPoint x: 623, startPoint y: 68, endPoint x: 520, endPoint y: 74, distance: 102.9
click at [520, 74] on div "Drag a column heading here to group the table ***" at bounding box center [397, 64] width 626 height 24
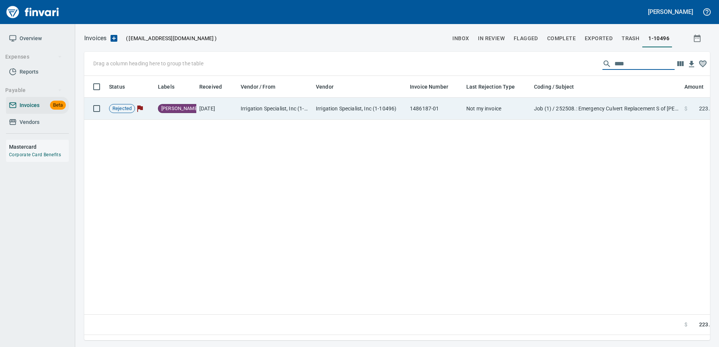
type input "****"
click at [518, 113] on td "Not my invoice" at bounding box center [497, 109] width 68 height 22
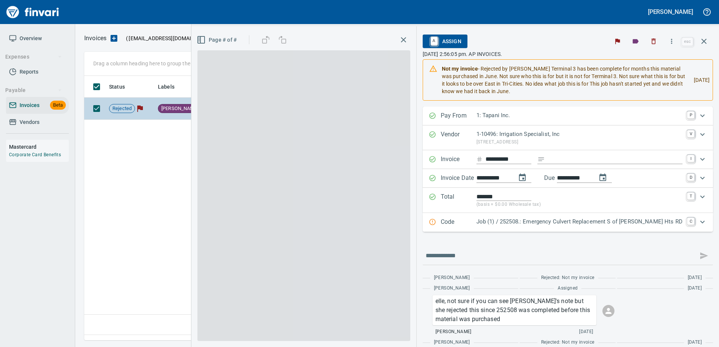
scroll to position [253, 620]
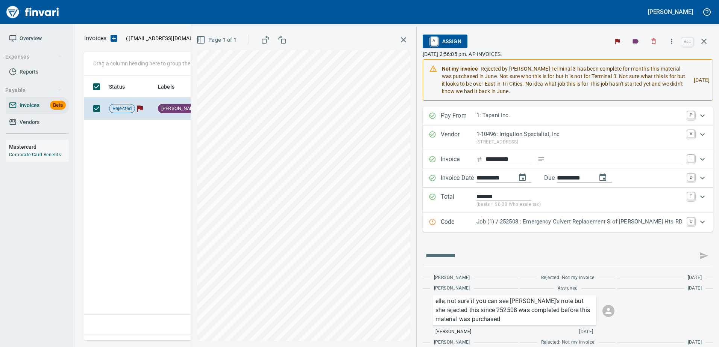
click at [630, 222] on p "Job (1) / 252508.: Emergency Culvert Replacement S of Beverly Hts RD" at bounding box center [579, 222] width 206 height 9
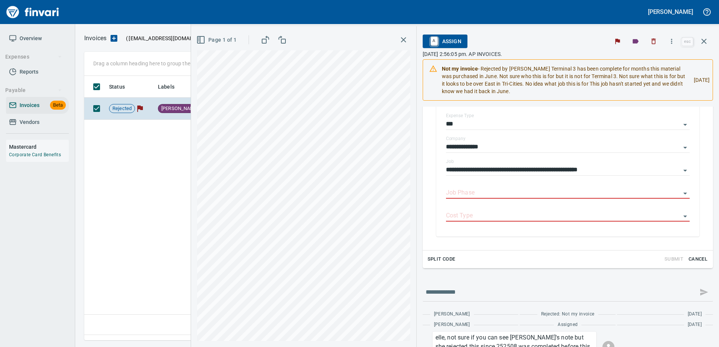
scroll to position [150, 0]
click at [699, 255] on span "Cancel" at bounding box center [698, 258] width 20 height 9
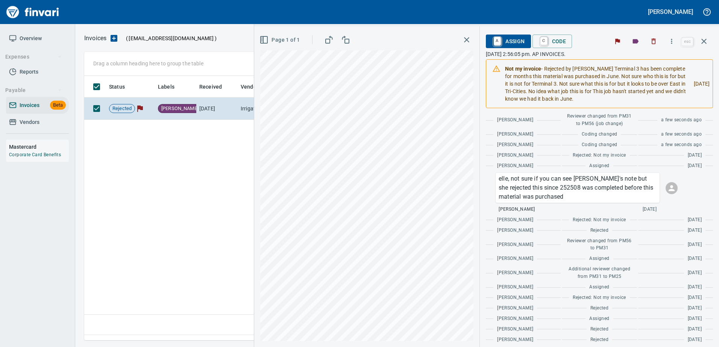
click at [515, 43] on span "A Assign" at bounding box center [508, 41] width 33 height 13
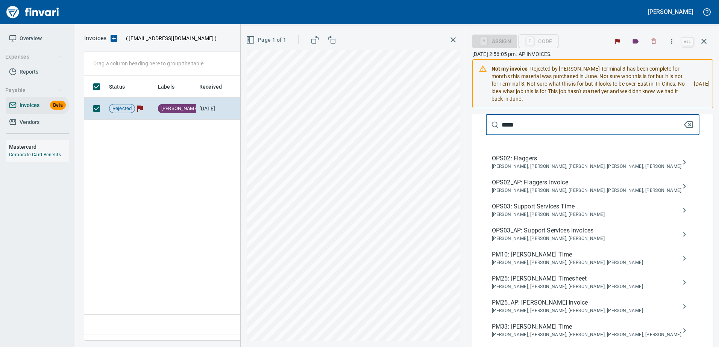
scroll to position [253, 620]
type input "*****"
click at [562, 277] on span "PM25: Benji Tapani Timesheet" at bounding box center [586, 278] width 189 height 9
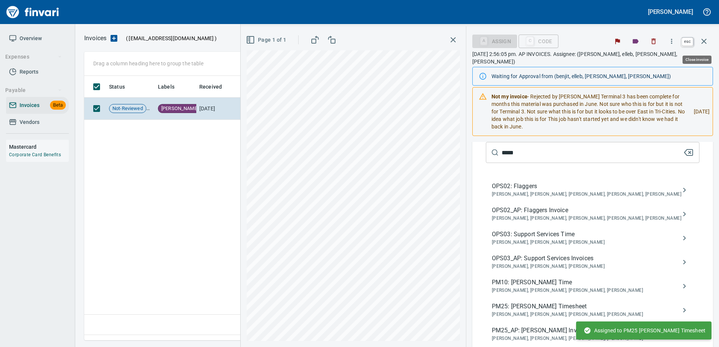
click at [703, 38] on icon "button" at bounding box center [703, 41] width 9 height 9
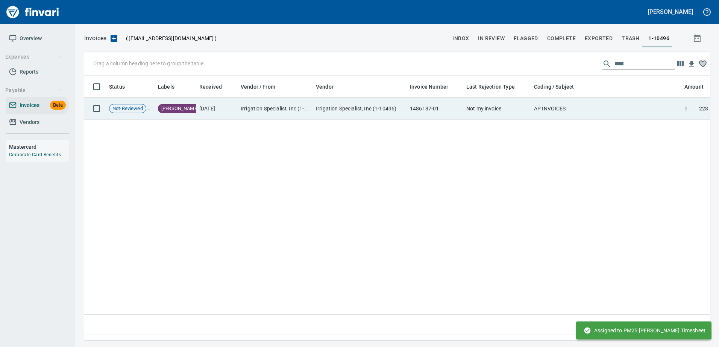
click at [478, 108] on td "Not my invoice" at bounding box center [497, 109] width 68 height 22
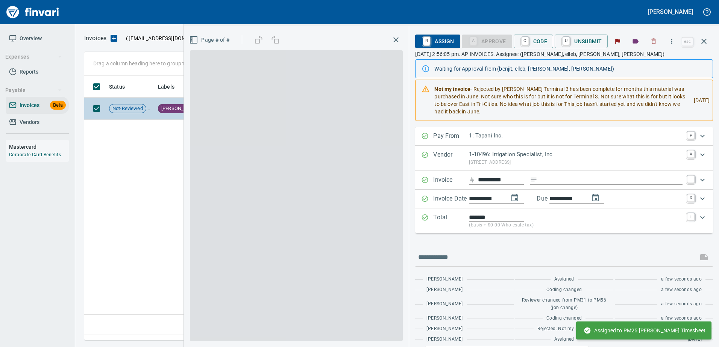
scroll to position [253, 620]
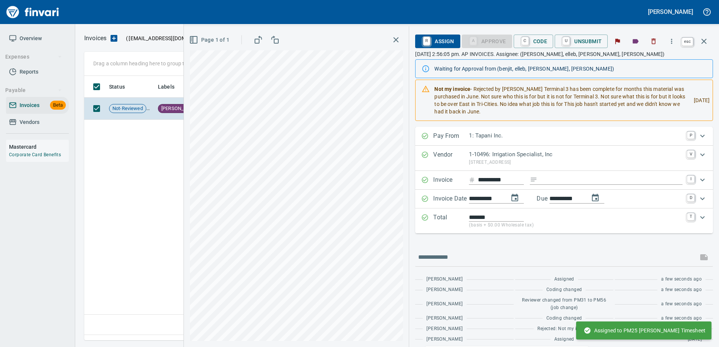
click at [708, 38] on icon "button" at bounding box center [703, 41] width 9 height 9
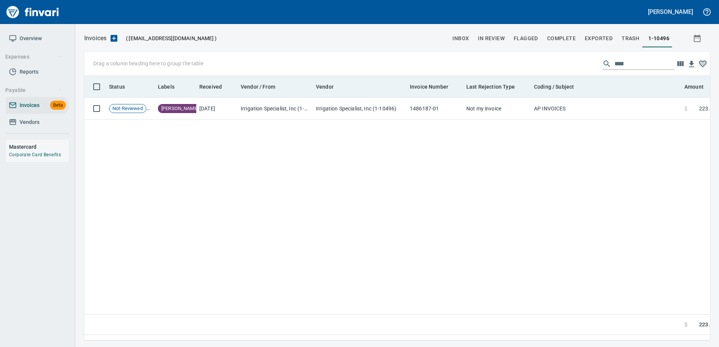
scroll to position [253, 620]
drag, startPoint x: 630, startPoint y: 63, endPoint x: 507, endPoint y: 84, distance: 124.7
click at [507, 84] on div "Drag a column heading here to group the table **** Status Labels Received Vendo…" at bounding box center [397, 196] width 626 height 289
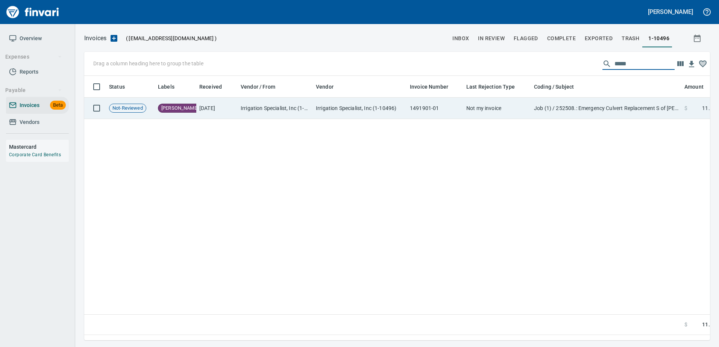
type input "*****"
click at [523, 109] on td "Not my invoice" at bounding box center [497, 108] width 68 height 21
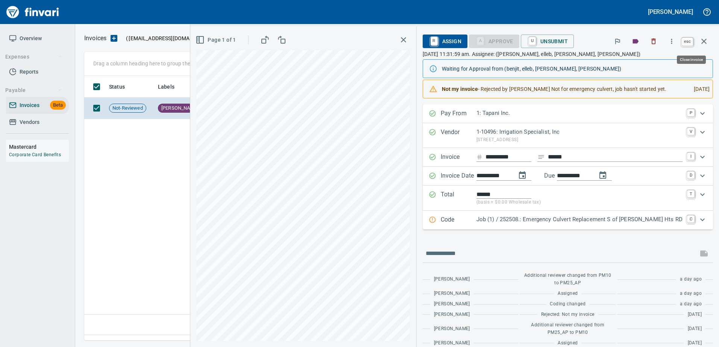
click at [711, 40] on button "button" at bounding box center [704, 41] width 18 height 18
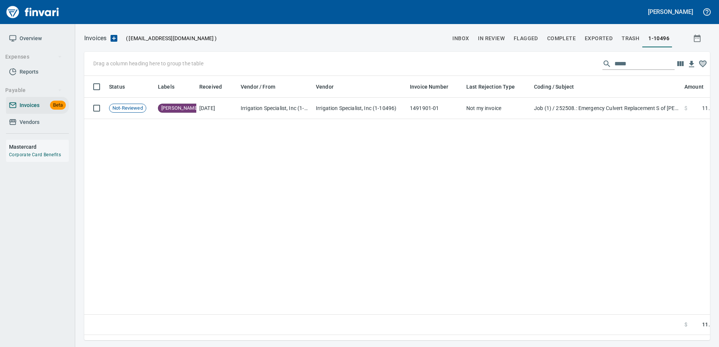
scroll to position [253, 620]
click at [36, 118] on span "Vendors" at bounding box center [30, 122] width 20 height 9
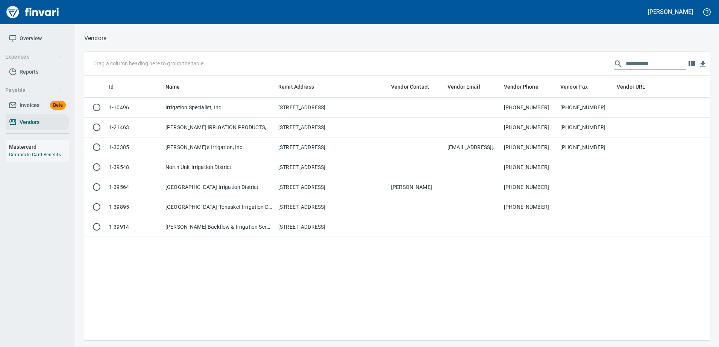
scroll to position [259, 620]
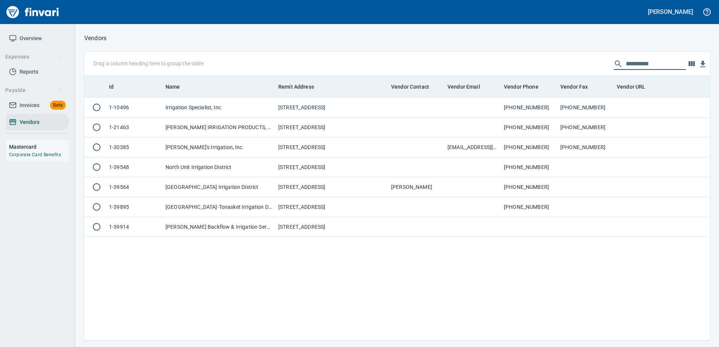
drag, startPoint x: 659, startPoint y: 61, endPoint x: 370, endPoint y: 97, distance: 291.7
click at [370, 97] on div "**********" at bounding box center [397, 196] width 626 height 289
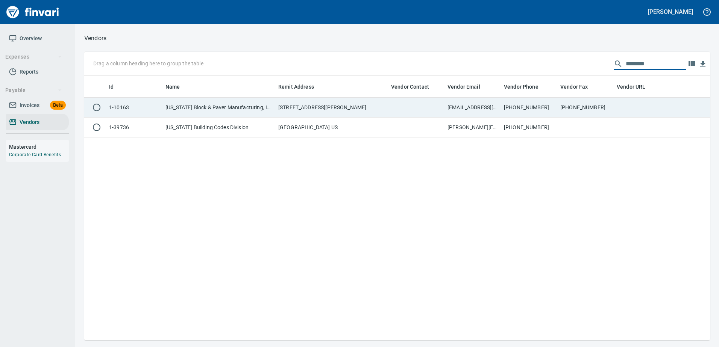
type input "********"
click at [365, 111] on td "1555 NW Murphy Court, Prineville OR 97754" at bounding box center [331, 108] width 113 height 20
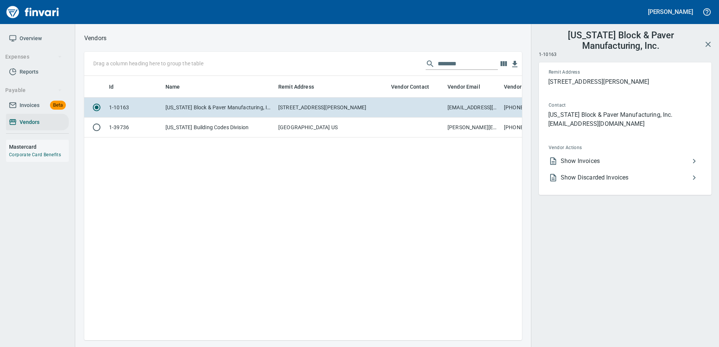
scroll to position [253, 432]
click at [569, 160] on span "Show Invoices" at bounding box center [625, 161] width 129 height 9
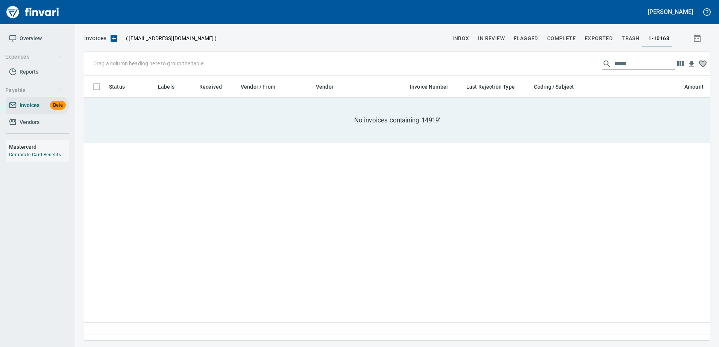
scroll to position [253, 620]
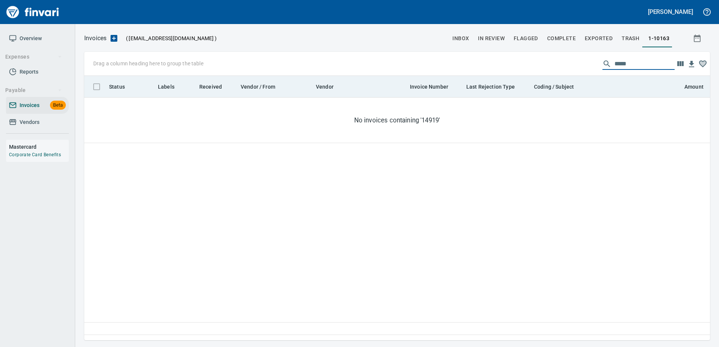
drag, startPoint x: 629, startPoint y: 63, endPoint x: 430, endPoint y: 80, distance: 200.4
click at [430, 80] on div "Drag a column heading here to group the table ***** Status Labels Received Vend…" at bounding box center [397, 196] width 626 height 289
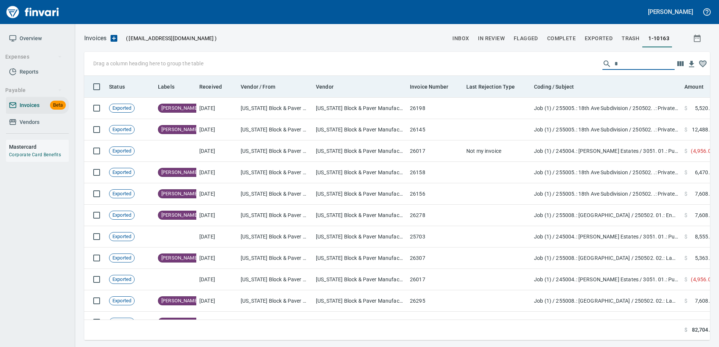
scroll to position [253, 614]
type input "*"
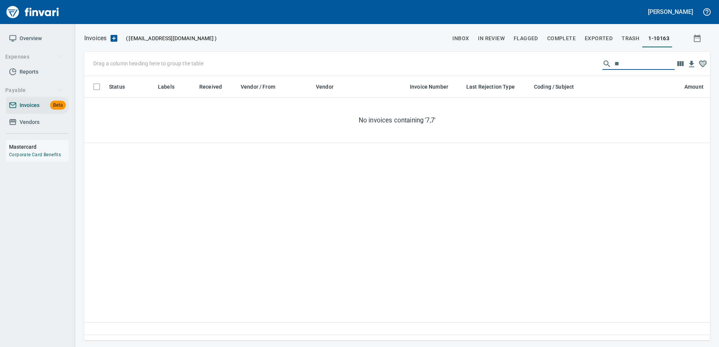
type input "*"
